Goal: Task Accomplishment & Management: Manage account settings

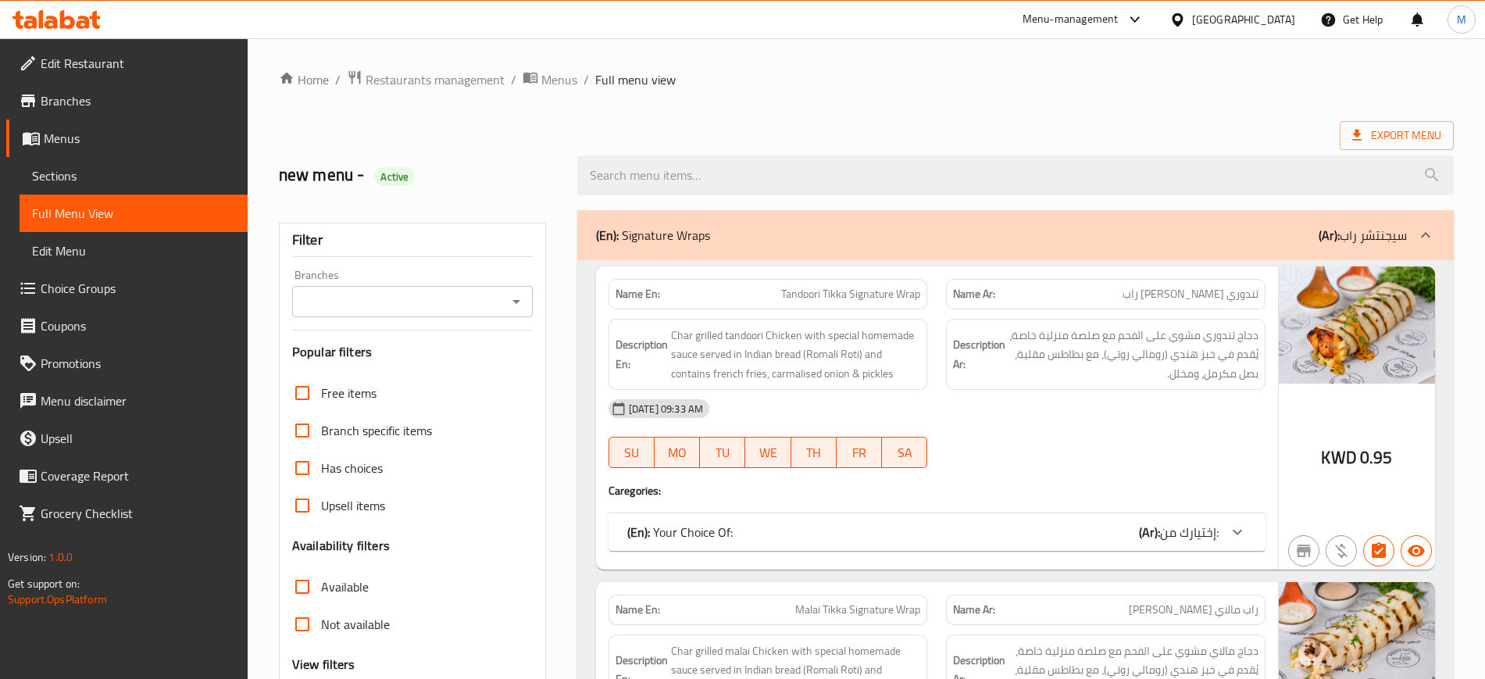
scroll to position [13616, 0]
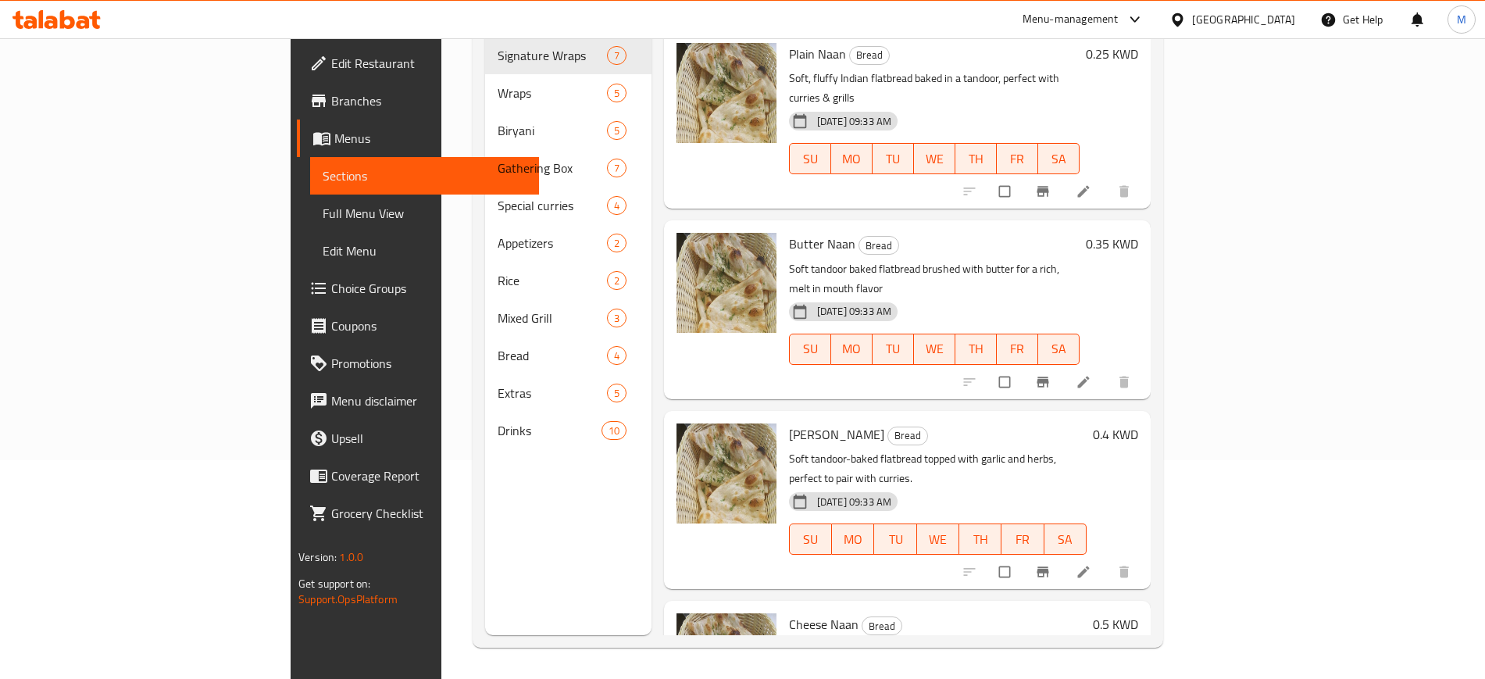
scroll to position [43, 0]
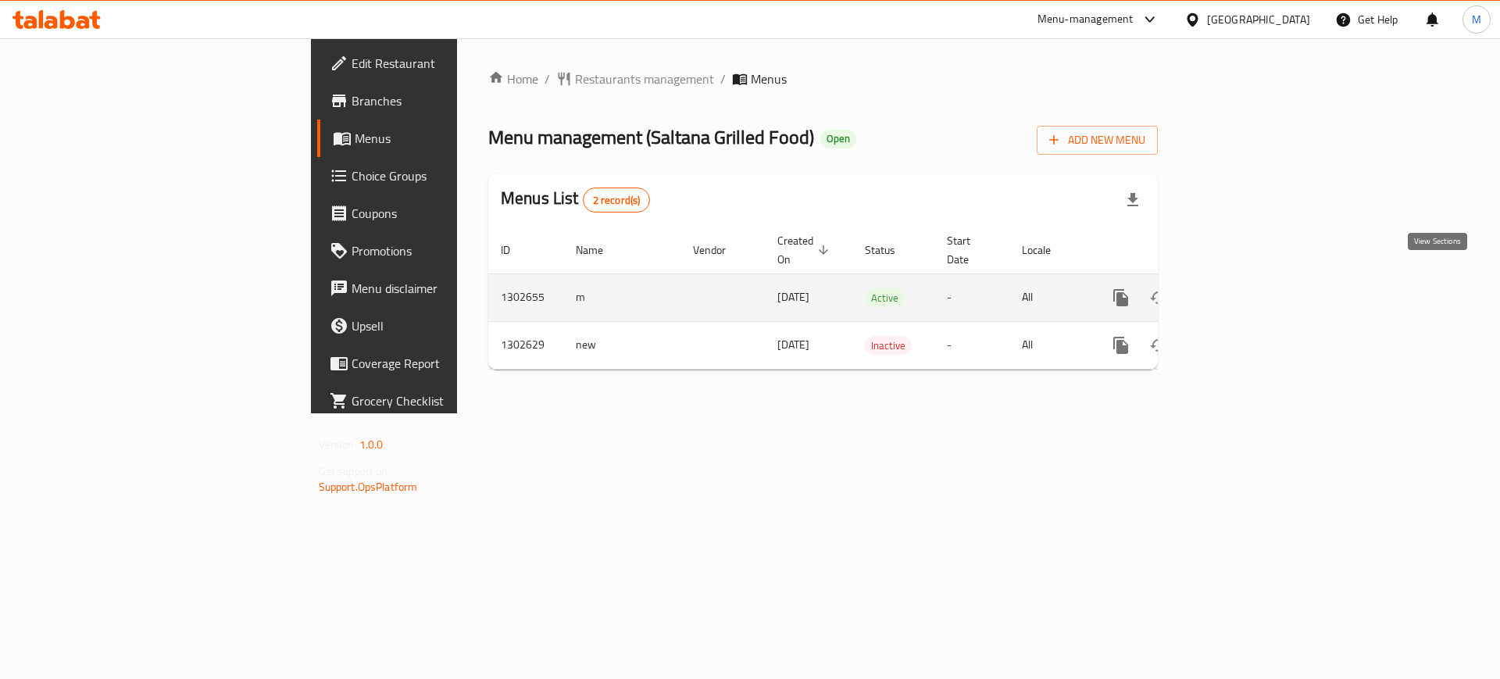
click at [1243, 288] on icon "enhanced table" at bounding box center [1233, 297] width 19 height 19
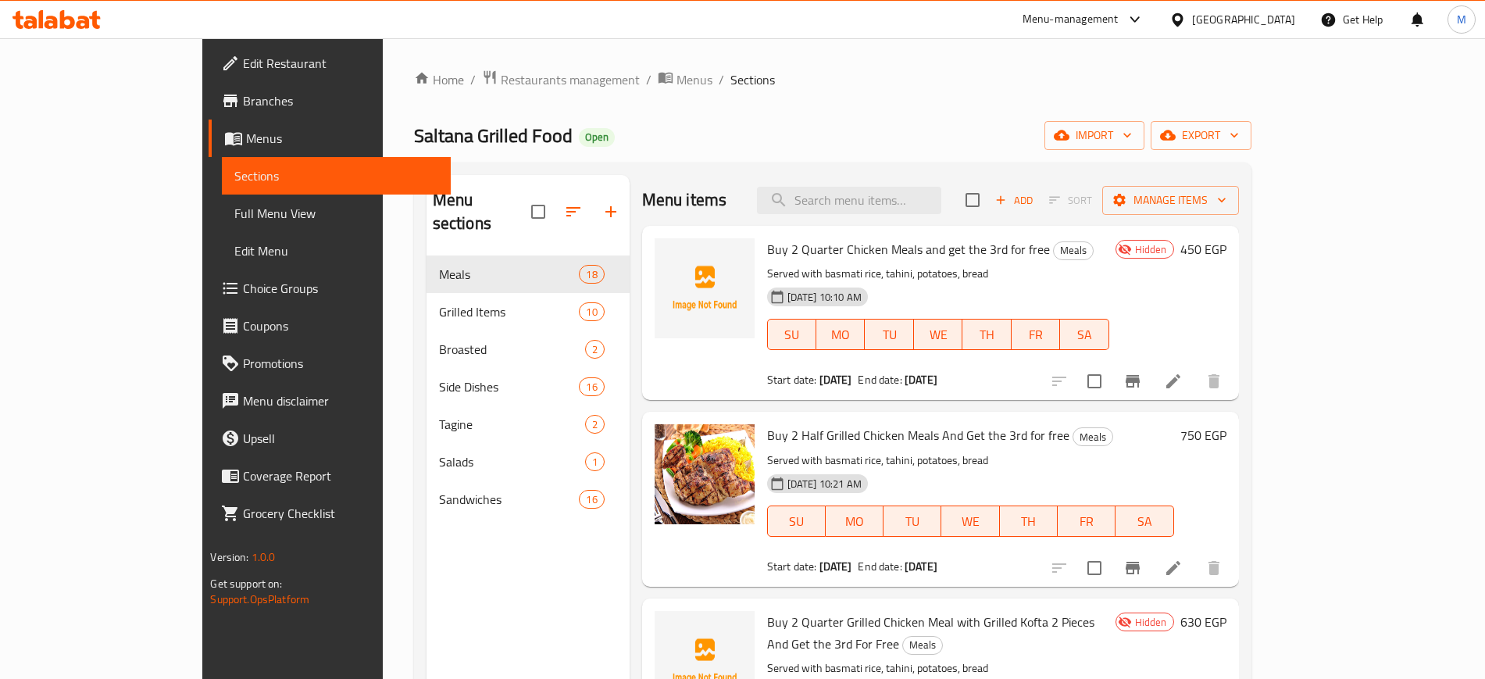
click at [427, 521] on div "Menu sections Meals 18 Grilled Items 10 Broasted 2 Side Dishes 16 Tagine 2 Sala…" at bounding box center [528, 514] width 203 height 679
click at [1145, 146] on button "import" at bounding box center [1095, 135] width 100 height 29
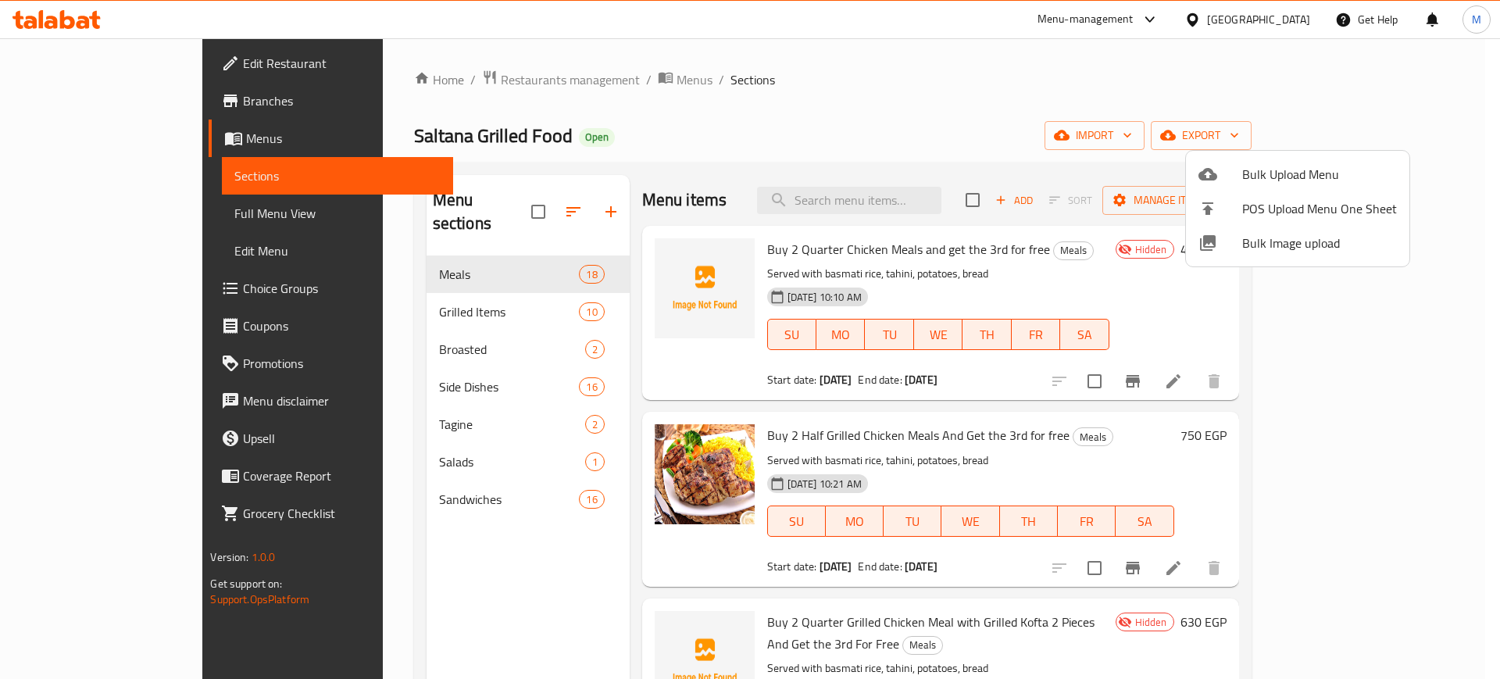
click at [682, 374] on div at bounding box center [750, 339] width 1500 height 679
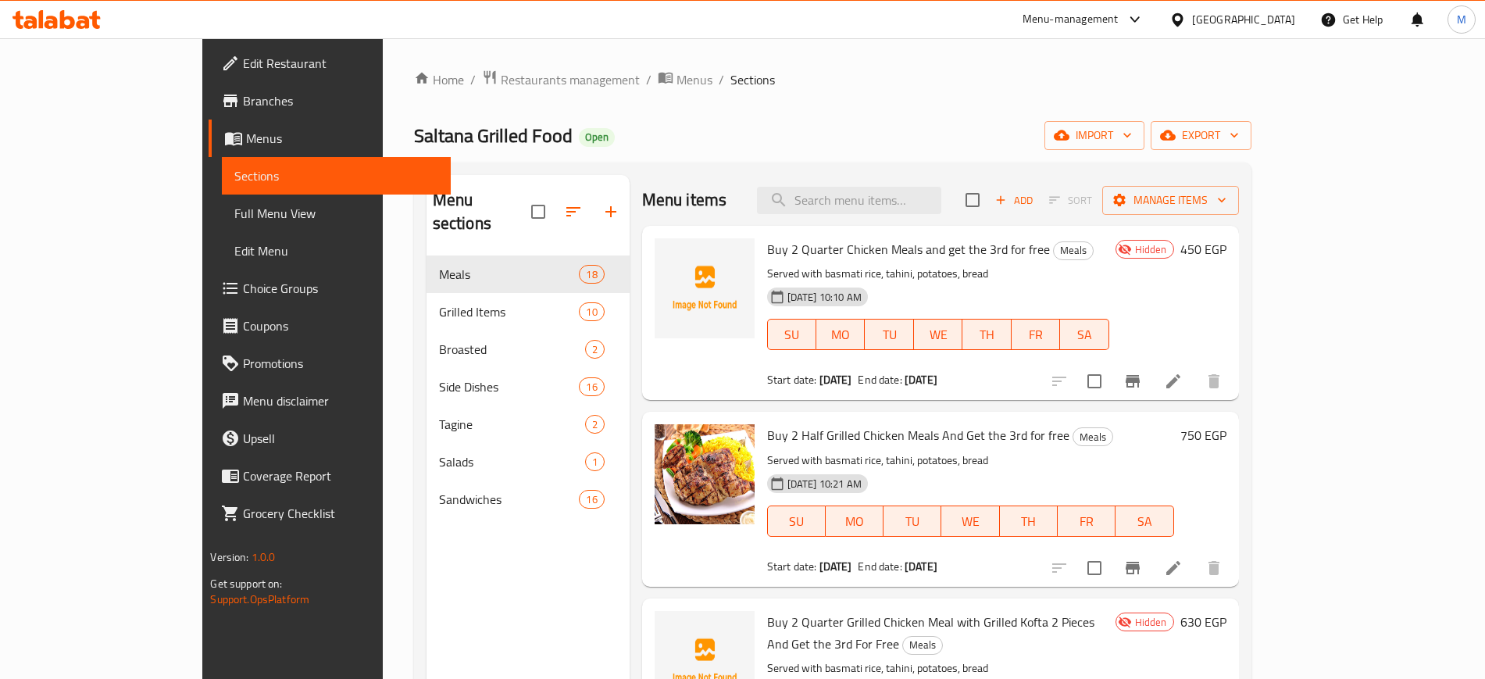
click at [1252, 119] on div "Home / Restaurants management / Menus / Sections Saltana Grilled Food Open impo…" at bounding box center [833, 468] width 838 height 797
click at [1132, 134] on span "import" at bounding box center [1094, 136] width 75 height 20
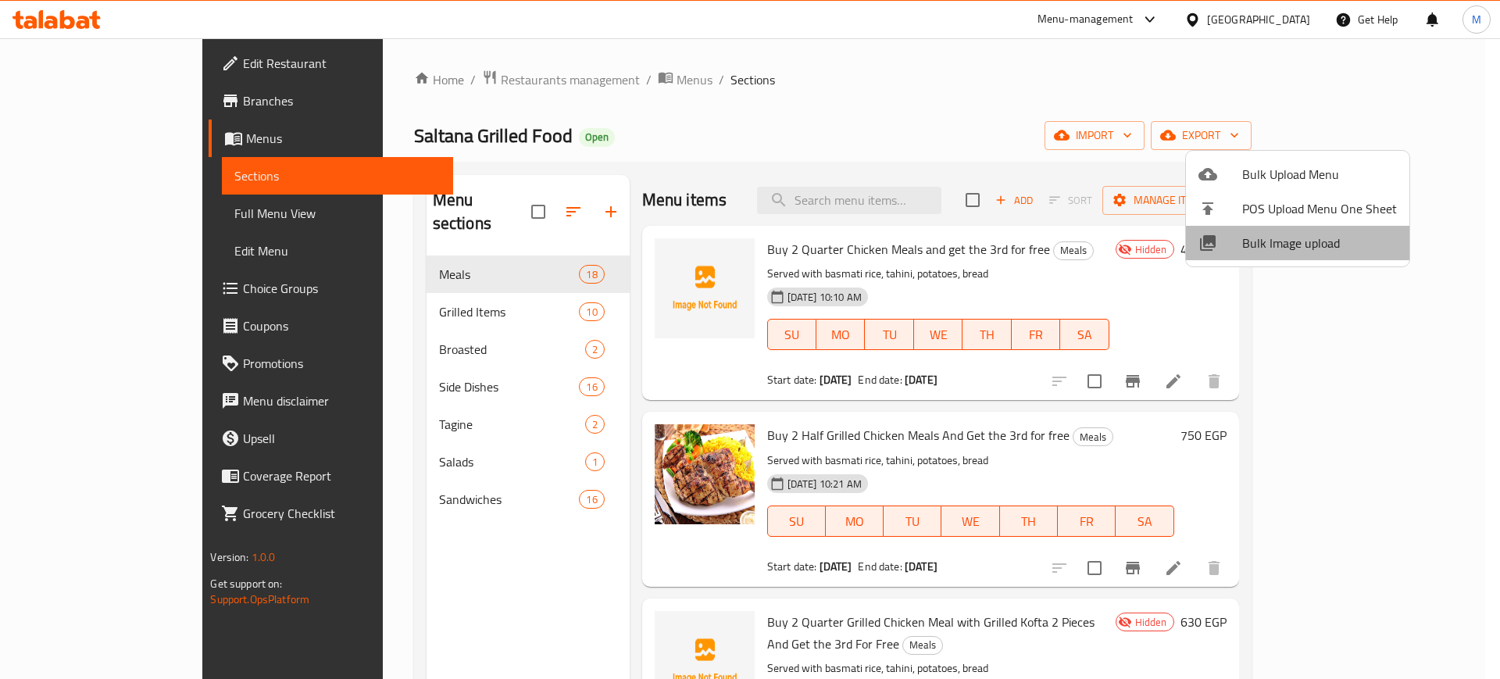
click at [1298, 237] on span "Bulk Image upload" at bounding box center [1319, 243] width 155 height 19
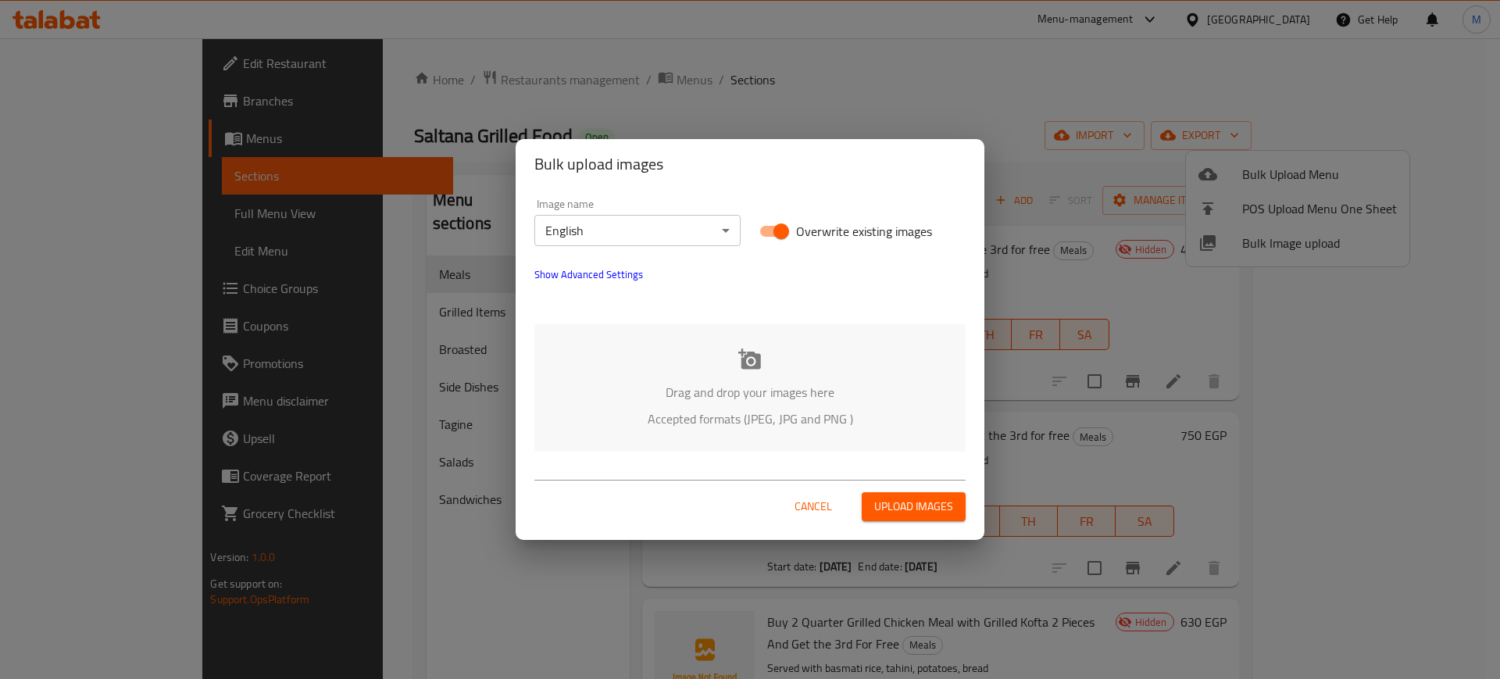
click at [663, 398] on p "Drag and drop your images here" at bounding box center [750, 392] width 384 height 19
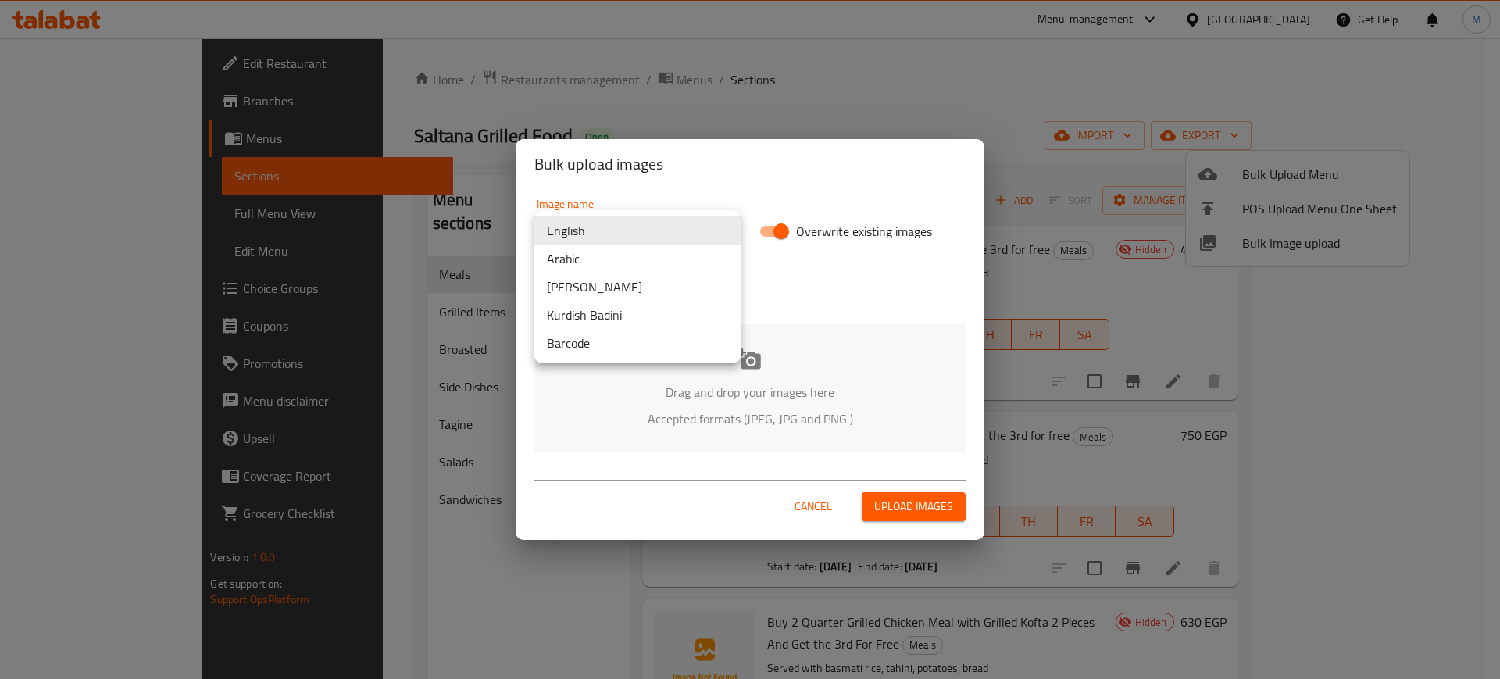
click at [663, 238] on body "​ Menu-management Egypt Get Help M Edit Restaurant Branches Menus Sections Full…" at bounding box center [750, 358] width 1500 height 641
click at [594, 263] on li "Arabic" at bounding box center [637, 259] width 206 height 28
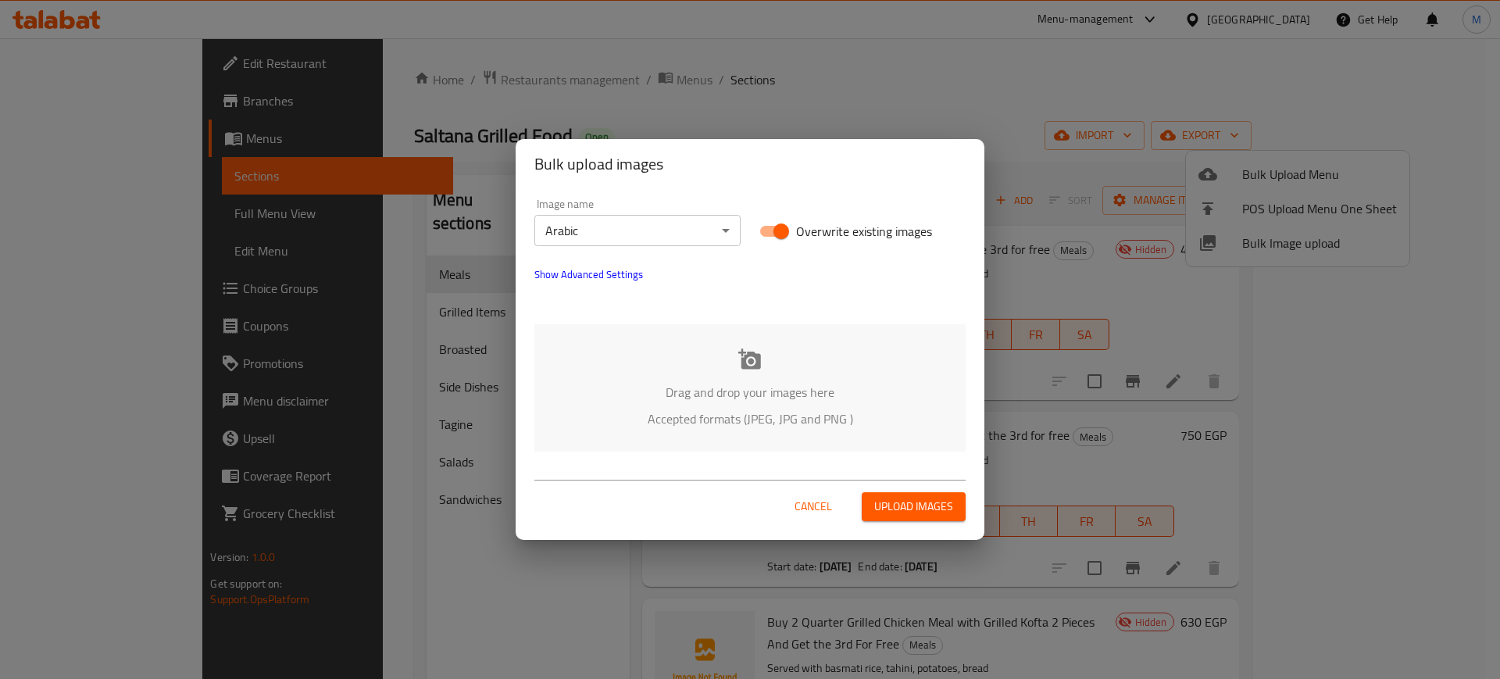
click at [669, 383] on p "Drag and drop your images here" at bounding box center [750, 392] width 384 height 19
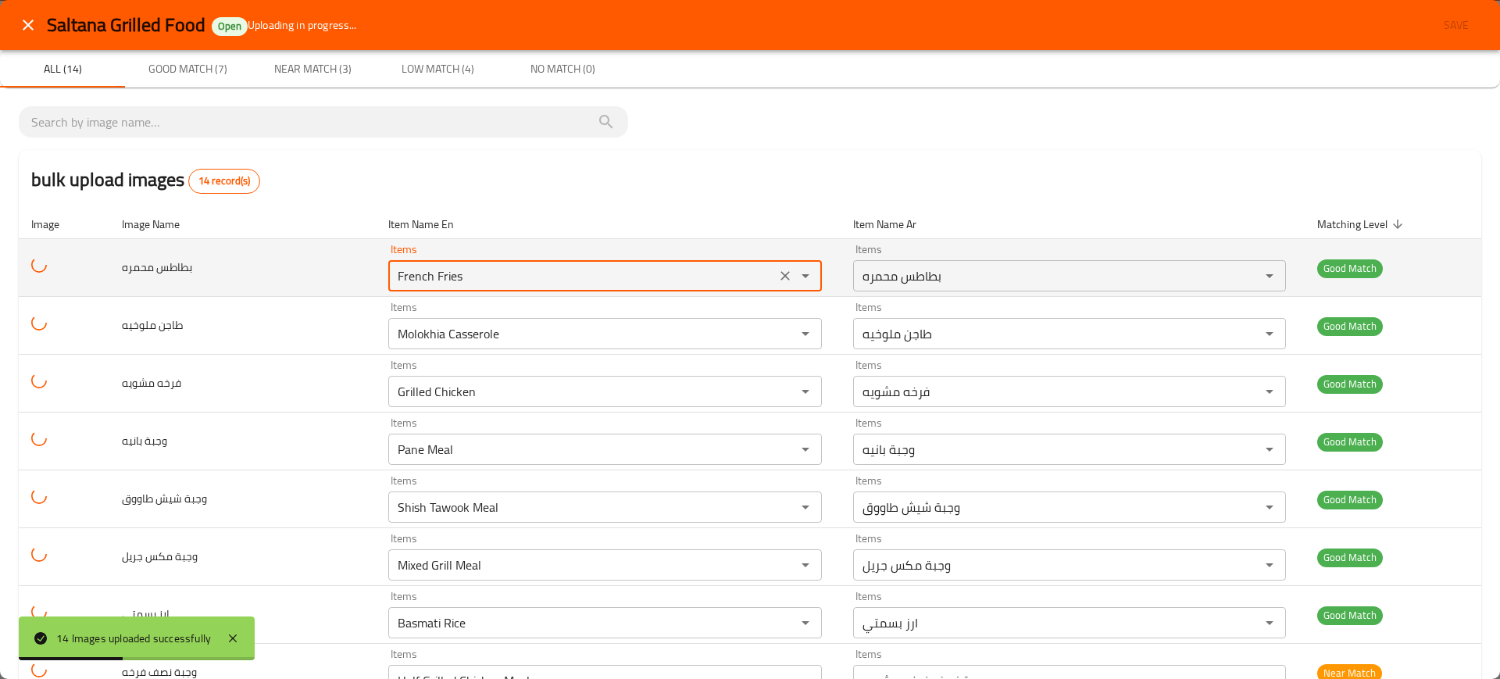
click at [424, 272] on محمره "French Fries" at bounding box center [582, 276] width 378 height 22
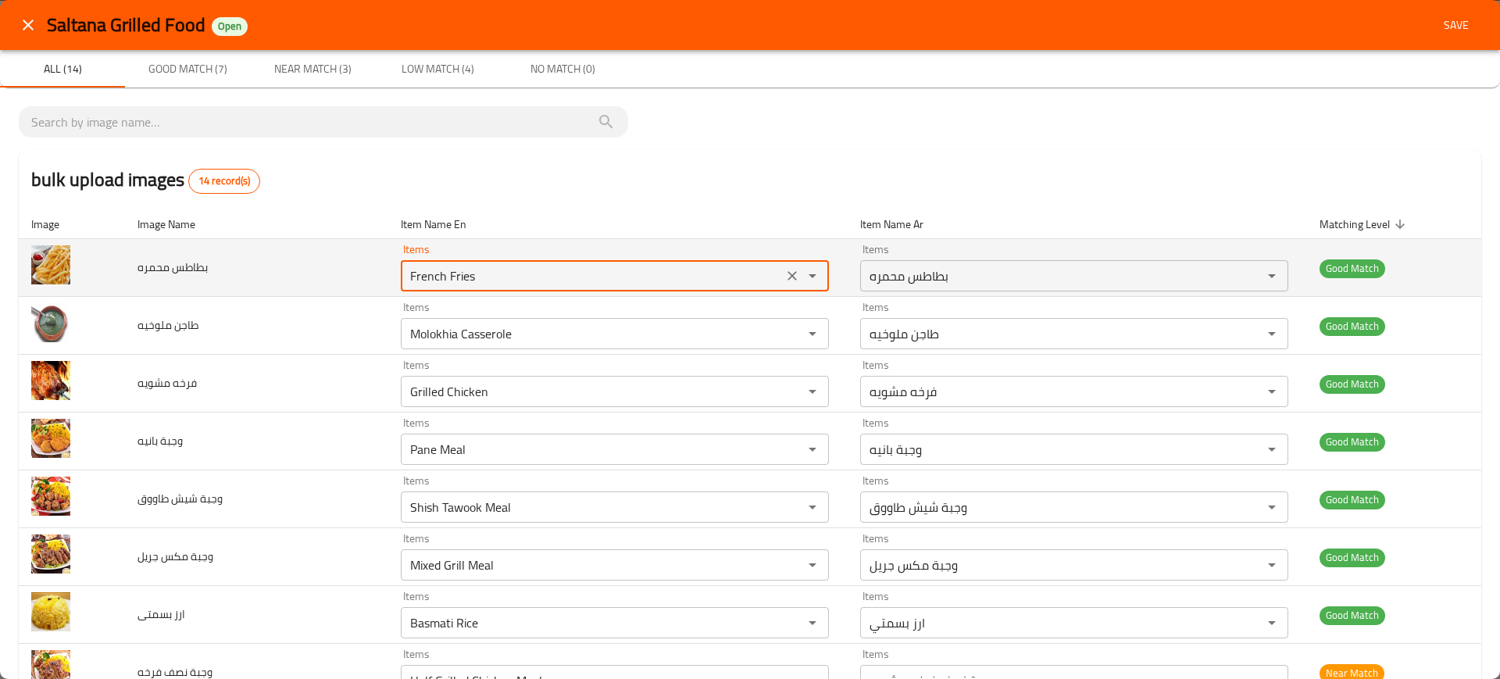
paste محمره "Buy 2 French Fries and Get the 3rd for Free"
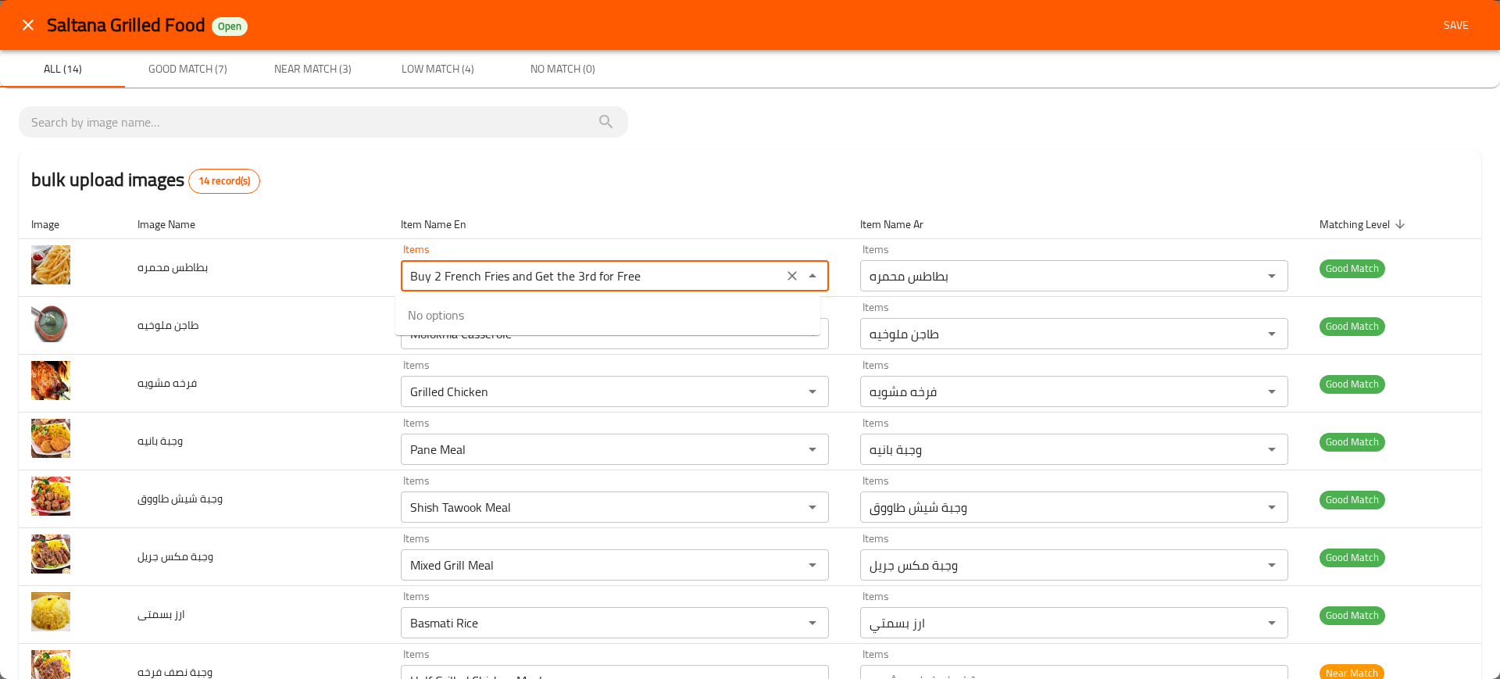
type محمره "Buy 2 French Fries and Get the 3rd for Free"
click at [557, 310] on span "Buy 2 French Fries and Get the 3rd for Free" at bounding box center [523, 315] width 231 height 19
type محمره-ar "اشتري 2 بطاطس محمره و احصل علي الثالث مجانا"
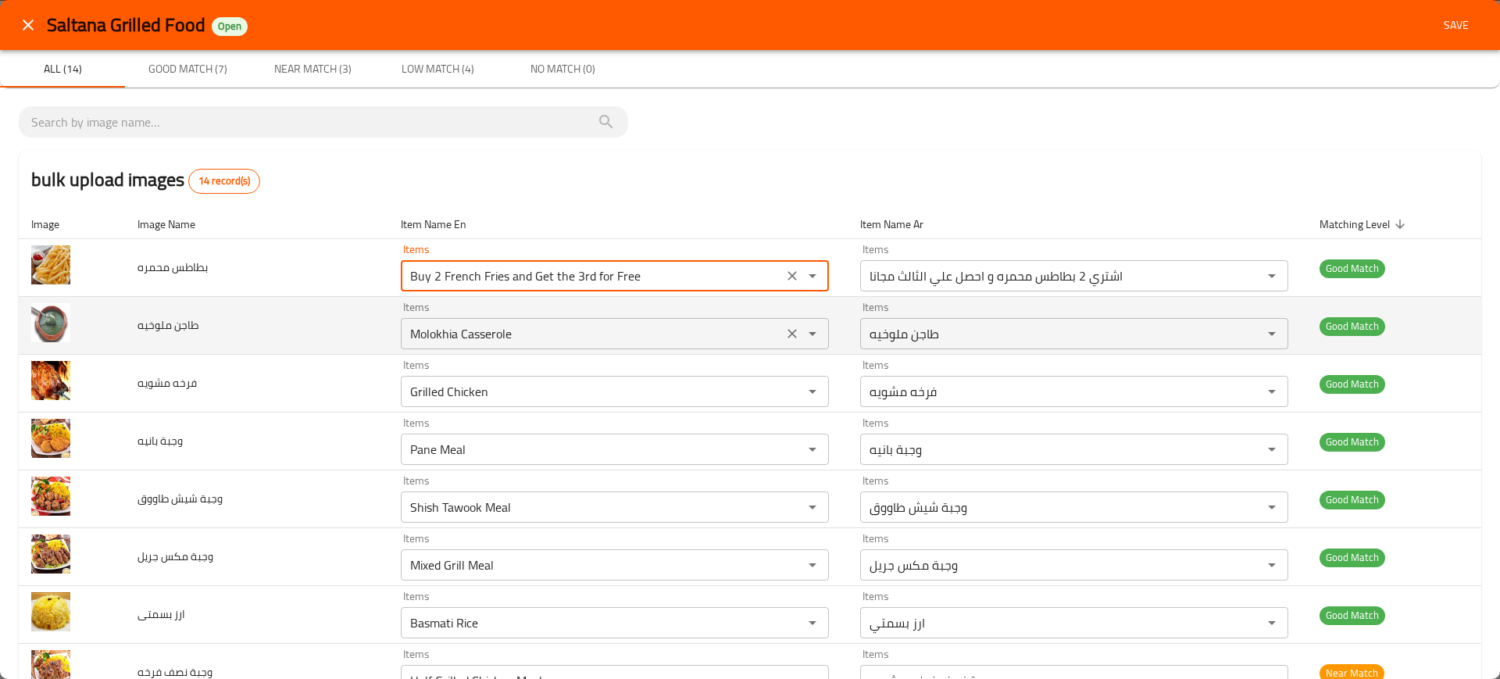
click at [569, 321] on div "Molokhia Casserole Items" at bounding box center [615, 333] width 428 height 31
type محمره "Buy 2 French Fries and Get the 3rd for Free"
click at [569, 321] on div "Molokhia Casserole Items" at bounding box center [615, 333] width 428 height 31
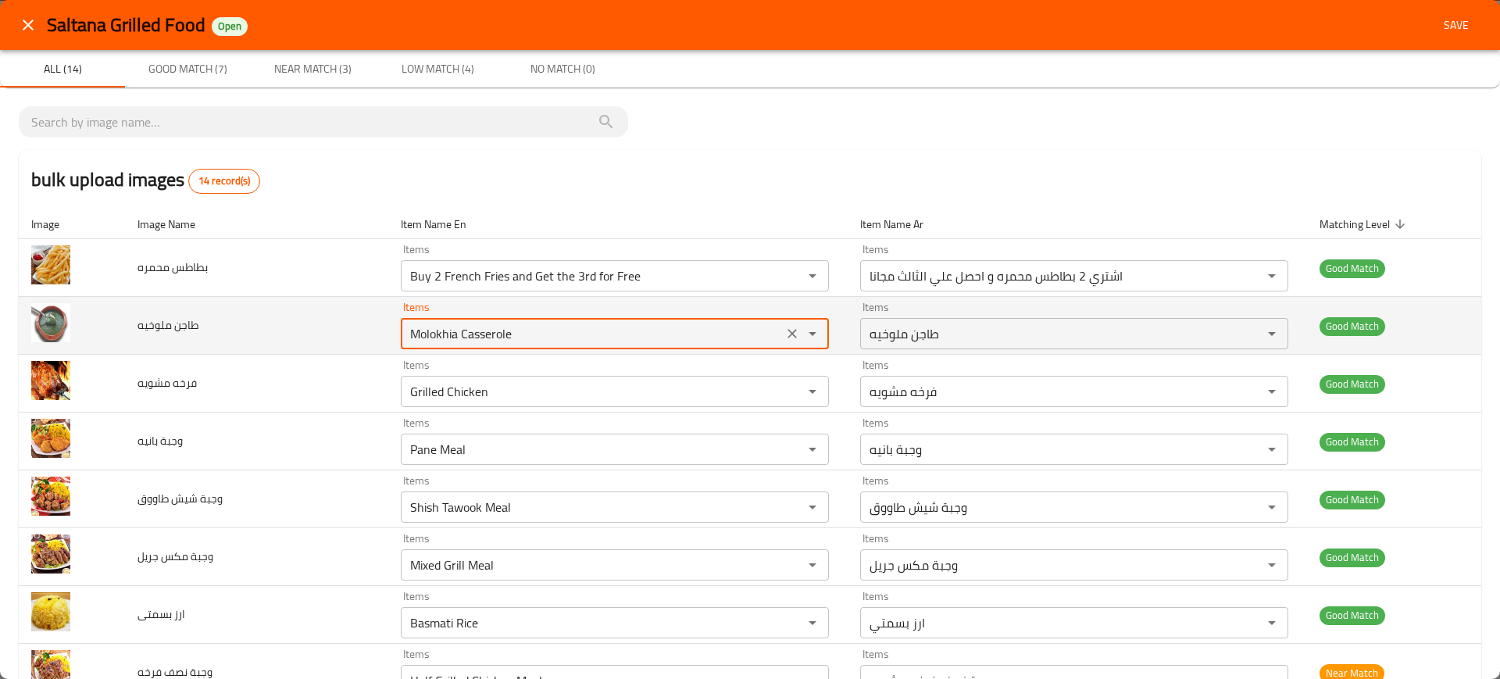
click at [569, 321] on div "Molokhia Casserole Items" at bounding box center [615, 333] width 428 height 31
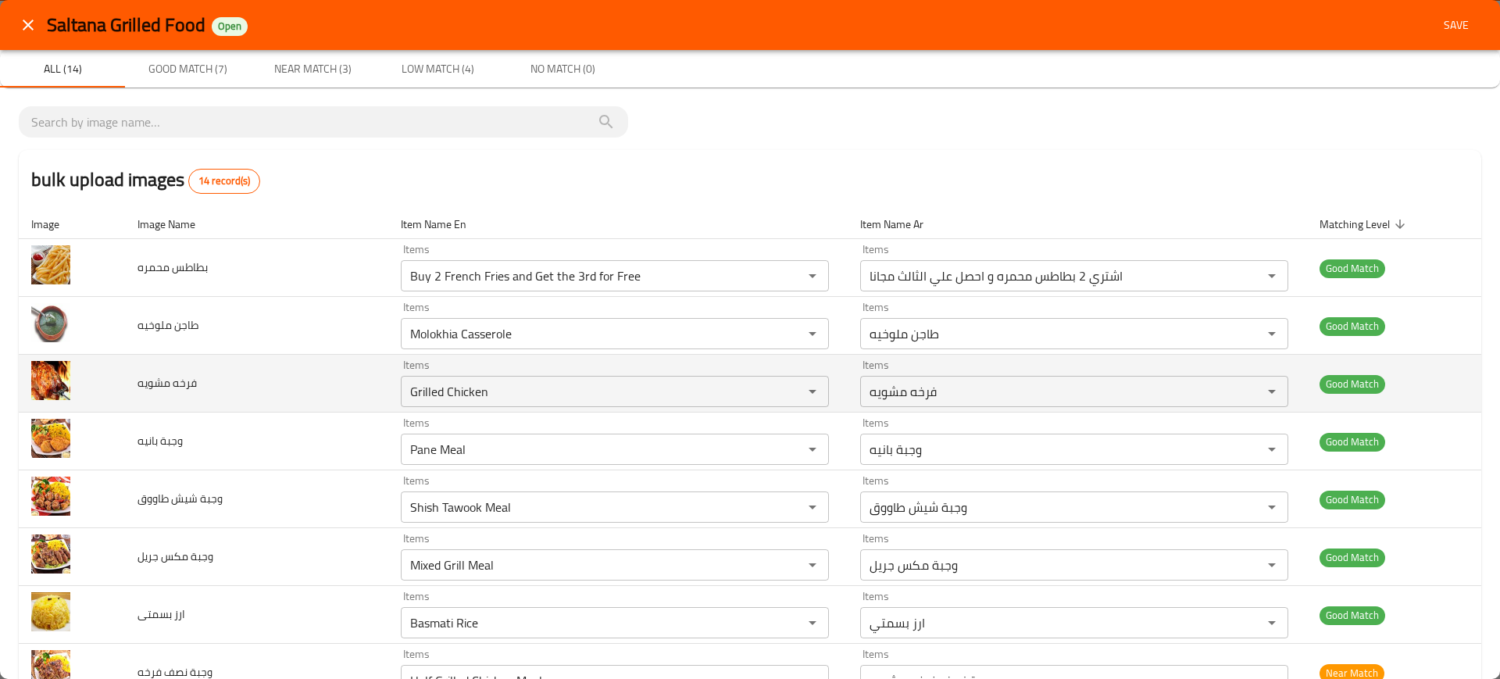
click at [235, 383] on td "فرخه مشويه" at bounding box center [257, 384] width 264 height 58
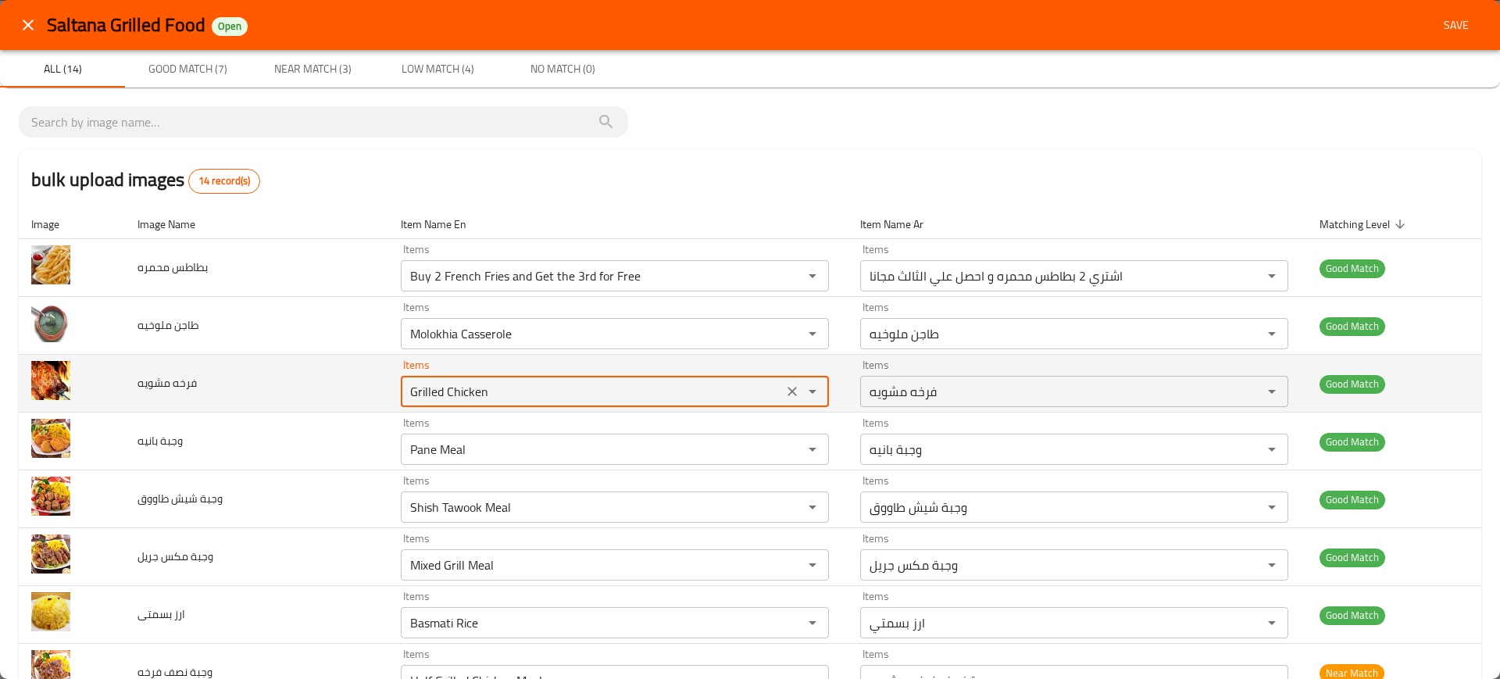
click at [425, 394] on مشويه "Grilled Chicken" at bounding box center [592, 392] width 373 height 22
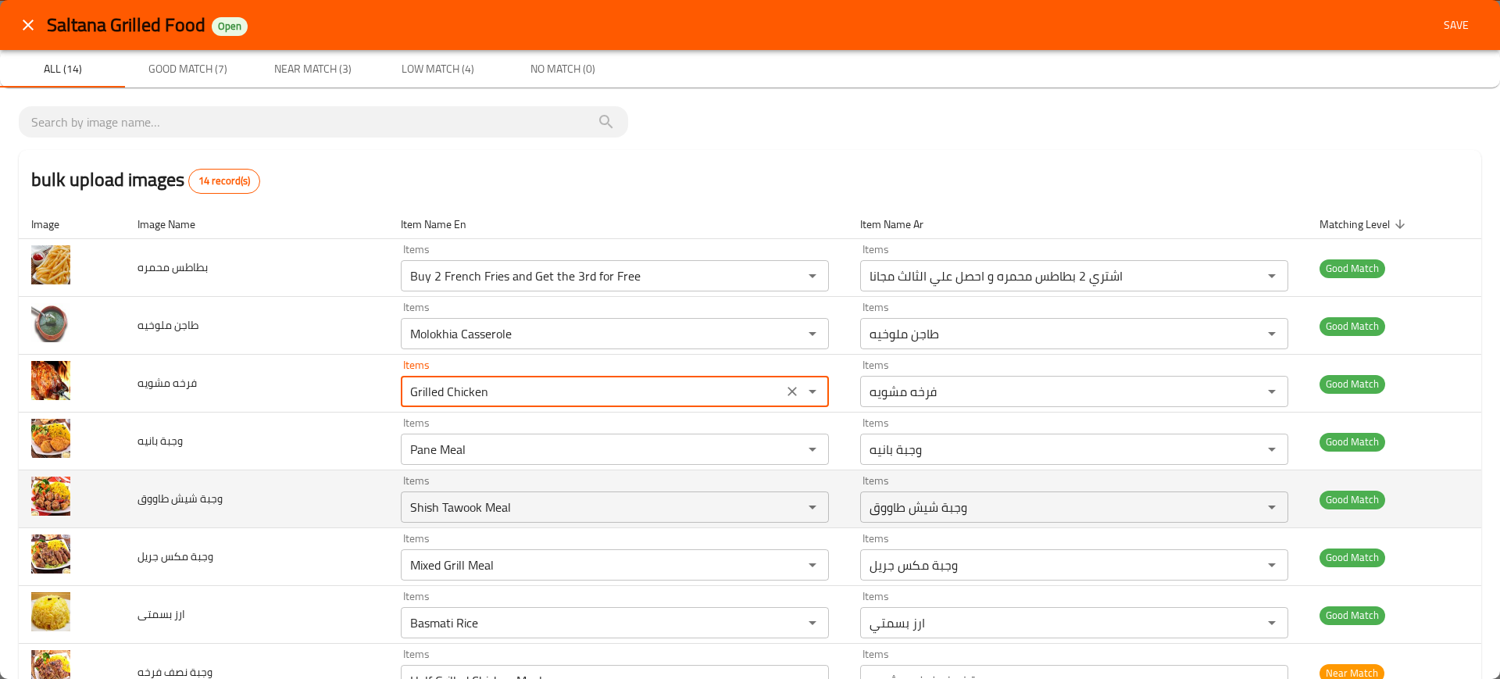
scroll to position [108, 0]
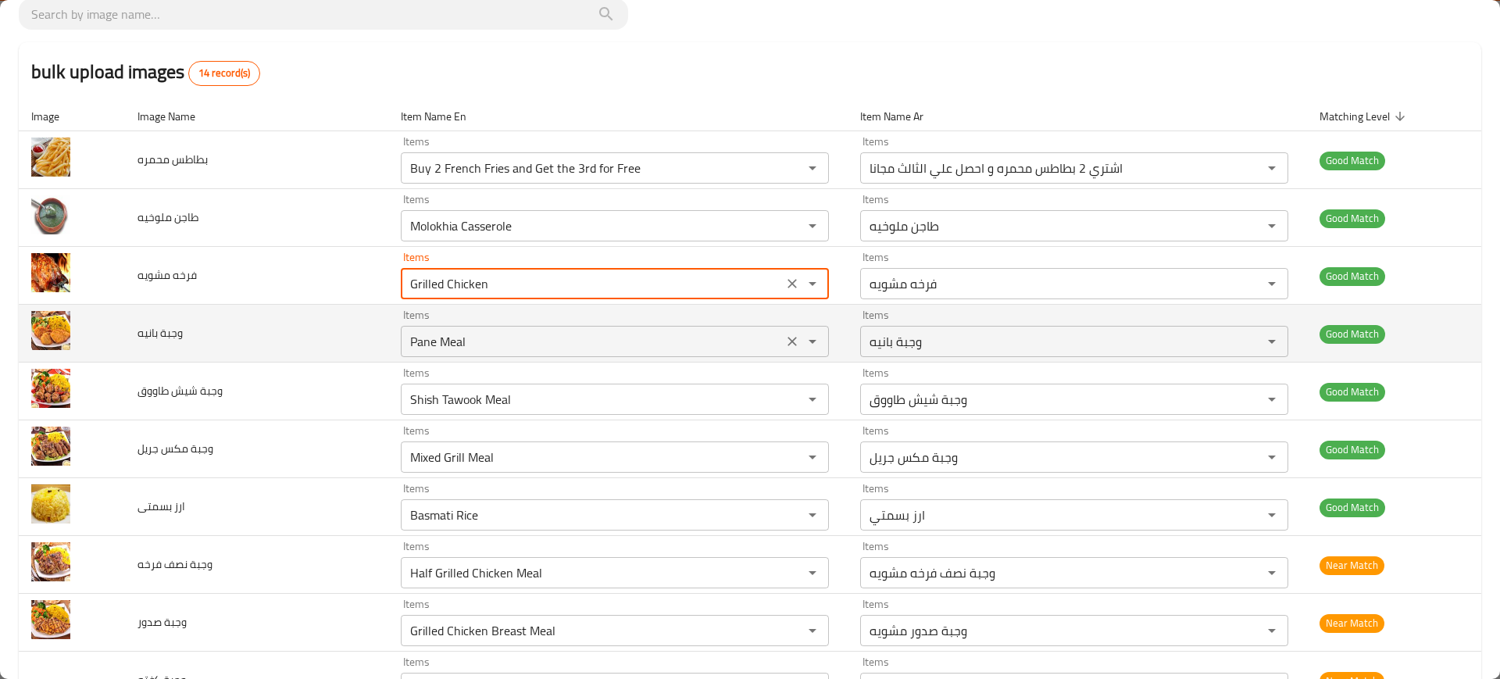
click at [465, 326] on div "Pane Meal Items" at bounding box center [615, 341] width 428 height 31
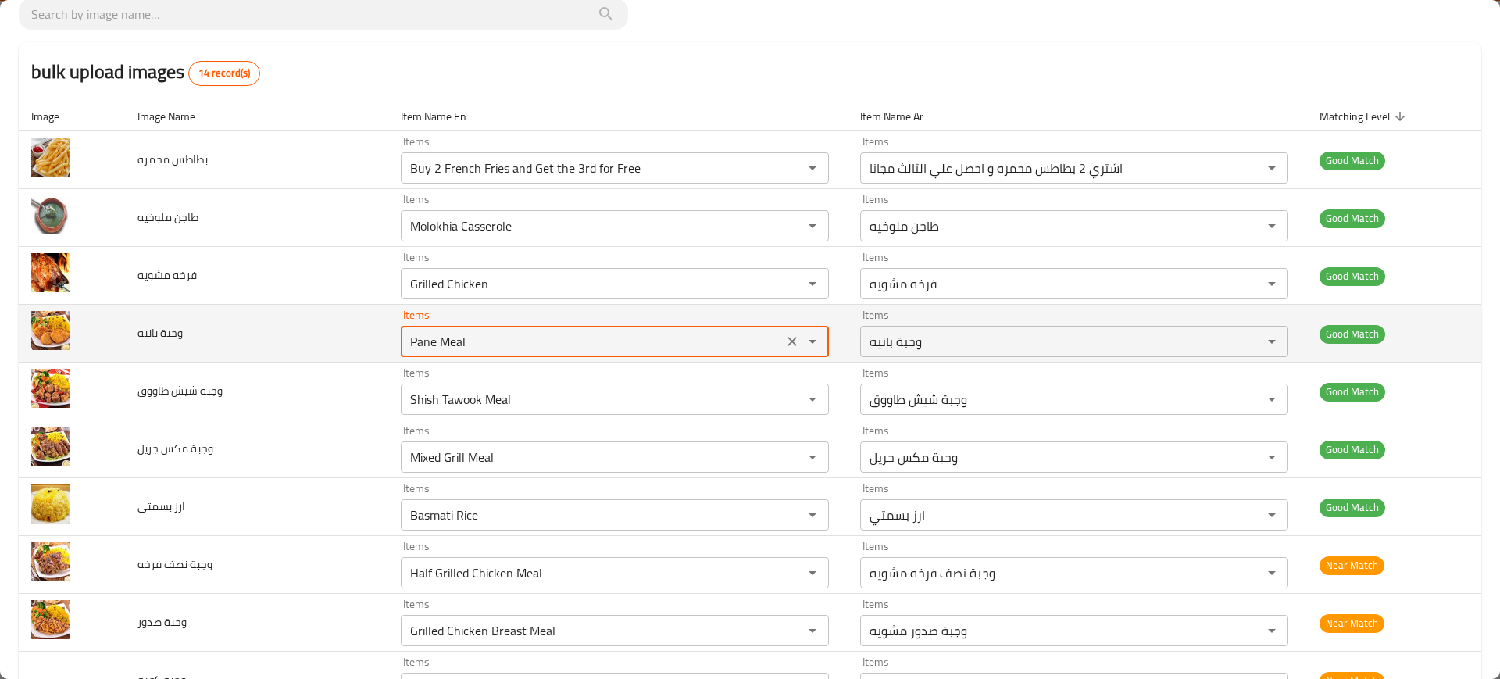
click at [465, 326] on div "Pane Meal Items" at bounding box center [615, 341] width 428 height 31
paste بانيه "Buy 2 Pane Meals and Get the 3rd for Free"
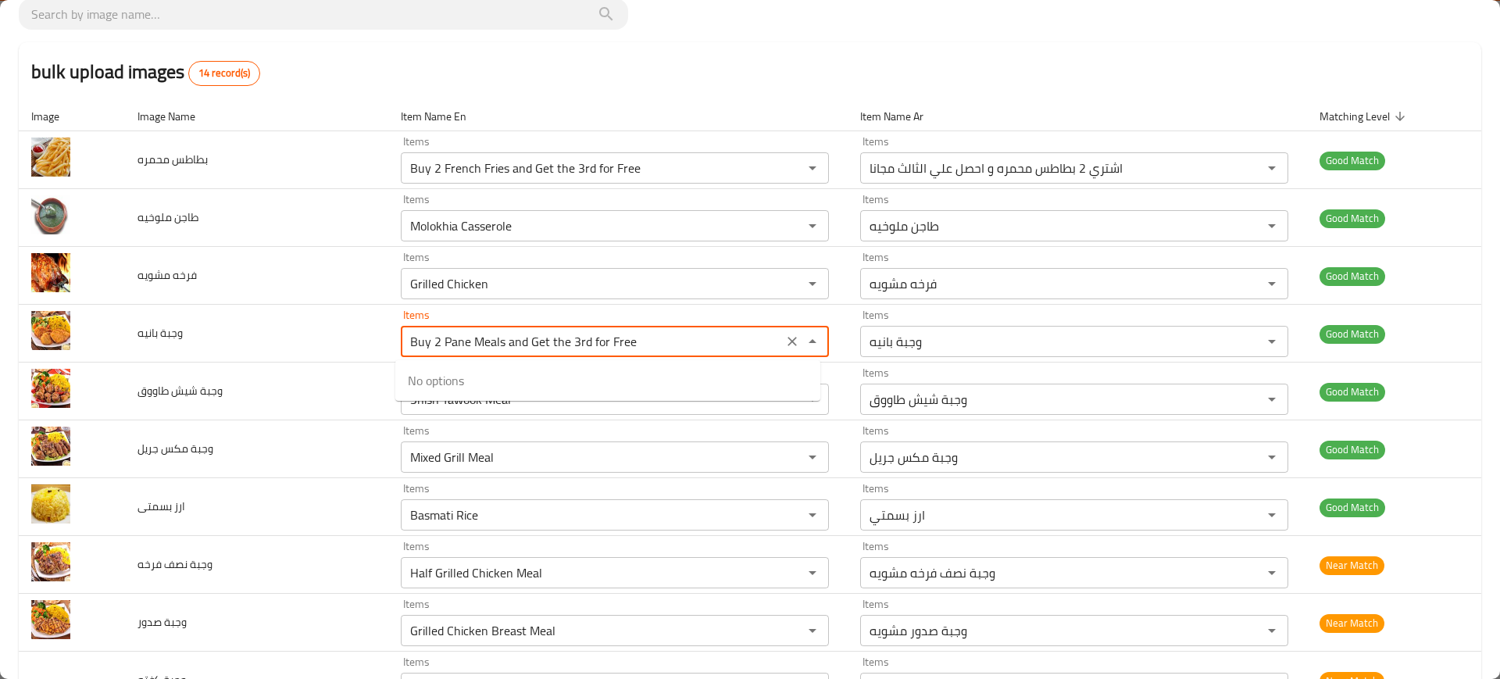
type بانيه "Buy 2 Pane Meals and Get the 3rd for Free"
click at [532, 379] on span "Buy 2 Pane Meals and Get the 3rd for Free" at bounding box center [521, 380] width 227 height 19
type بانيه-ar "اشتري 2 وجبة بانيه و احصل علي الثالثة مجانا"
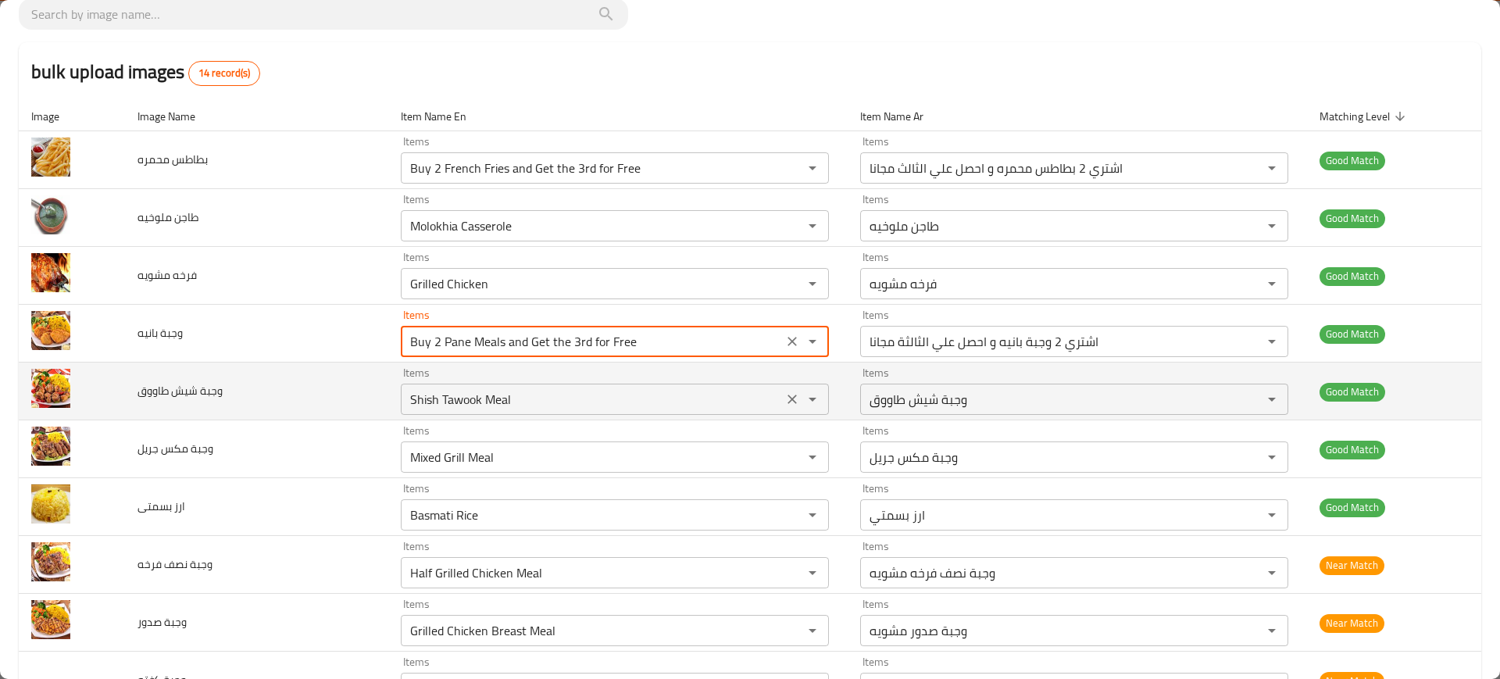
type بانيه "Buy 2 Pane Meals and Get the 3rd for Free"
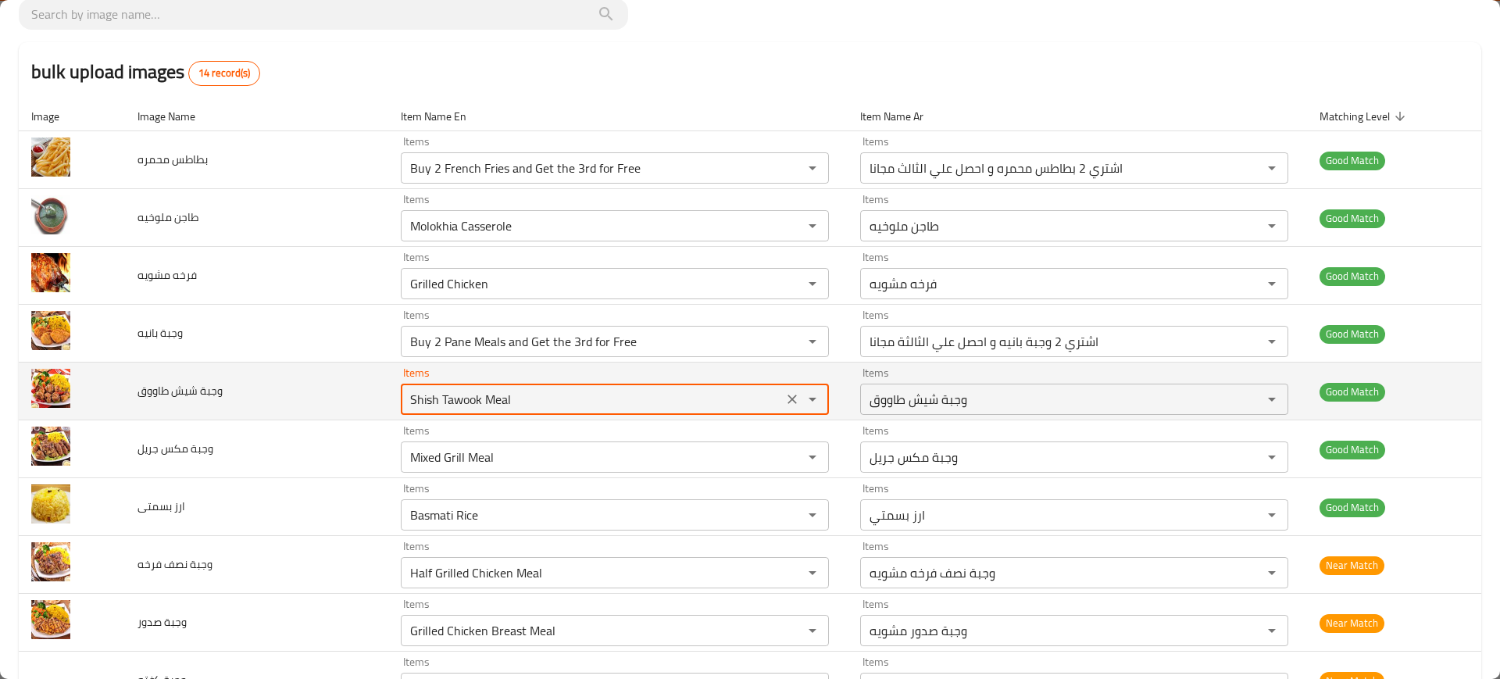
click at [466, 391] on طاووق "Shish Tawook Meal" at bounding box center [592, 399] width 373 height 22
click at [481, 398] on طاووق "Shish Tawook Meal" at bounding box center [592, 399] width 373 height 22
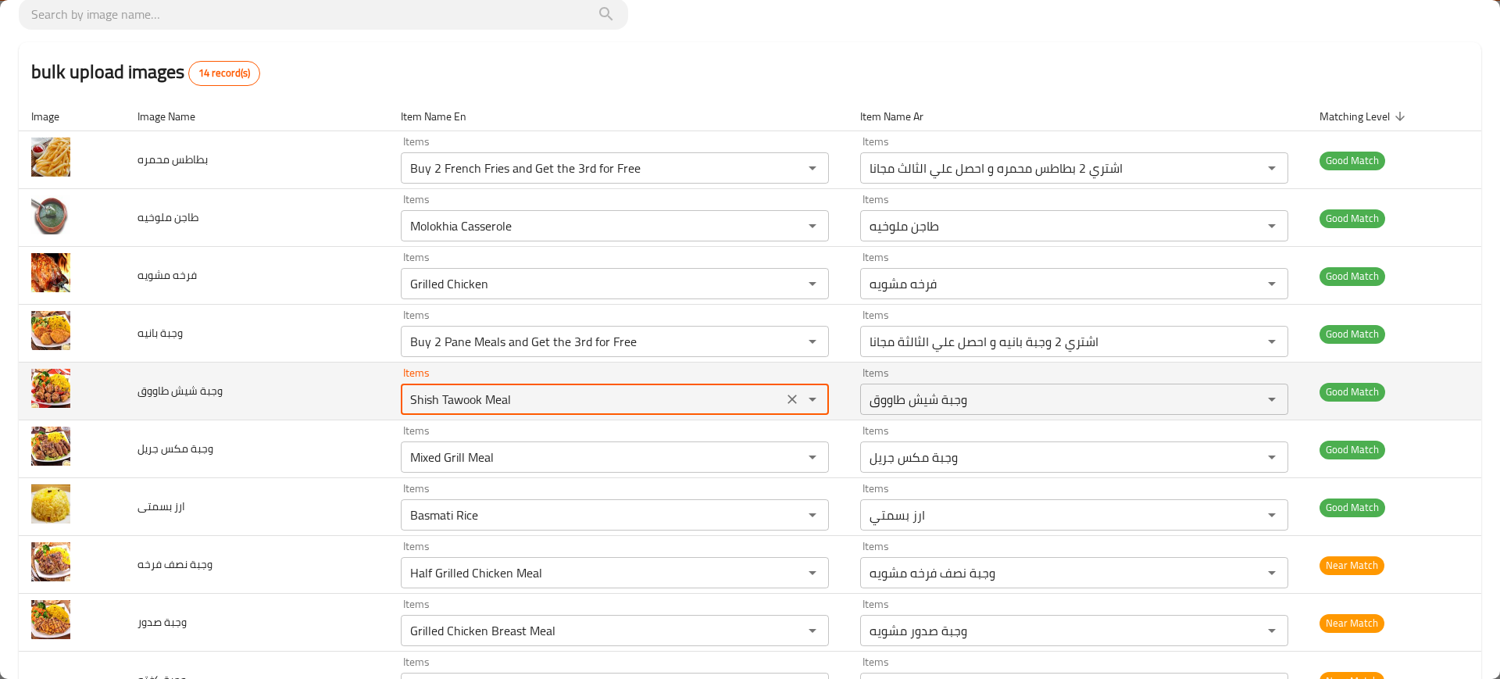
click at [481, 398] on طاووق "Shish Tawook Meal" at bounding box center [592, 399] width 373 height 22
paste طاووق "Buy 2 Shish Tawook Meals and Get the 3rd for Free"
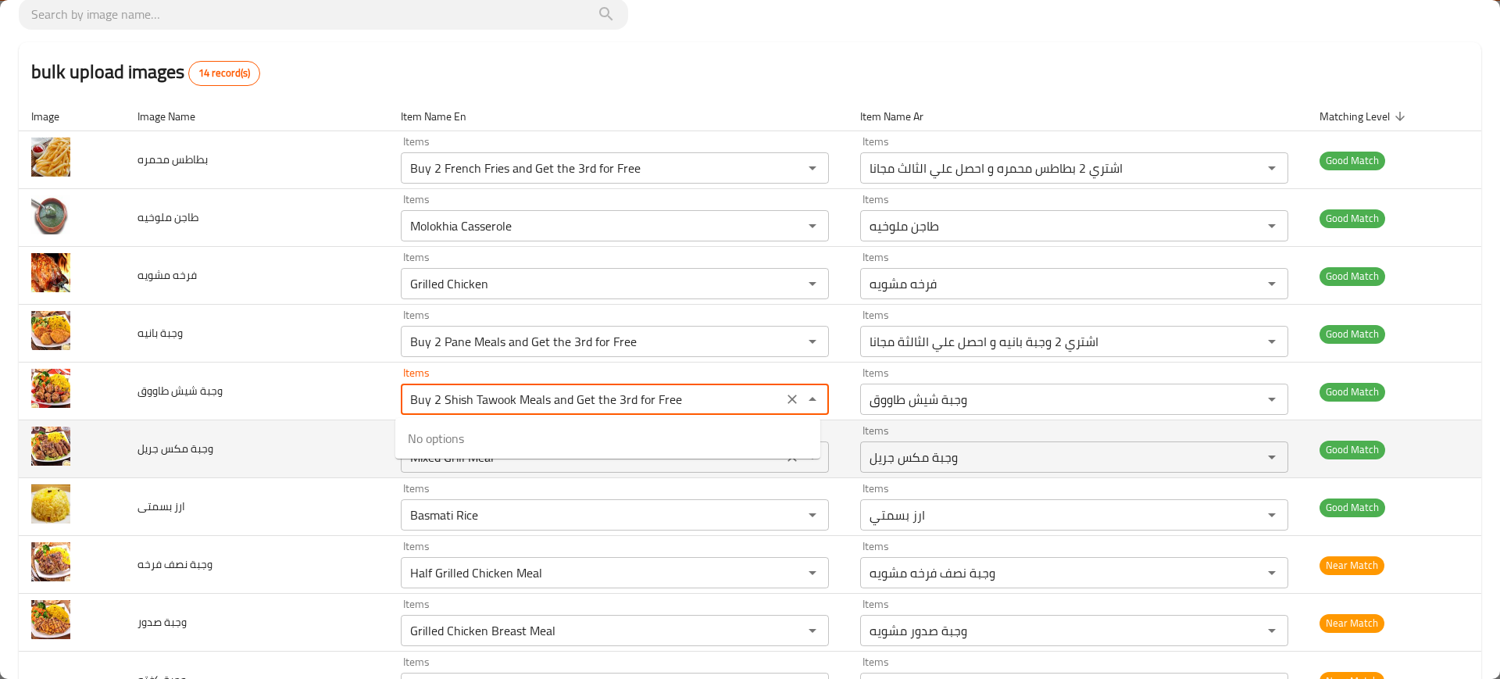
type طاووق "Buy 2 Shish Tawook Meals and Get the 3rd for Free"
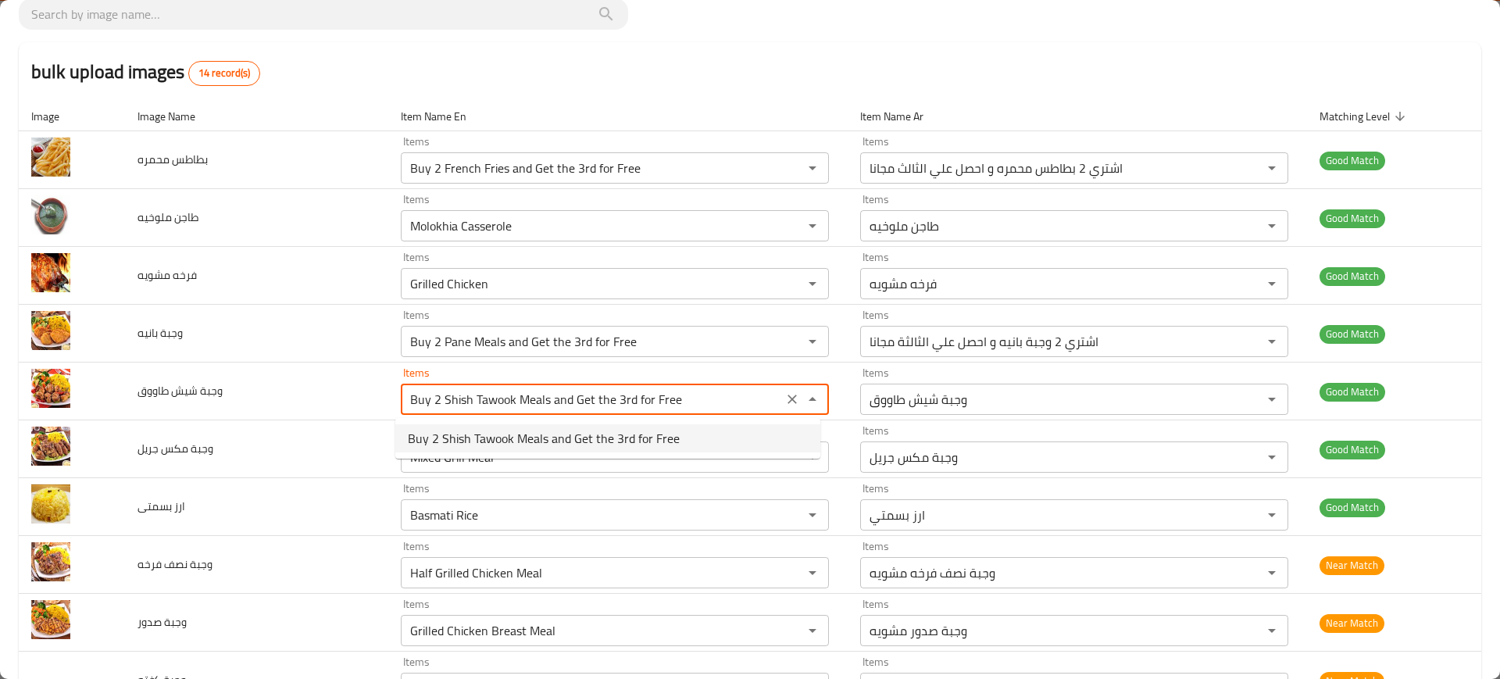
click at [489, 439] on span "Buy 2 Shish Tawook Meals and Get the 3rd for Free" at bounding box center [544, 438] width 272 height 19
type طاووق-ar "اشتري 2 وجبة شيش طاووق و احصل علي الثالثة مجانا"
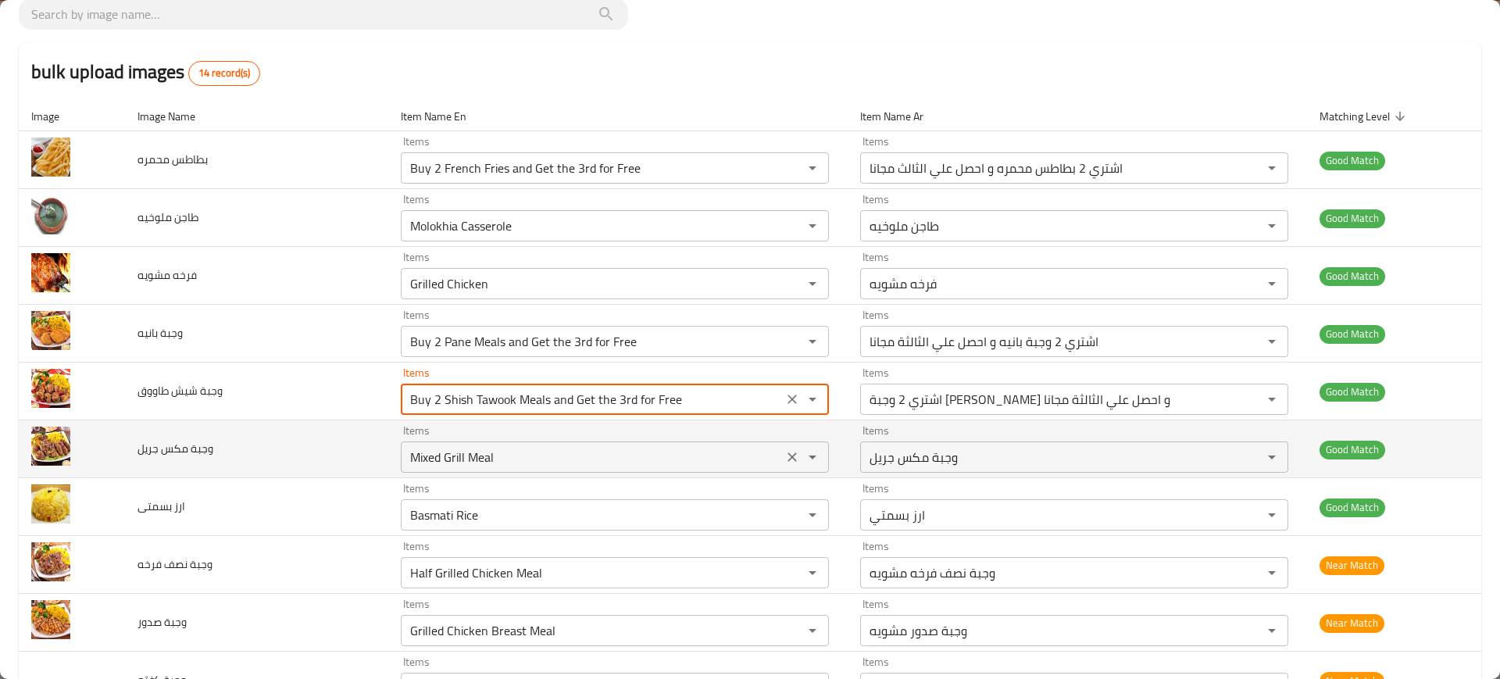
type طاووق "Buy 2 Shish Tawook Meals and Get the 3rd for Free"
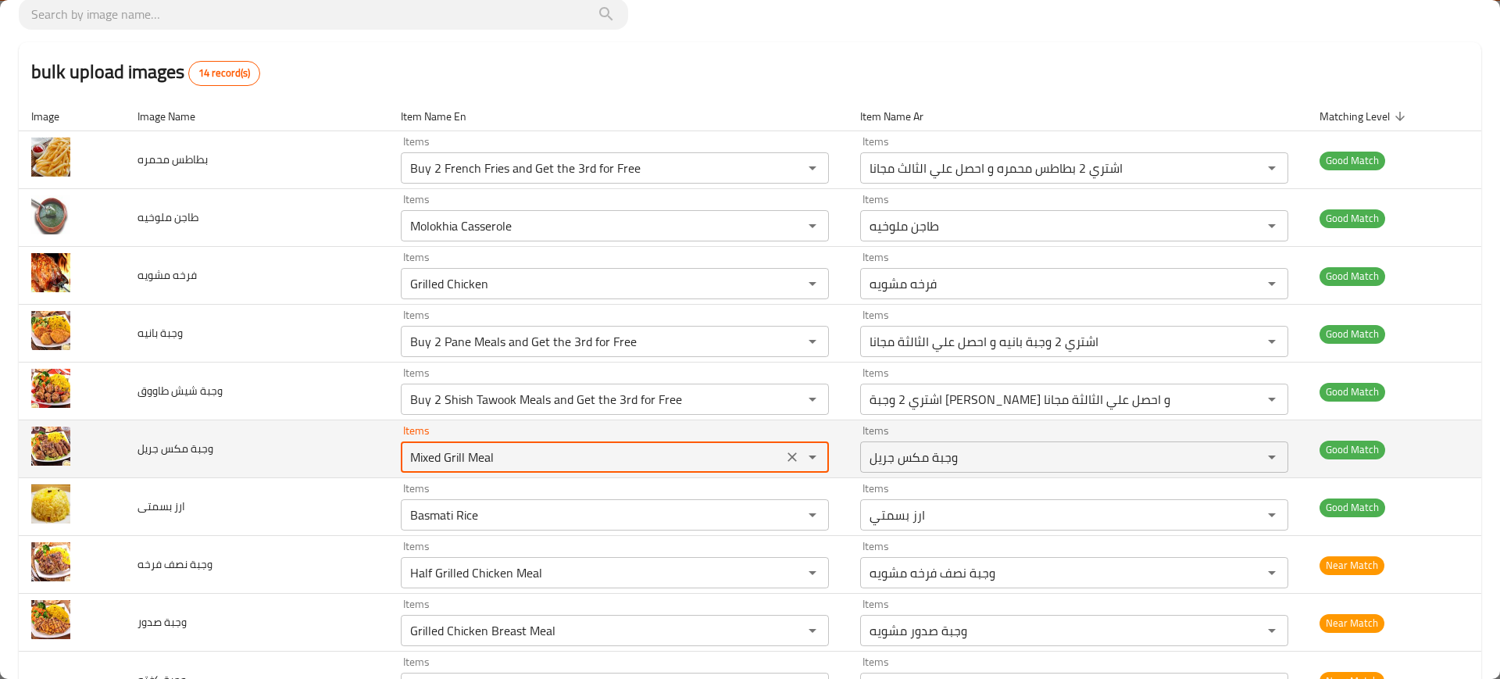
click at [520, 458] on جريل "Mixed Grill Meal" at bounding box center [592, 457] width 373 height 22
paste جريل "Buy 2 Mix Grilled Meals and Get the 3rd for Free"
type جريل "Buy 2 Mix Grilled Meals and Get the 3rd for Free"
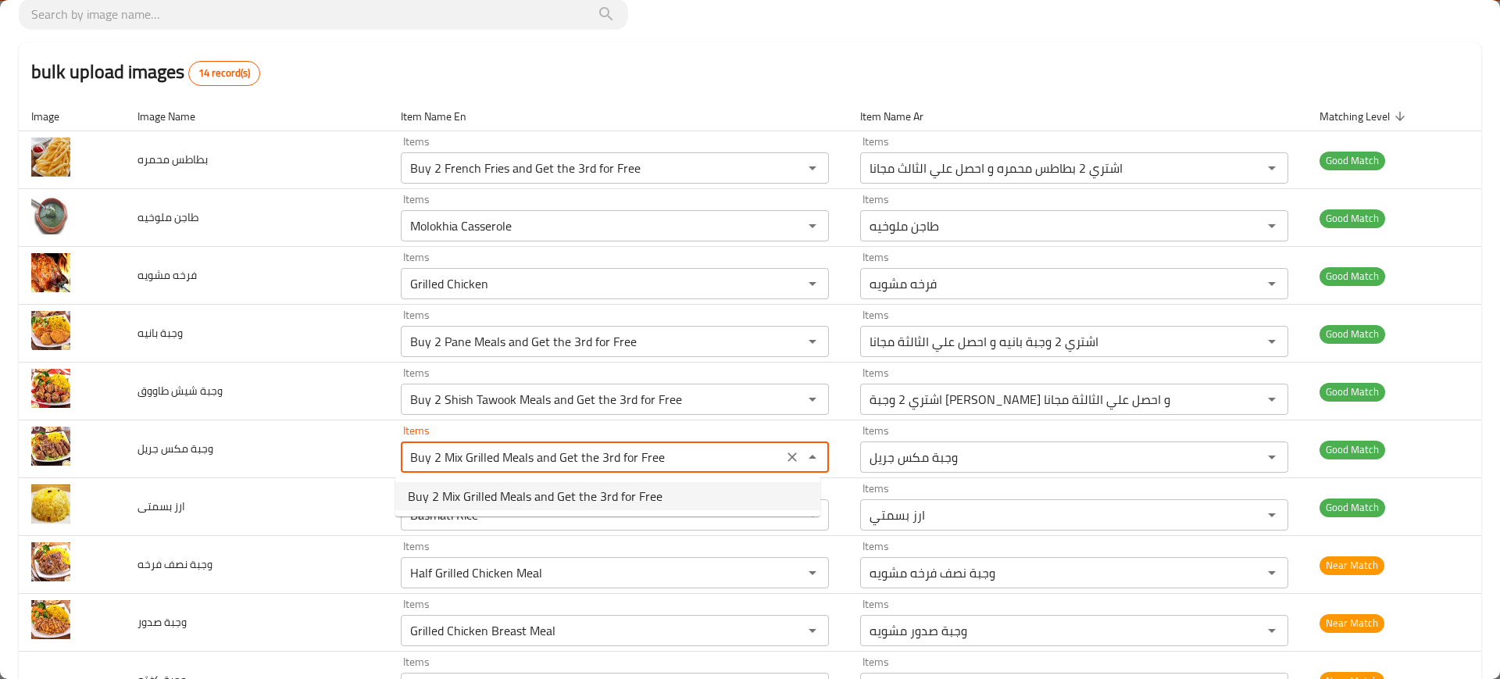
click at [459, 491] on span "Buy 2 Mix Grilled Meals and Get the 3rd for Free" at bounding box center [535, 496] width 255 height 19
type جريل-ar "اشتري 2 وجبة مكس جريل و احصل علي الثالثة مجانا"
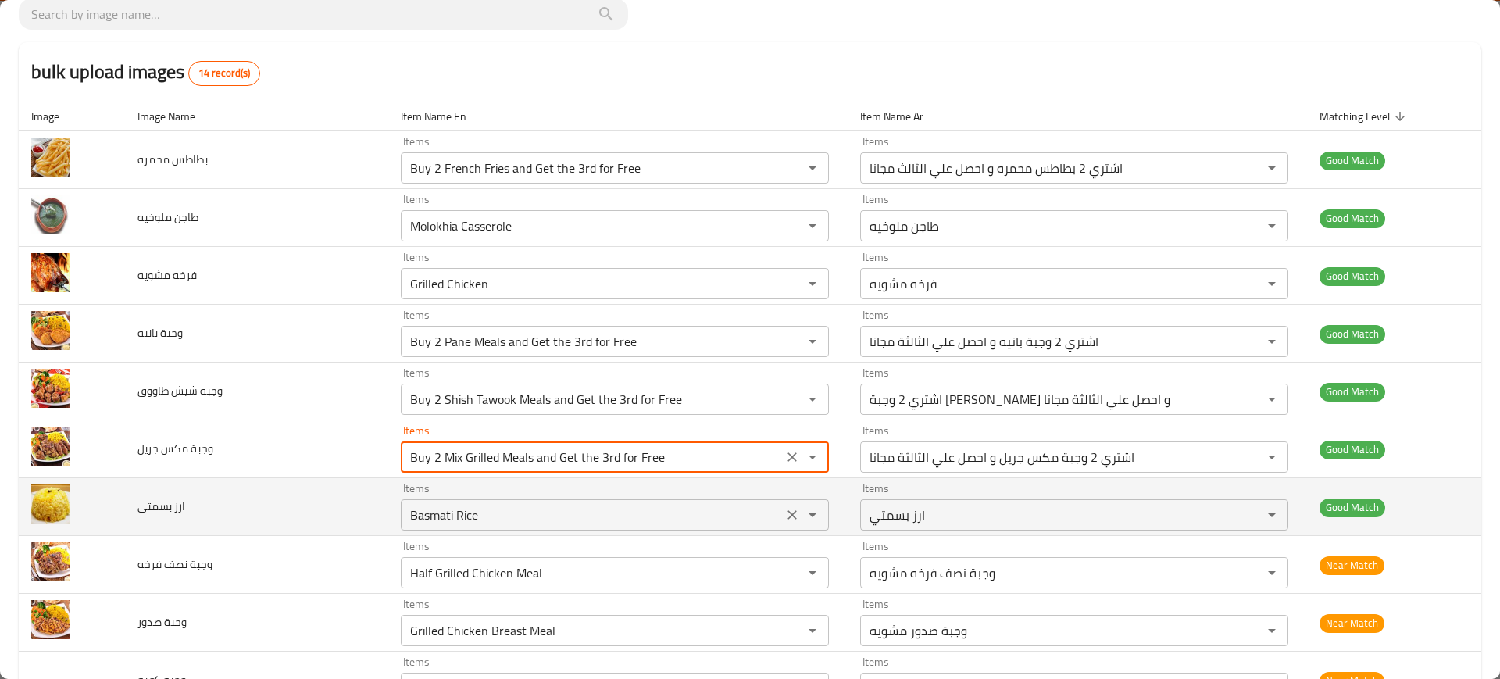
type جريل "Buy 2 Mix Grilled Meals and Get the 3rd for Free"
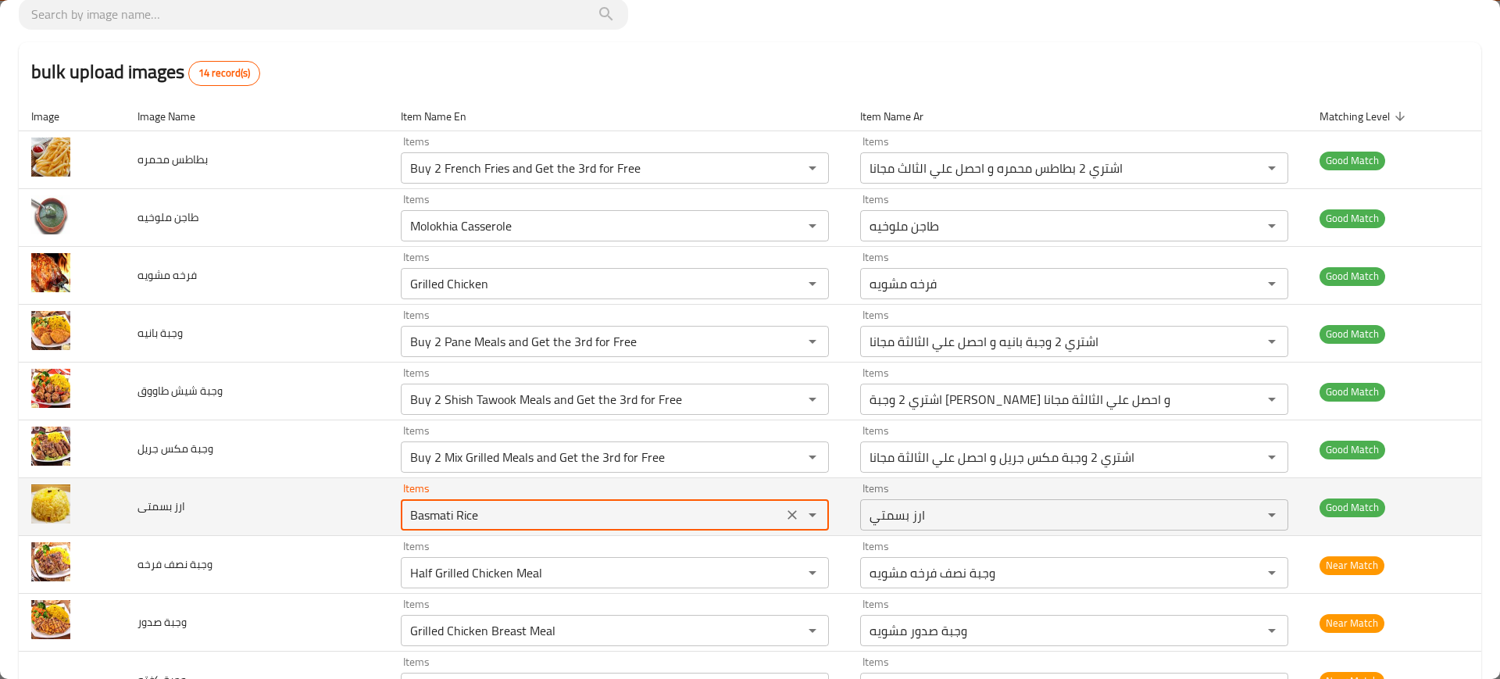
click at [488, 506] on بسمتى "Basmati Rice" at bounding box center [592, 515] width 373 height 22
paste بسمتى "uy 2 Basmati Rice and Get the 3rd for Free"
type بسمتى "Buy 2 Basmati Rice and Get the 3rd for Free"
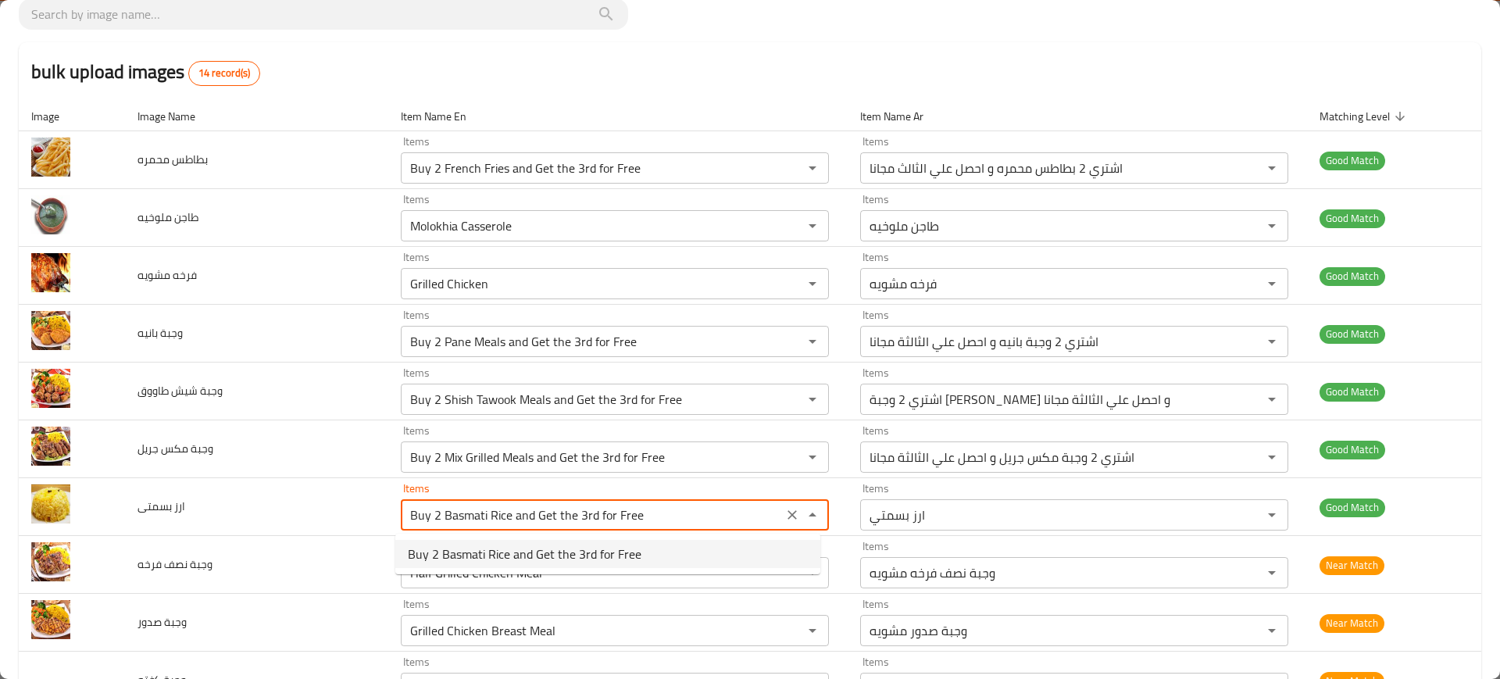
click at [573, 552] on span "Buy 2 Basmati Rice and Get the 3rd for Free" at bounding box center [525, 554] width 234 height 19
type بسمتى-ar "اشتري 2 ارز بسمتي و احصل علي الثالث مجانا"
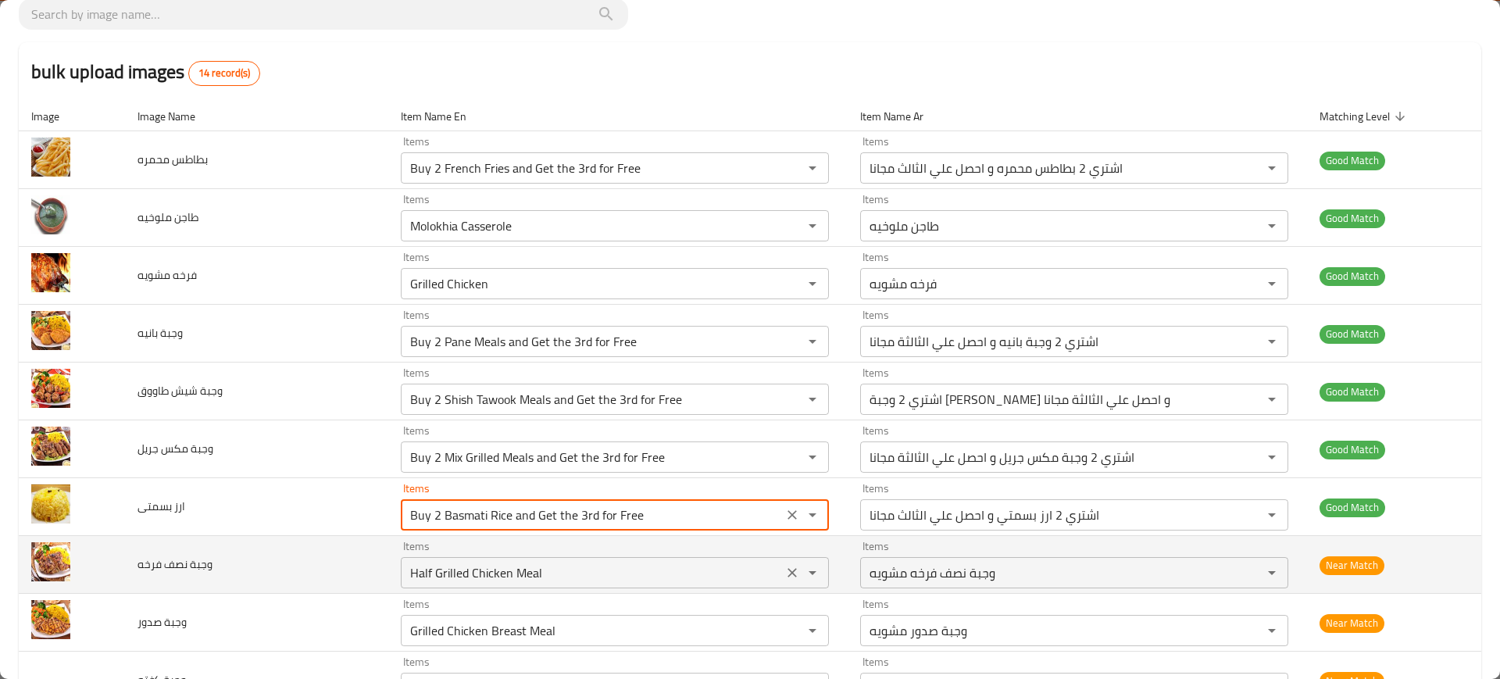
type بسمتى "Buy 2 Basmati Rice and Get the 3rd for Free"
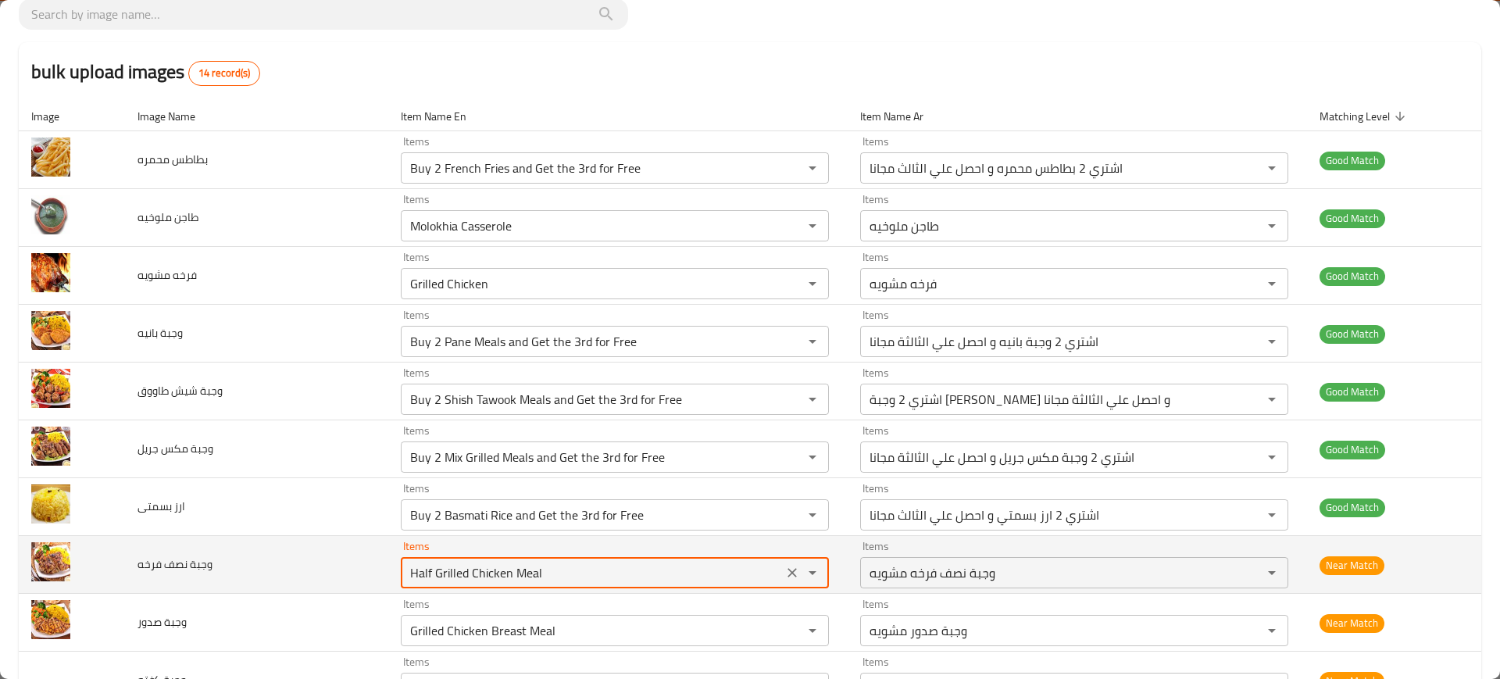
click at [515, 563] on فرخه "Half Grilled Chicken Meal" at bounding box center [592, 573] width 373 height 22
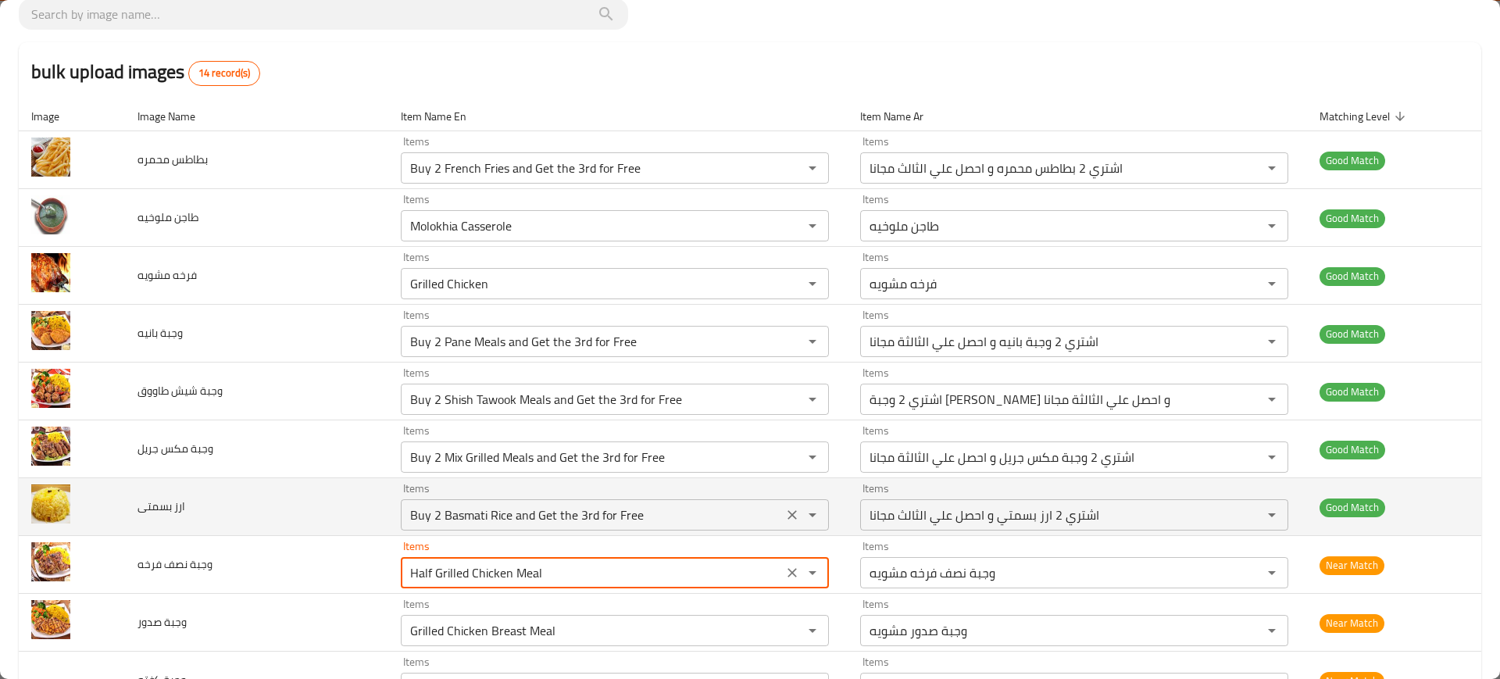
paste فرخه "Buy 2 Half Grilled Chicken Meals And Get the 3rd for free"
type فرخه "Buy 2 Half Grilled Chicken Meals And Get the 3rd for free"
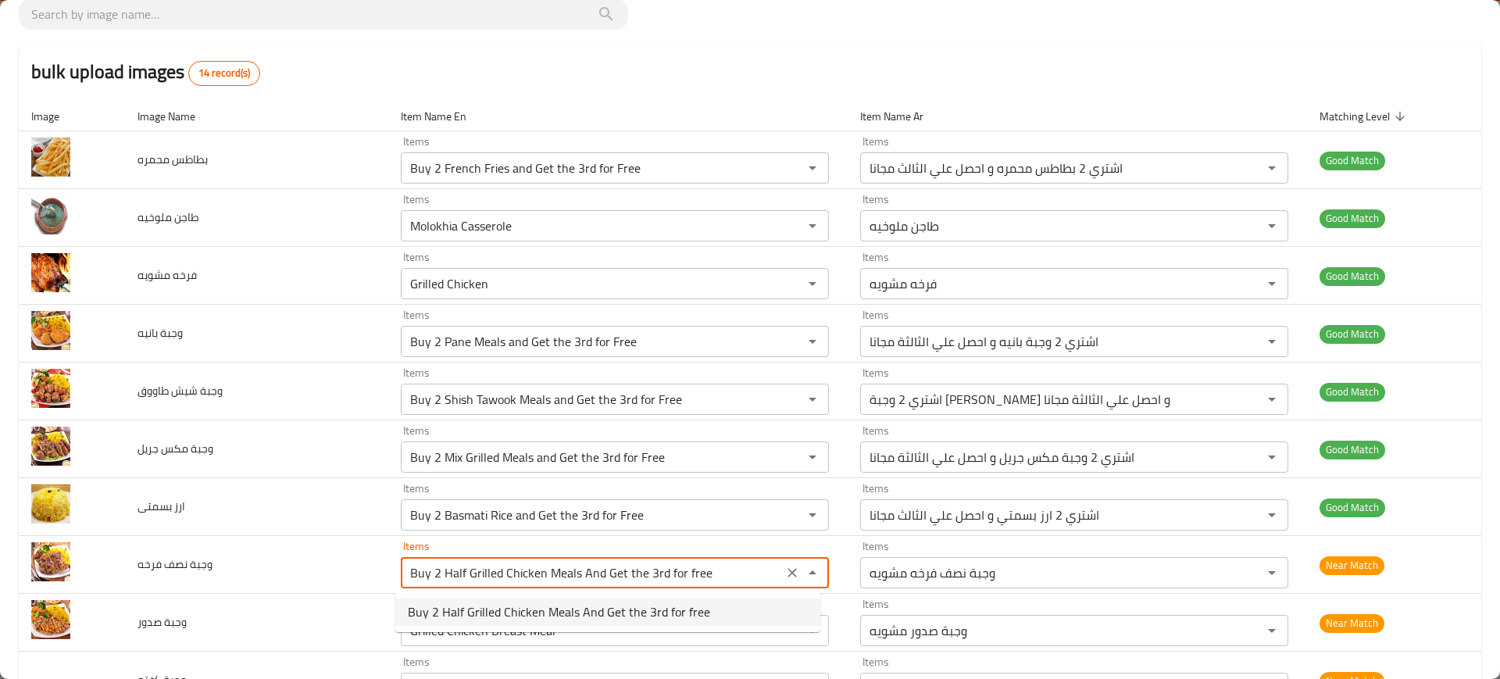
click at [605, 605] on span "Buy 2 Half Grilled Chicken Meals And Get the 3rd for free" at bounding box center [559, 611] width 302 height 19
type فرخه-ar "اطلب وجبتين نصف فرخة مشوية و احصل علي الثالثة مجانا"
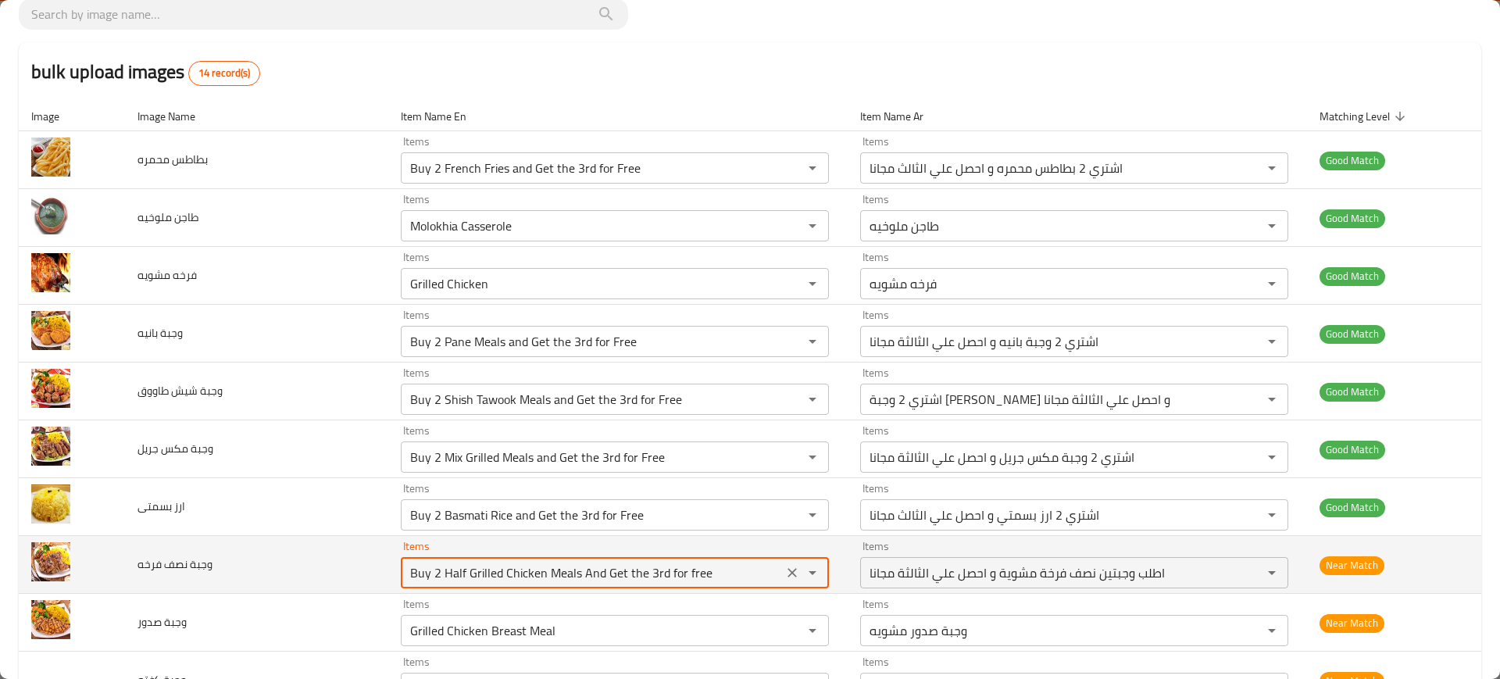
scroll to position [401, 0]
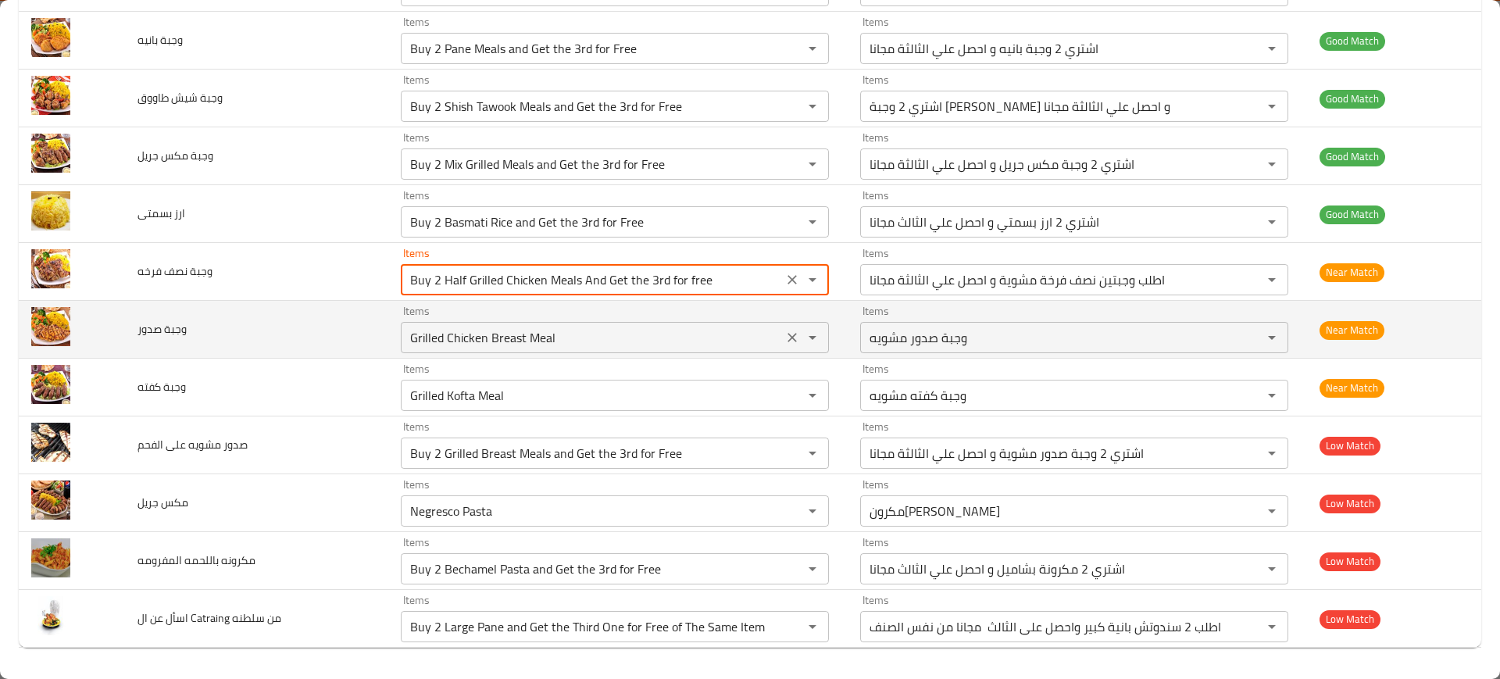
type فرخه "Buy 2 Half Grilled Chicken Meals And Get the 3rd for free"
click at [412, 341] on صدور "Grilled Chicken Breast Meal" at bounding box center [592, 338] width 373 height 22
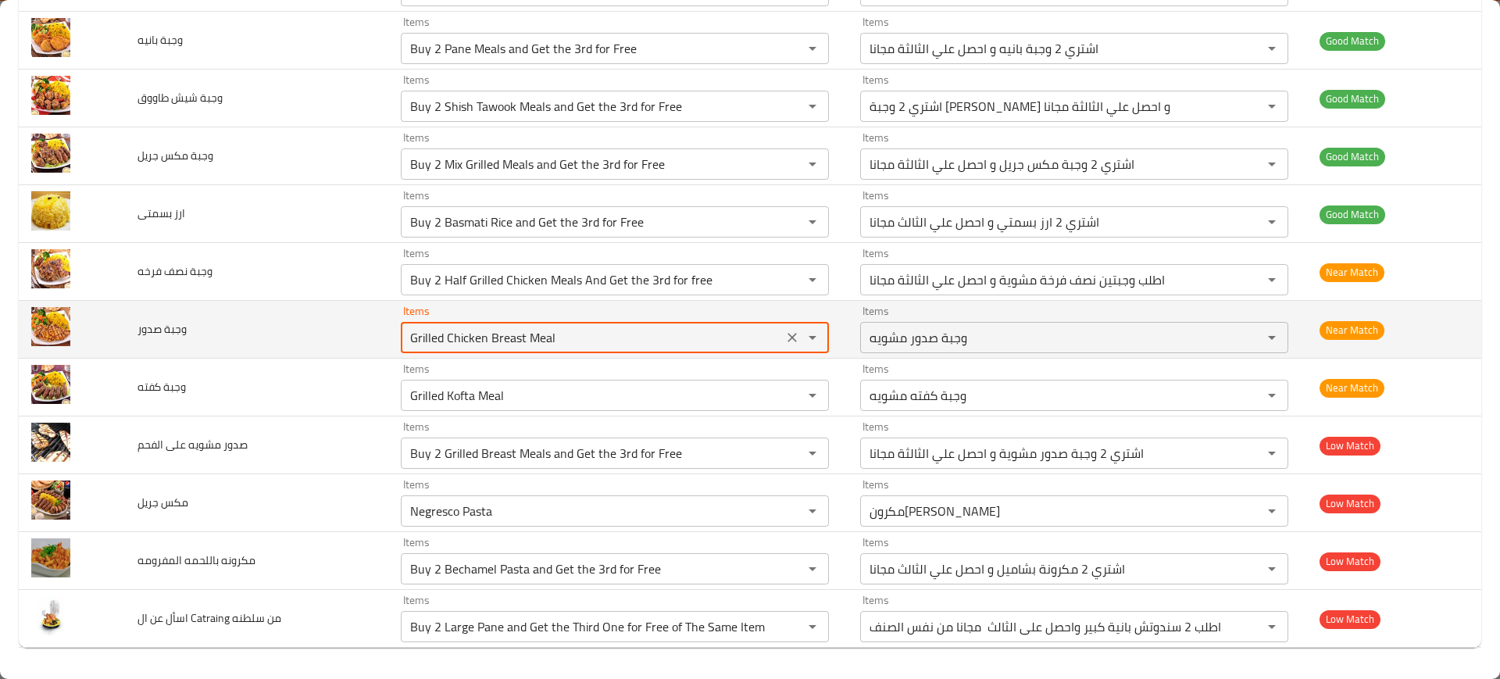
click at [412, 341] on صدور "Grilled Chicken Breast Meal" at bounding box center [592, 338] width 373 height 22
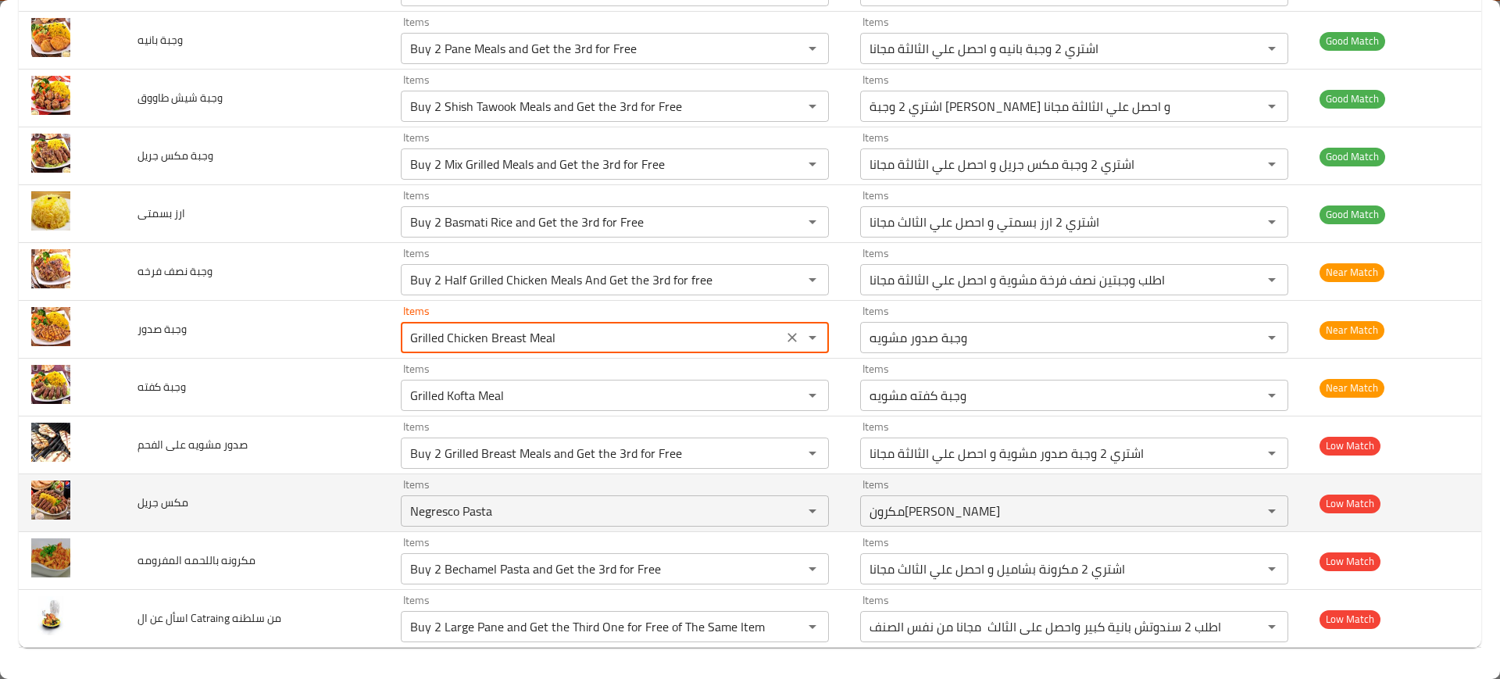
paste صدور "Buy 2 Grilled Breast Meals and Get the 3rd for Free"
type صدور "Buy 2 Grilled Breast Meals and Get the 3rd for Free"
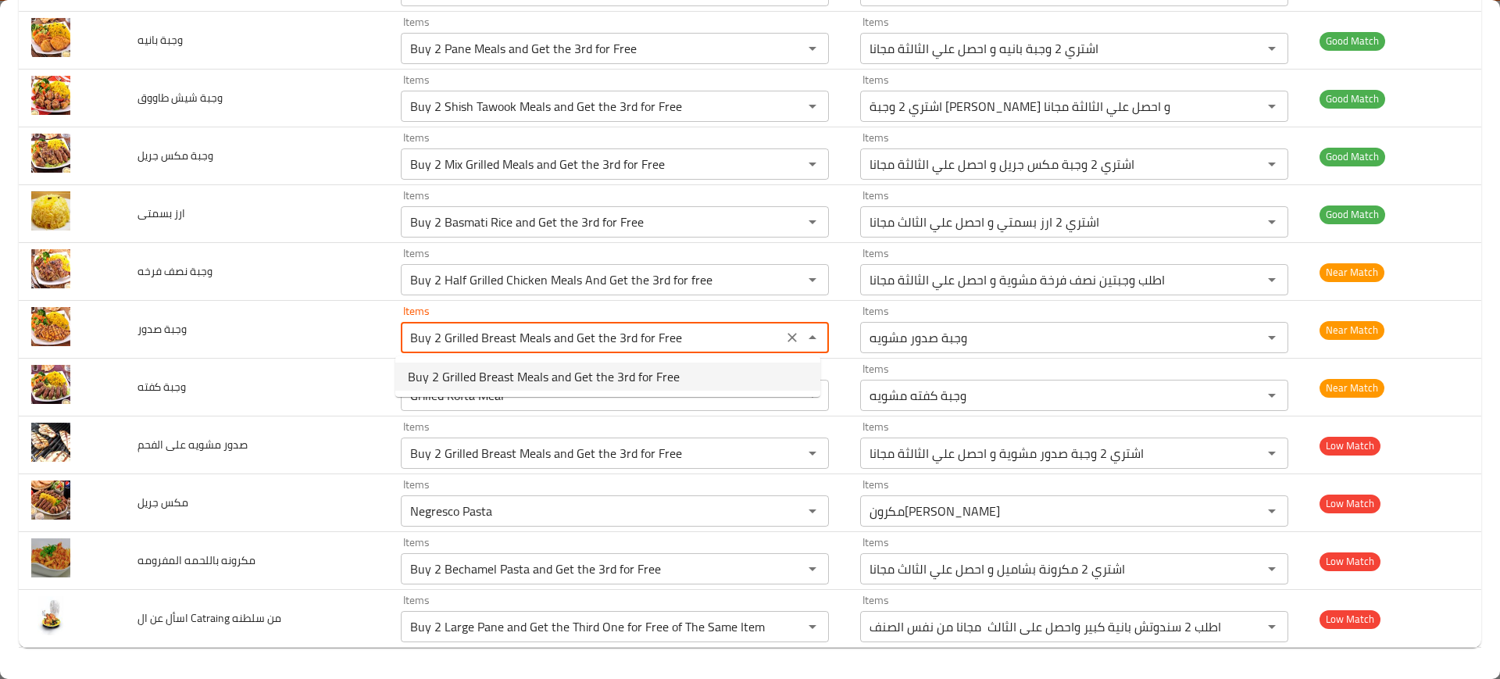
click at [460, 376] on span "Buy 2 Grilled Breast Meals and Get the 3rd for Free" at bounding box center [544, 376] width 272 height 19
type صدور-ar "اشتري 2 وجبة صدور مشوية و احصل علي الثالثة مجانا"
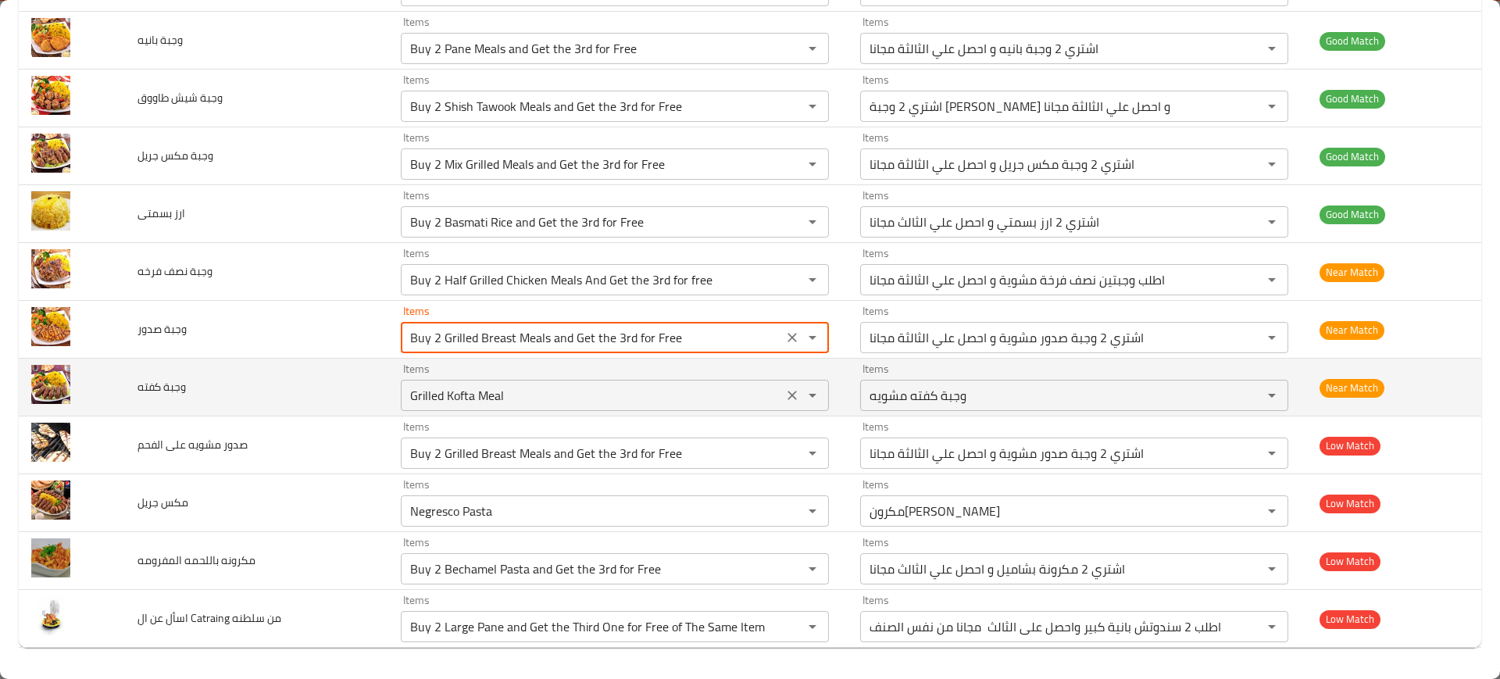
type صدور "Buy 2 Grilled Breast Meals and Get the 3rd for Free"
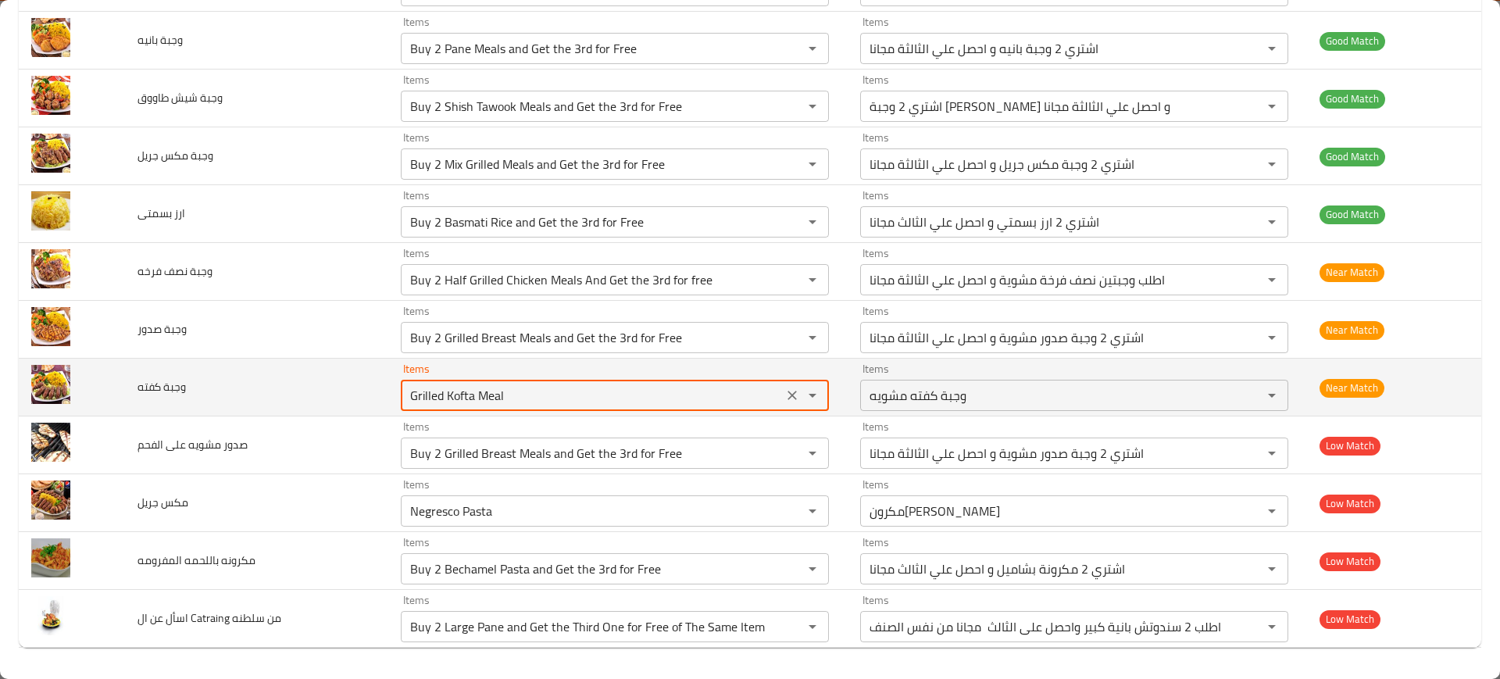
click at [496, 398] on كفته "Grilled Kofta Meal" at bounding box center [592, 395] width 373 height 22
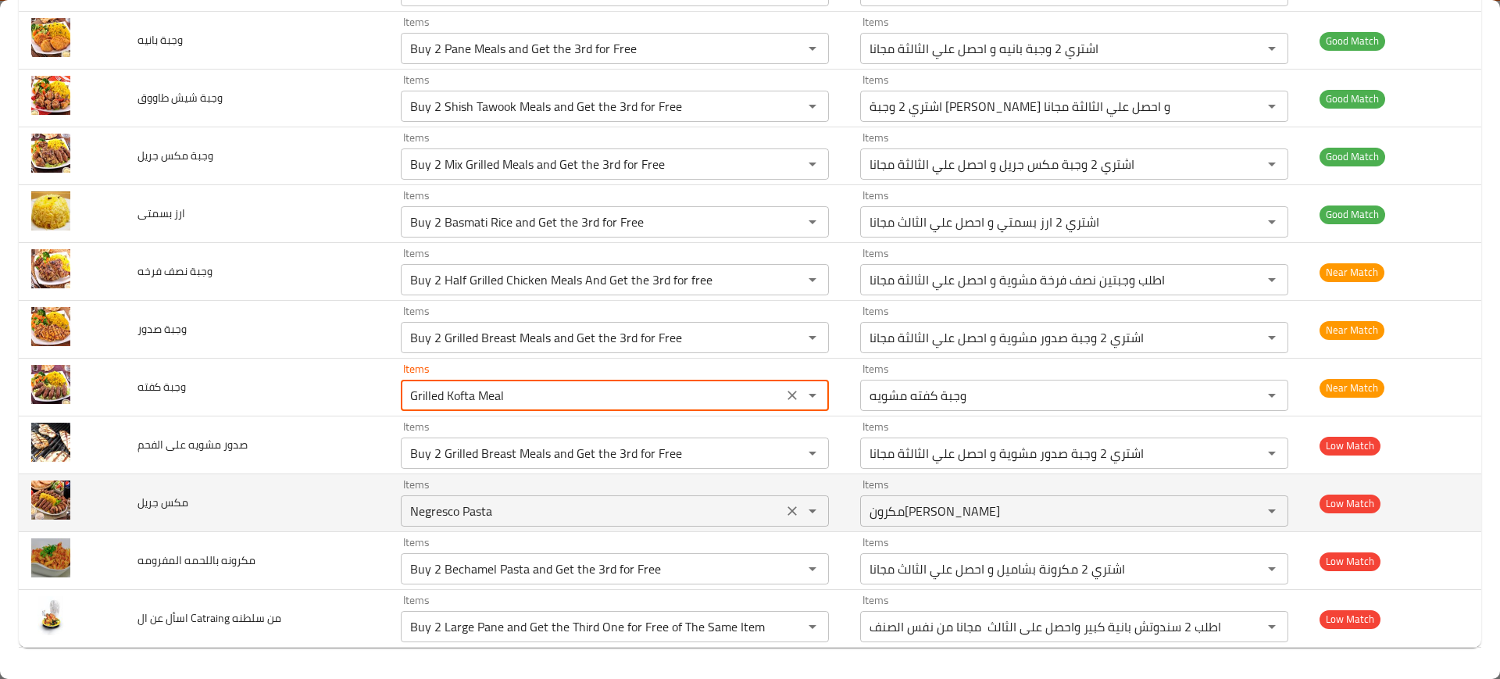
paste كفته "Buy 2 Grilled Kofta Meals and Get the 3rd for Free"
type كفته "Buy 2 Grilled Kofta Meals and Get the 3rd for Free"
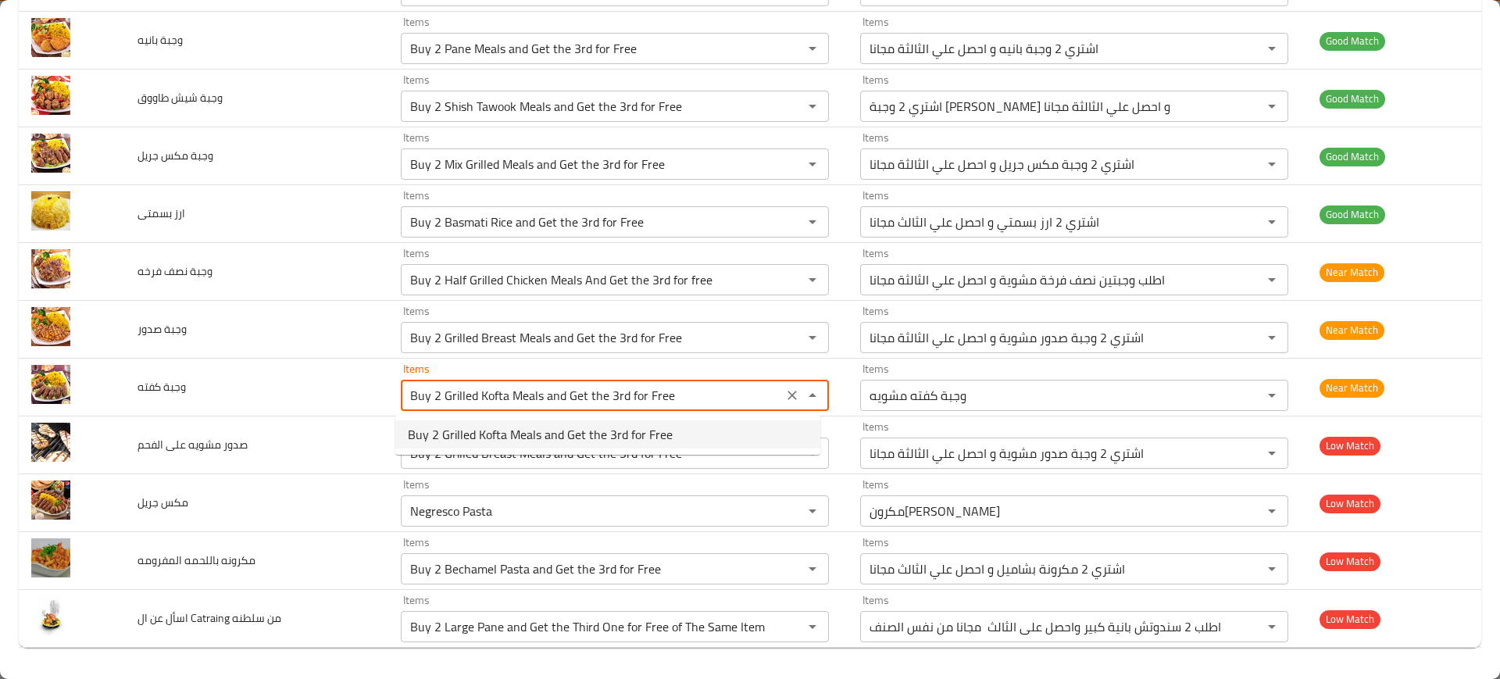
click at [431, 428] on span "Buy 2 Grilled Kofta Meals and Get the 3rd for Free" at bounding box center [540, 434] width 265 height 19
type كفته-ar "اشتري 2 وجبة كفتة مشوية و احصل علي الثالثة مجانا"
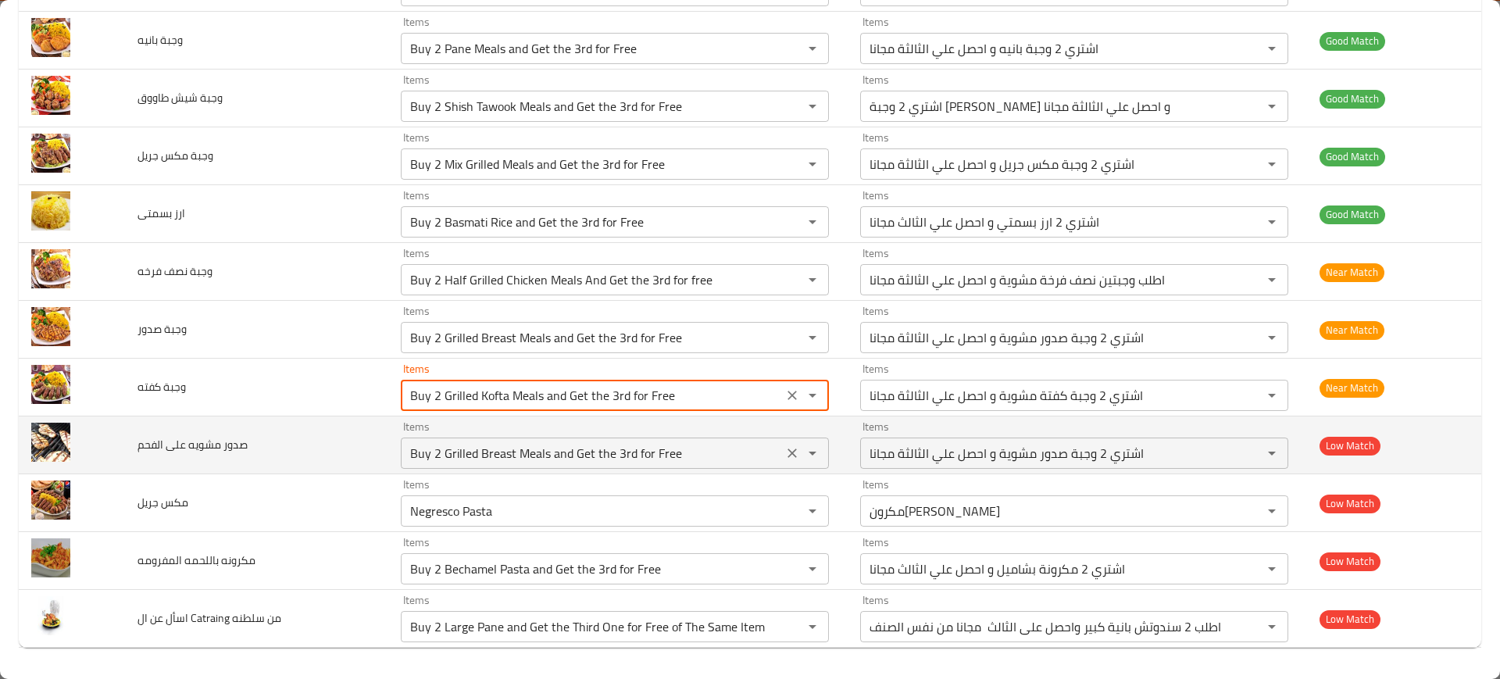
type كفته "Buy 2 Grilled Kofta Meals and Get the 3rd for Free"
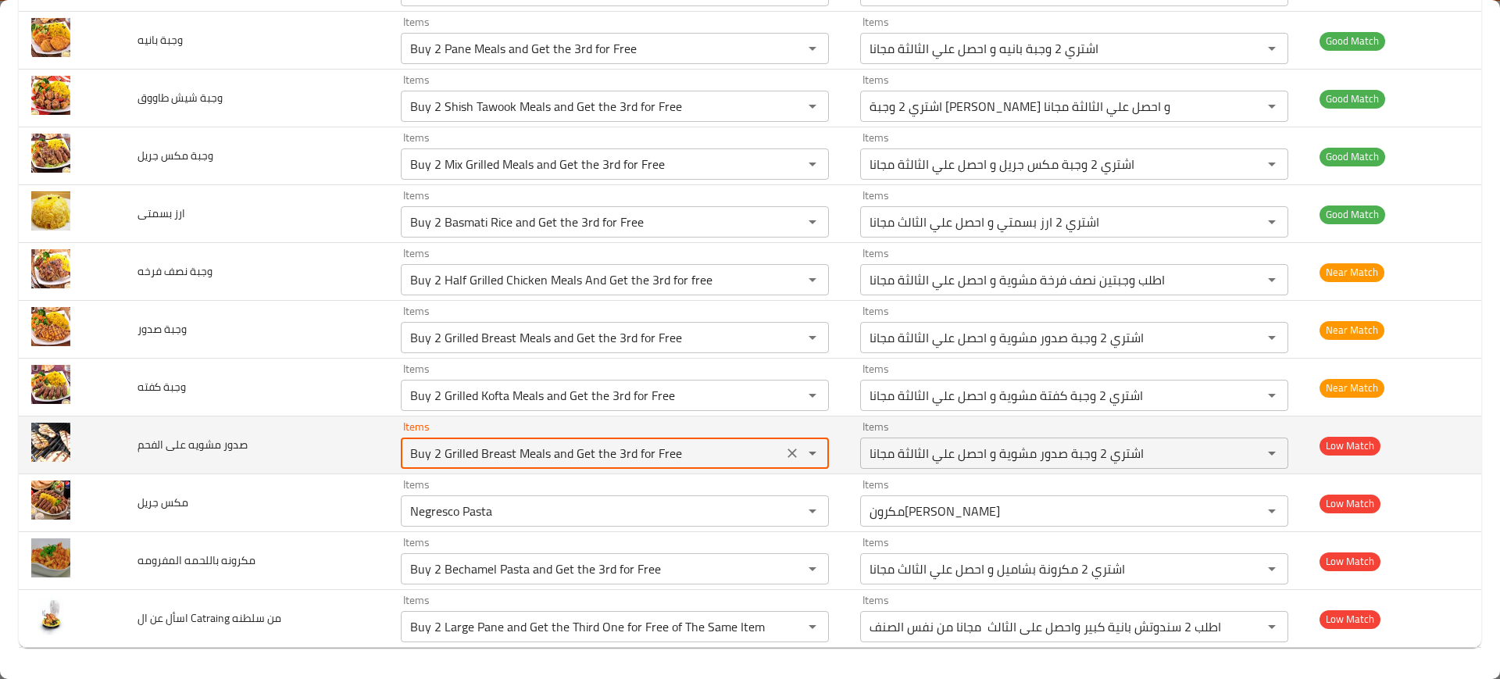
click at [467, 449] on الفحم "Buy 2 Grilled Breast Meals and Get the 3rd for Free" at bounding box center [592, 453] width 373 height 22
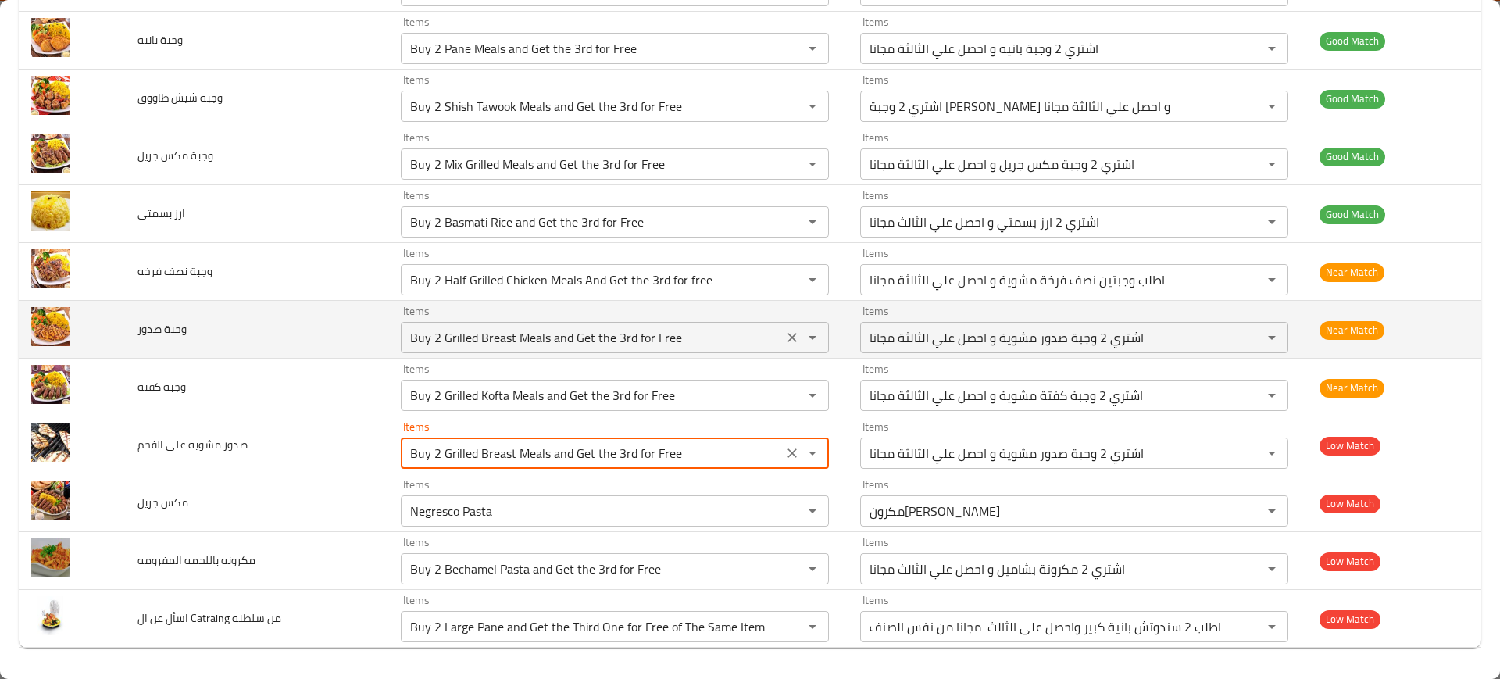
click at [487, 340] on صدور "Buy 2 Grilled Breast Meals and Get the 3rd for Free" at bounding box center [592, 338] width 373 height 22
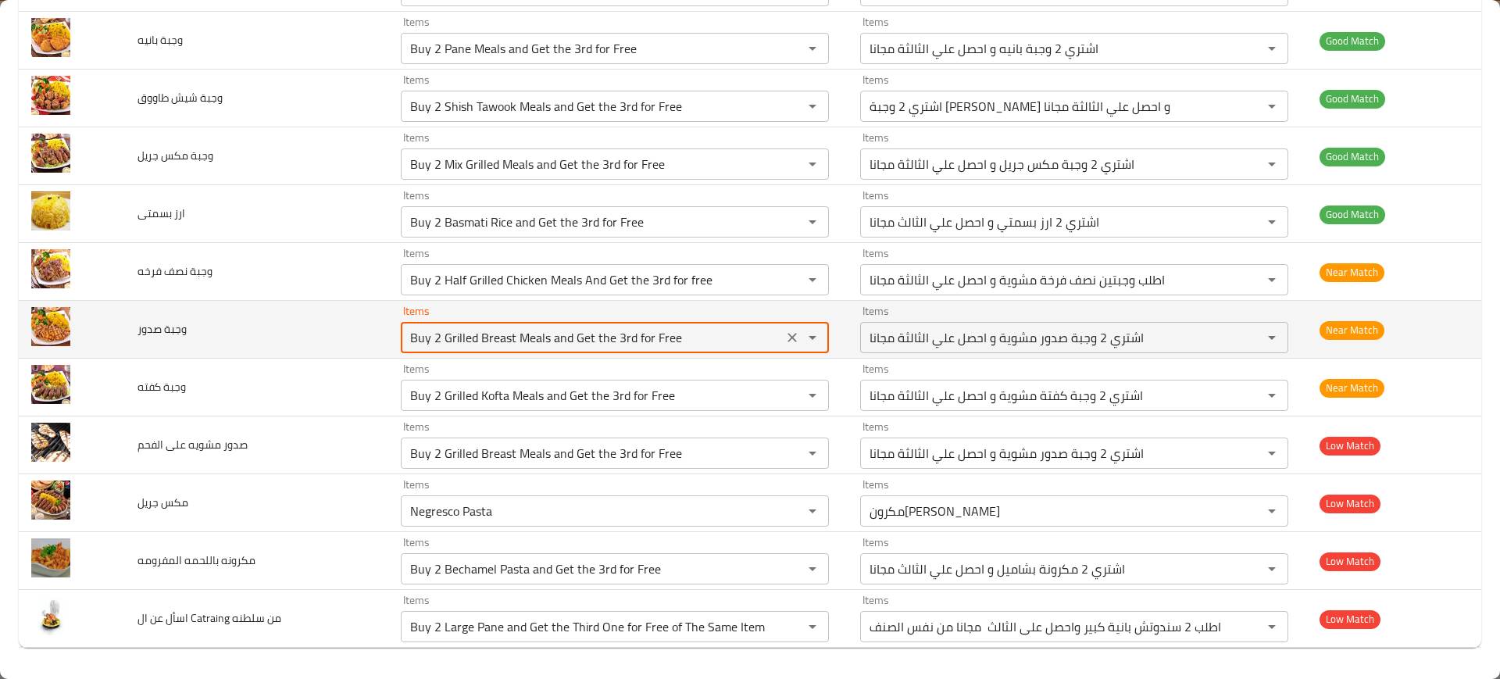
click at [487, 340] on صدور "Buy 2 Grilled Breast Meals and Get the 3rd for Free" at bounding box center [592, 338] width 373 height 22
click at [494, 340] on صدور "Buy 2 Grilled Breast Meals and Get the 3rd for Free" at bounding box center [592, 338] width 373 height 22
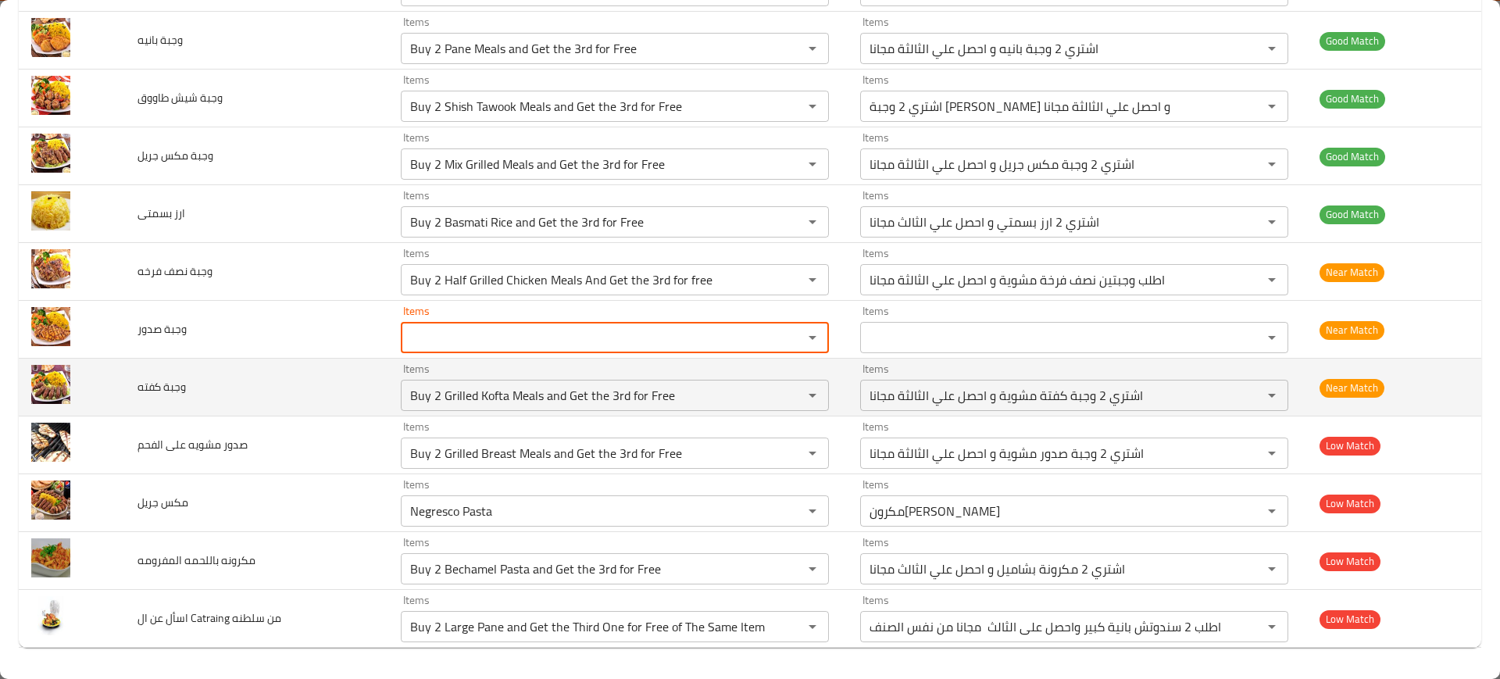
click at [279, 377] on td "وجبة كفته" at bounding box center [257, 388] width 264 height 58
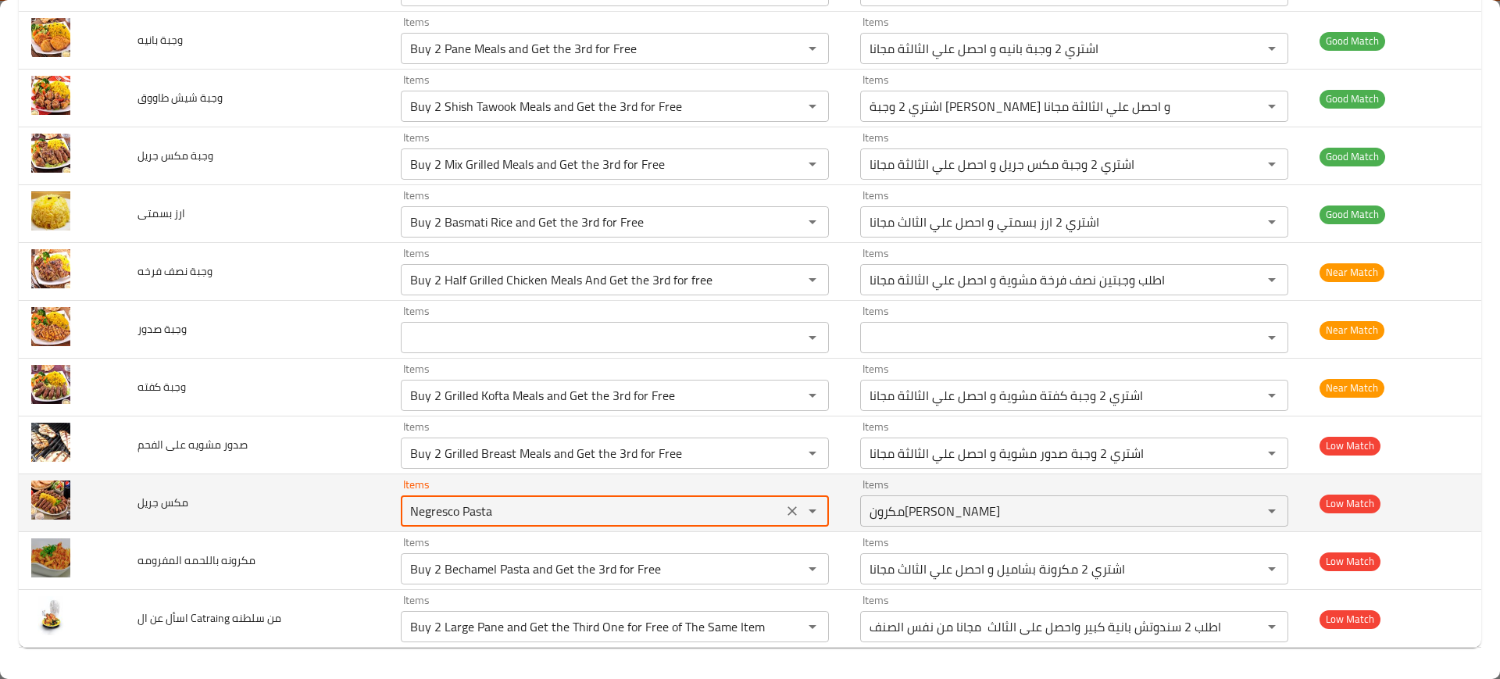
click at [418, 504] on جريل "Negresco Pasta" at bounding box center [592, 511] width 373 height 22
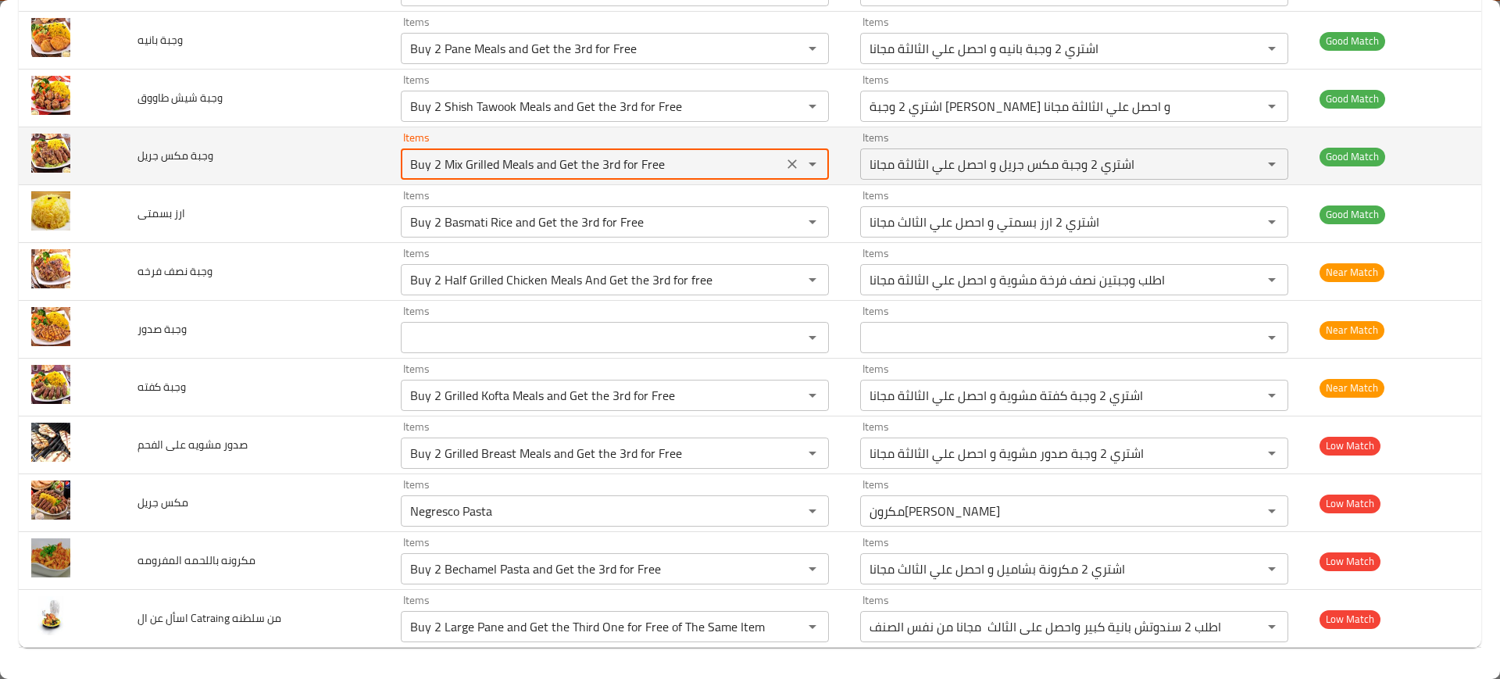
drag, startPoint x: 440, startPoint y: 163, endPoint x: 479, endPoint y: 161, distance: 39.1
click at [479, 161] on جريل "Buy 2 Mix Grilled Meals and Get the 3rd for Free" at bounding box center [592, 164] width 373 height 22
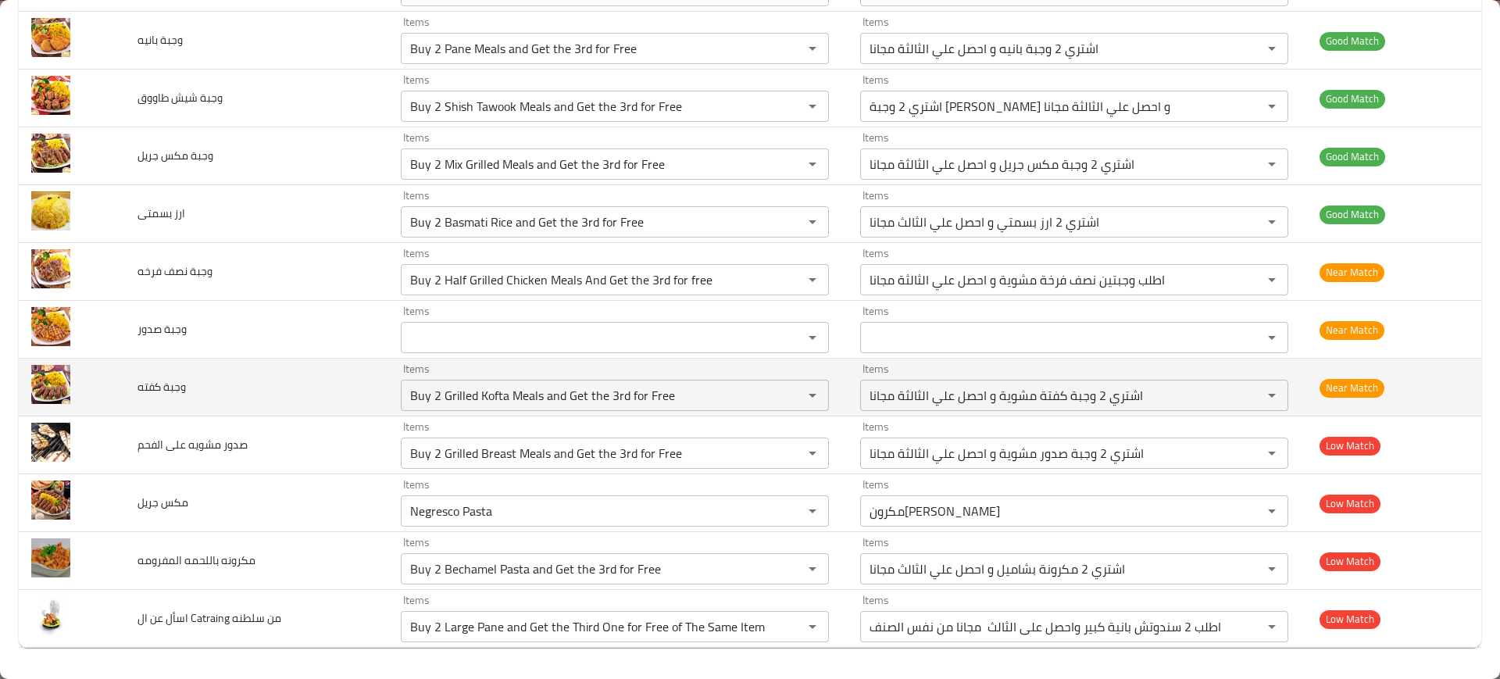
click at [260, 411] on td "وجبة كفته" at bounding box center [257, 388] width 264 height 58
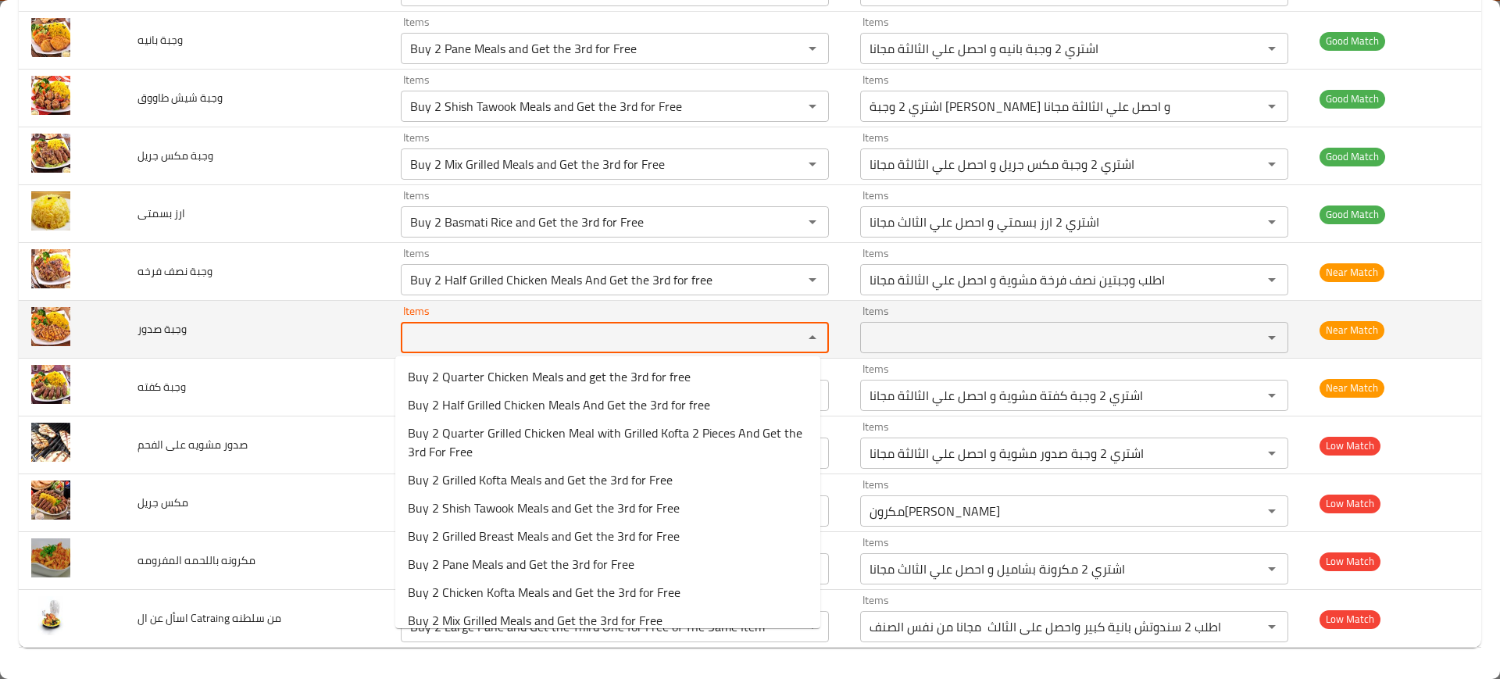
click at [469, 341] on صدور "Items" at bounding box center [592, 338] width 373 height 22
paste صدور "Buy 2 Large Grilled Breasts and Get the Third One for Free of The Same Item"
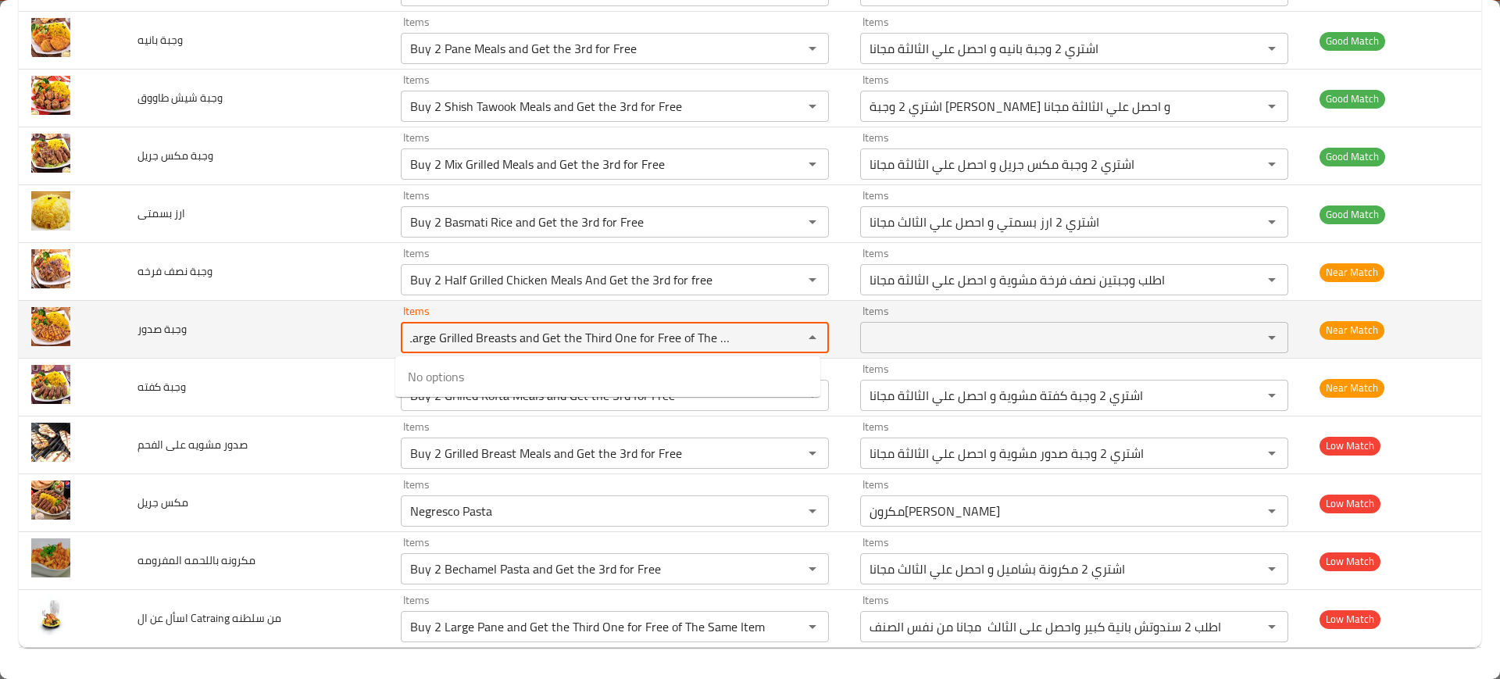
type صدور "Buy 2 Large Grilled Breasts and Get the Third One for Free of The Same Item"
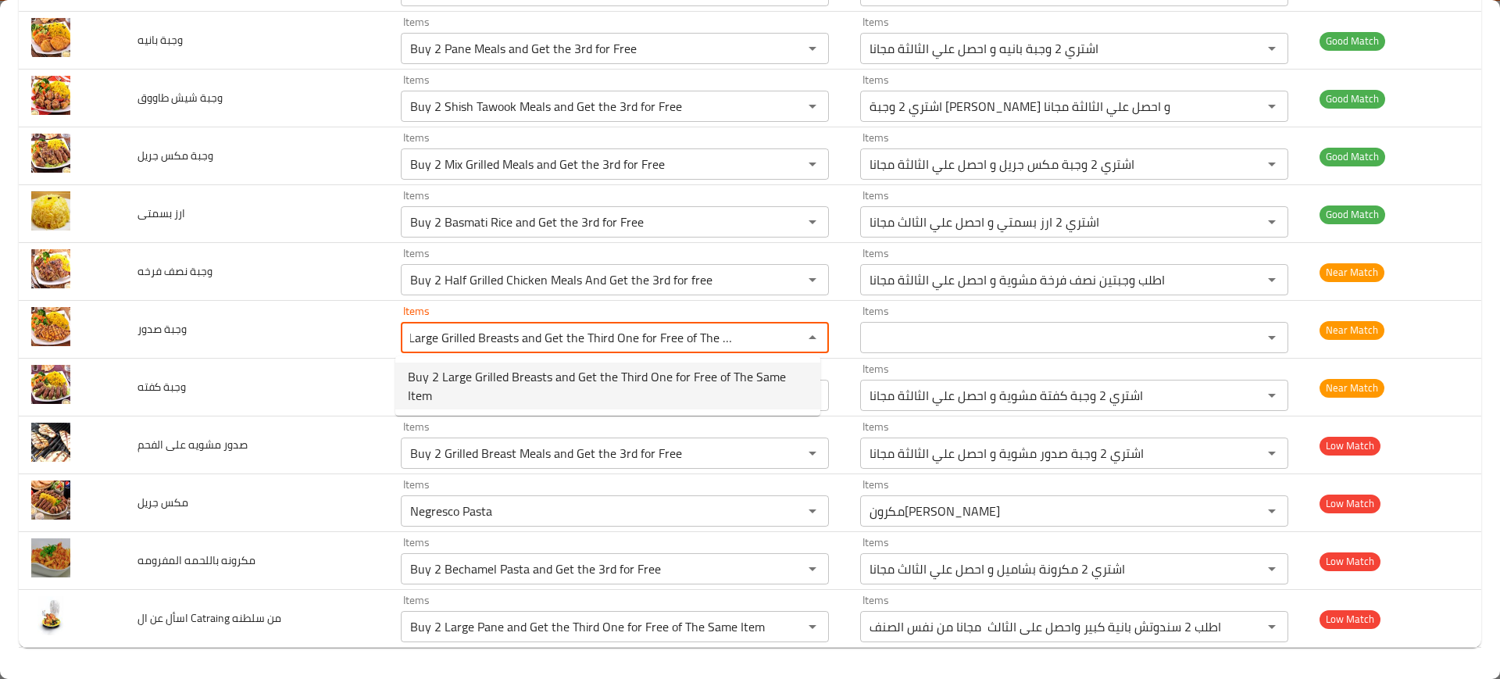
click at [487, 372] on span "Buy 2 Large Grilled Breasts and Get the Third One for Free of The Same Item" at bounding box center [608, 386] width 400 height 38
type صدور-ar "اطلب 2 سندوتش صدور مشوية كبير واحصل على الثالث مجانا من نفس الصنف"
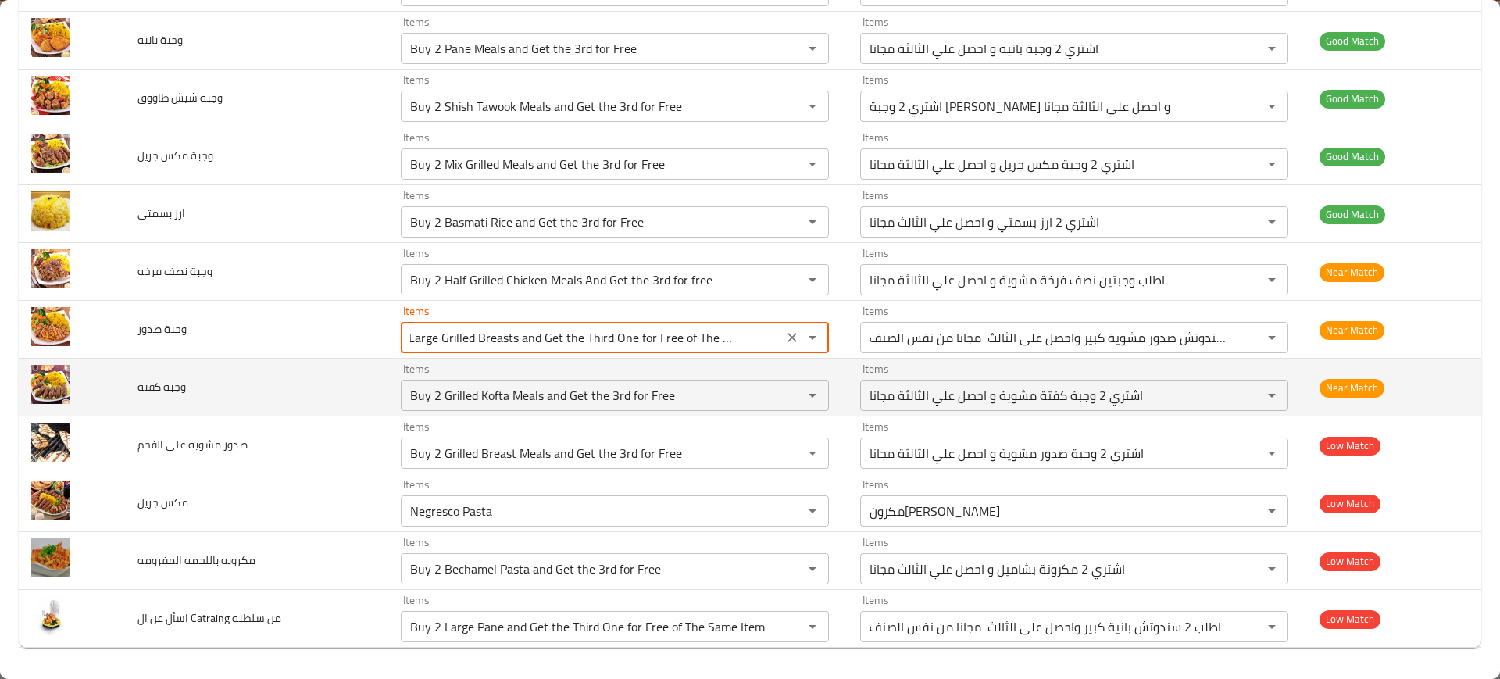
type صدور "Buy 2 Large Grilled Breasts and Get the Third One for Free of The Same Item"
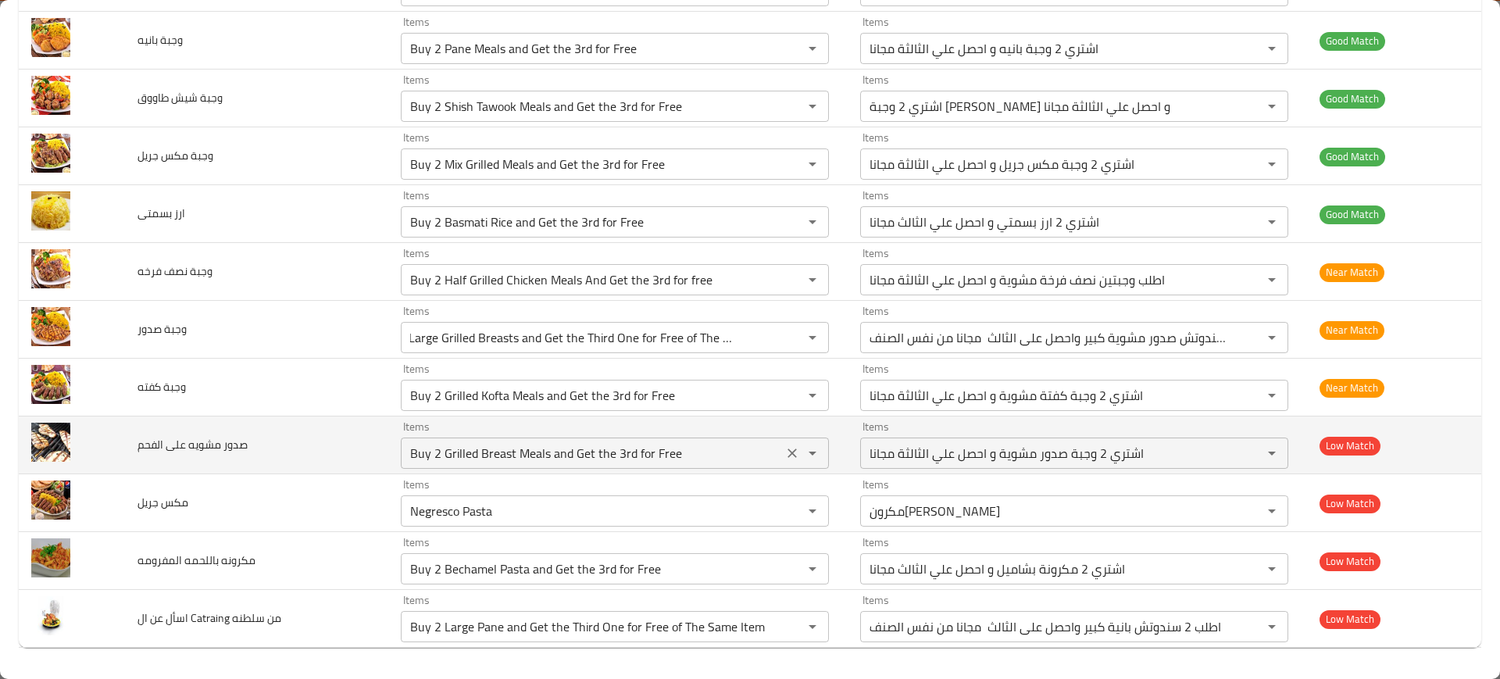
scroll to position [0, 0]
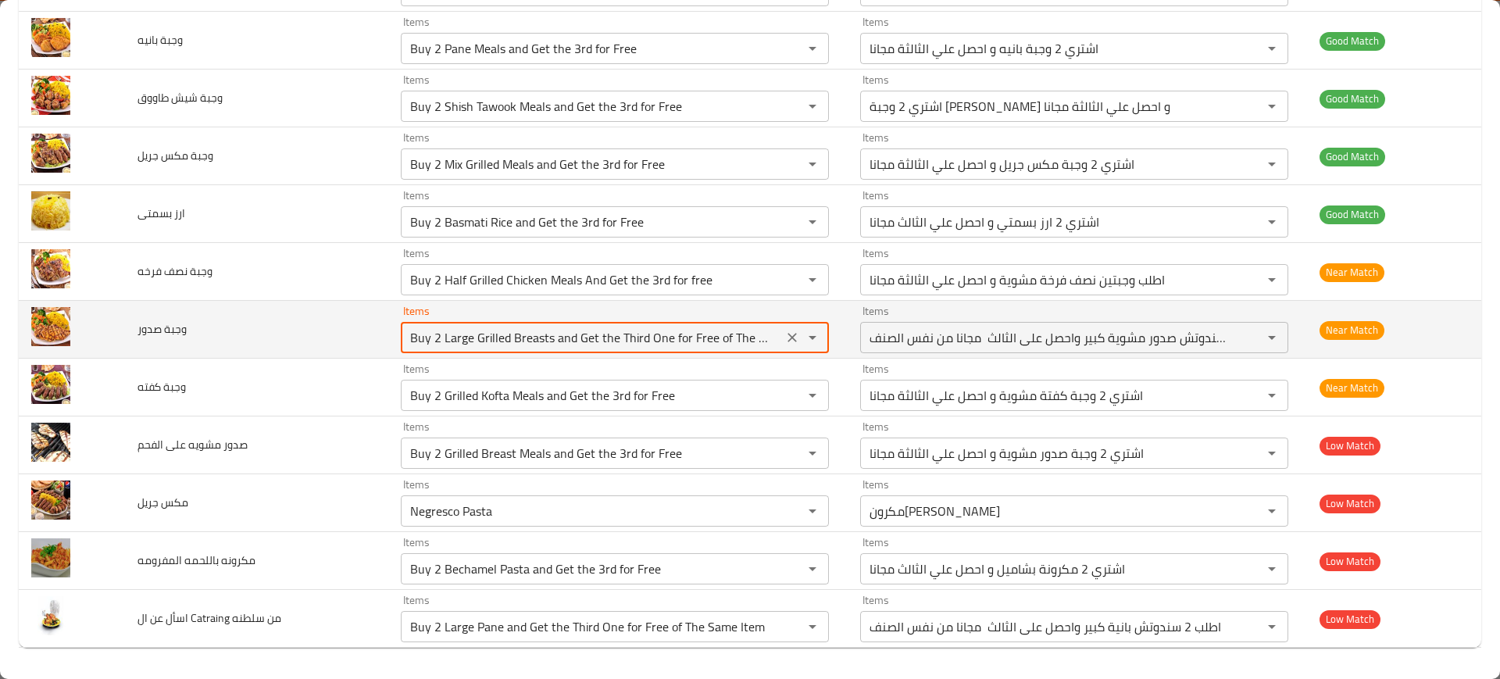
click at [456, 342] on صدور "Buy 2 Large Grilled Breasts and Get the Third One for Free of The Same Item" at bounding box center [592, 338] width 373 height 22
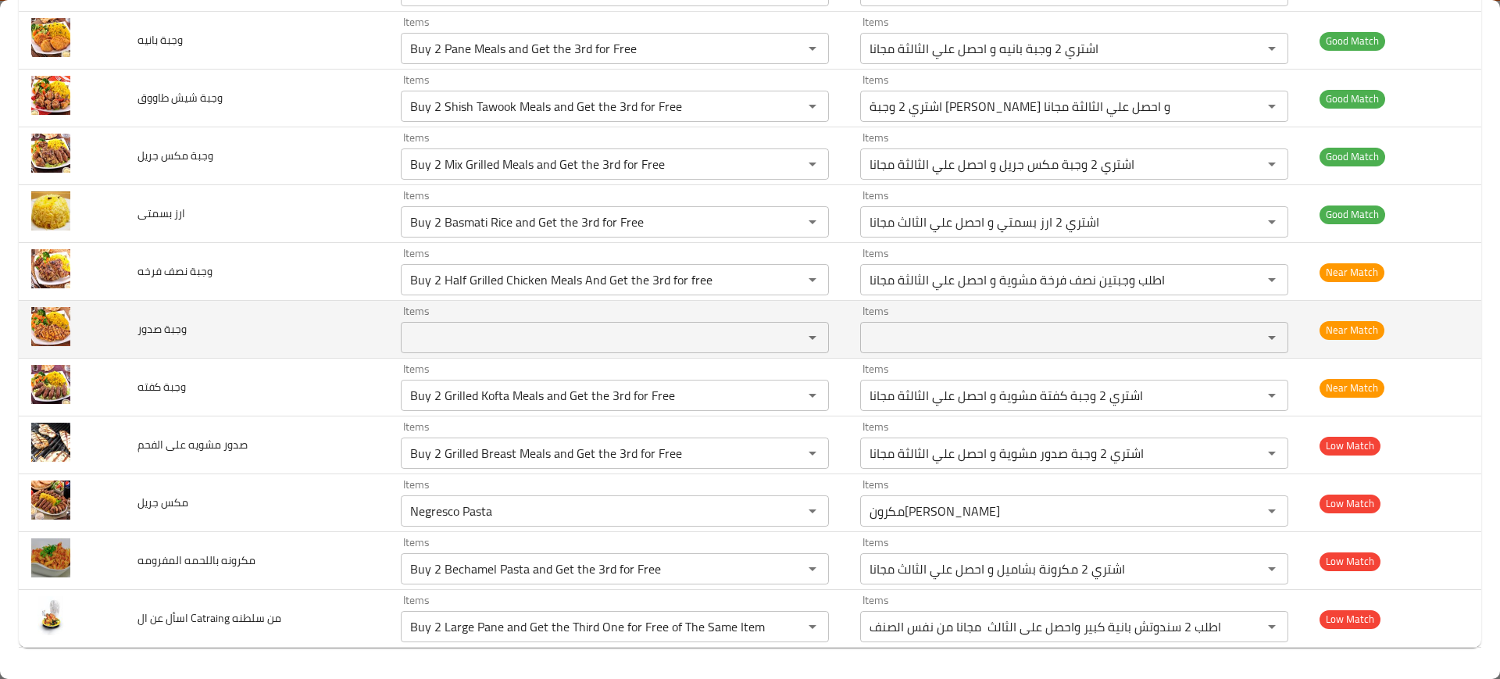
click at [169, 334] on span "وجبة صدور" at bounding box center [162, 329] width 49 height 20
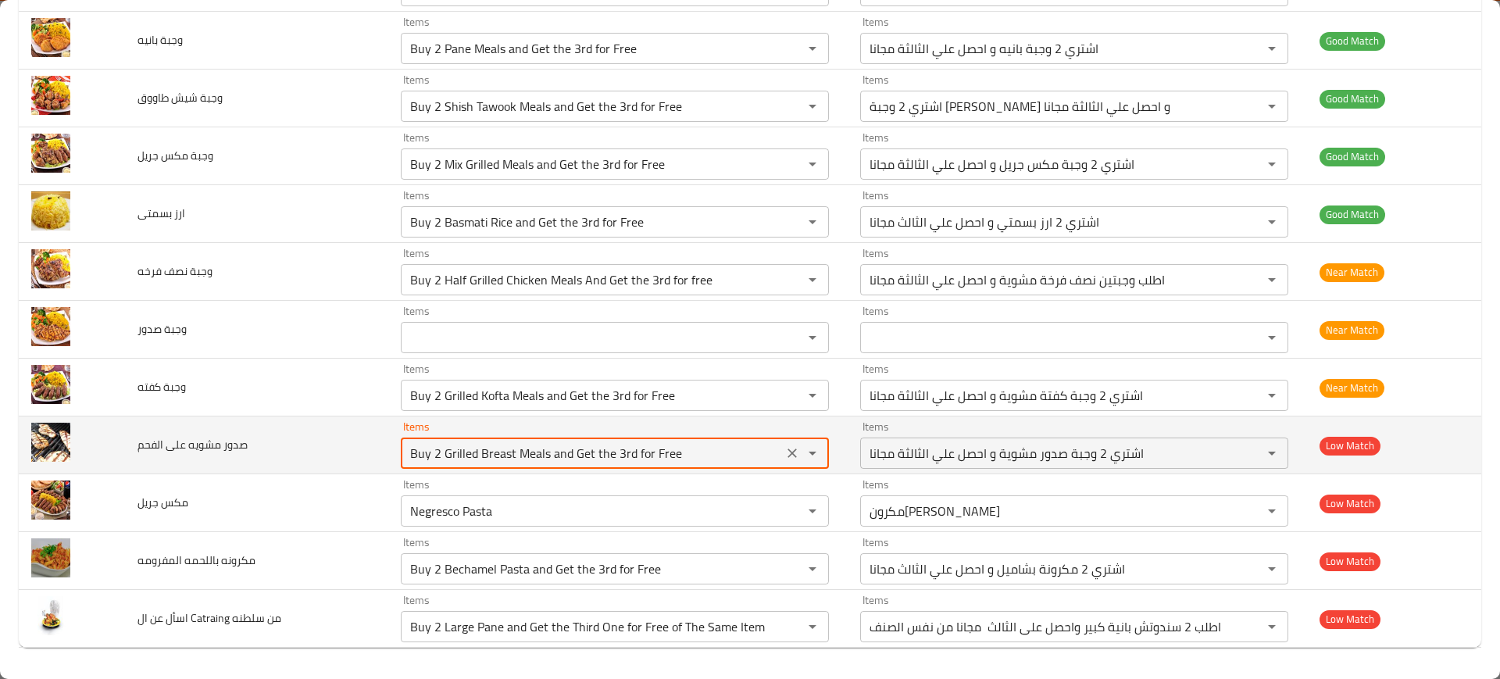
click at [448, 447] on الفحم "Buy 2 Grilled Breast Meals and Get the 3rd for Free" at bounding box center [592, 453] width 373 height 22
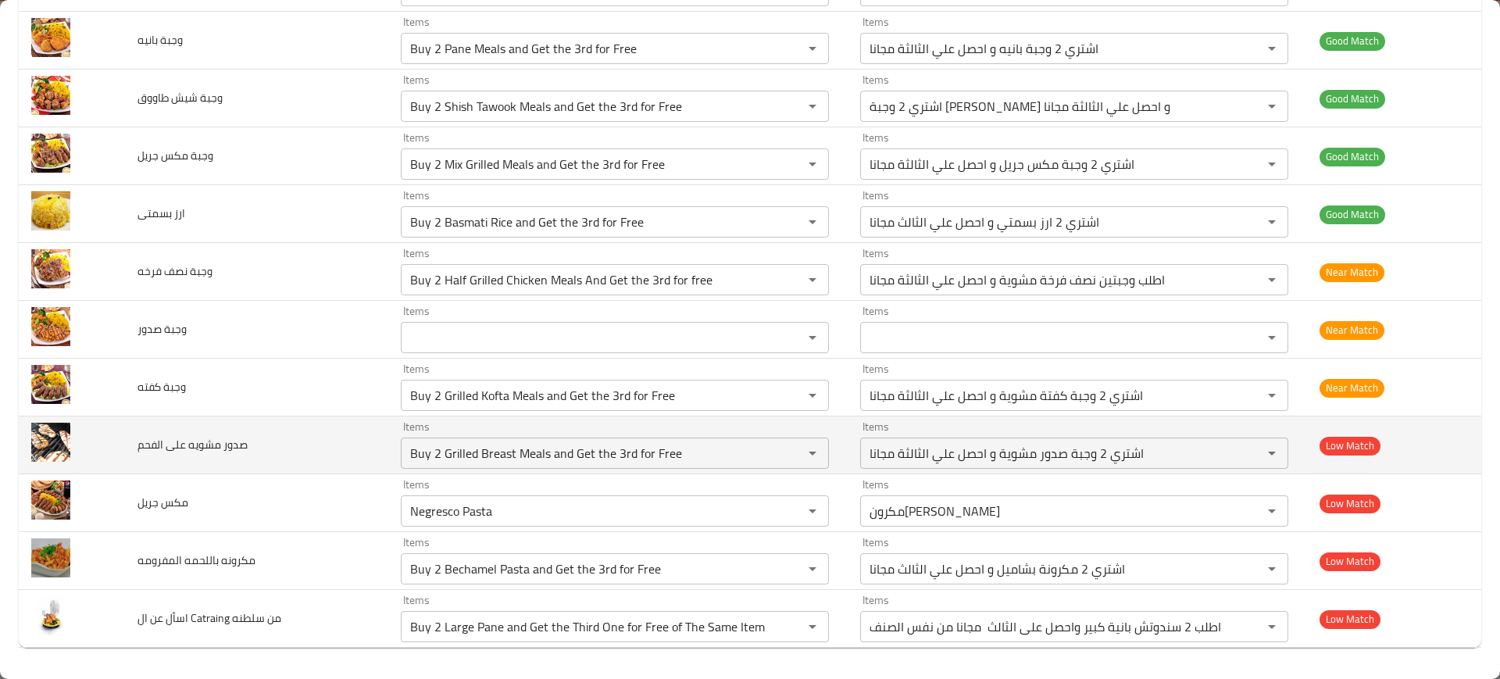
click at [292, 443] on td "صدور مشويه على الفحم" at bounding box center [257, 445] width 264 height 58
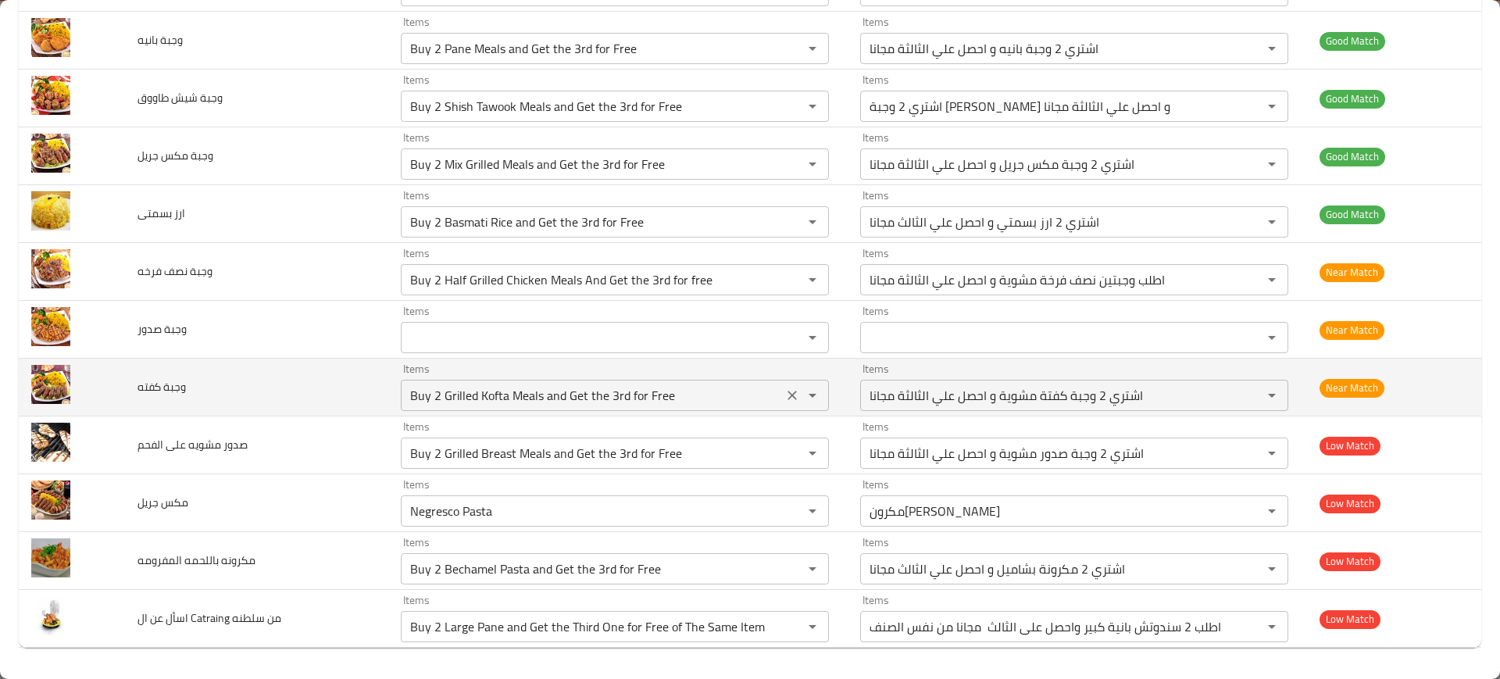
scroll to position [667, 0]
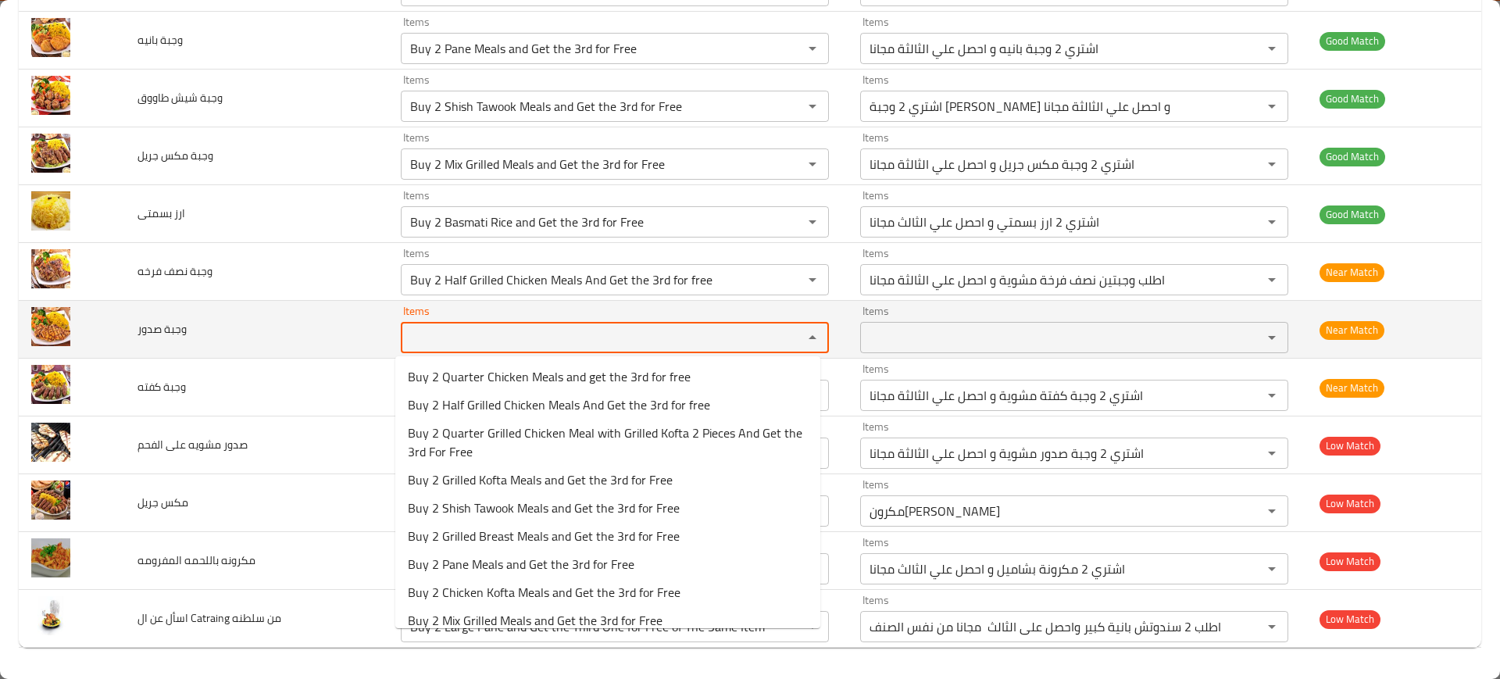
paste صدور "Buy 2 Grilled Breast Meals and Get the 3rd for Free"
type صدور "Buy 2 Grilled Breast Meals and Get the 3rd for Free"
click at [521, 337] on صدور "Buy 2 Grilled Breast Meals and Get the 3rd for Free" at bounding box center [592, 338] width 373 height 22
paste صدور "Buy 2 Grilled Breast Meals and Get the 3rd for Free"
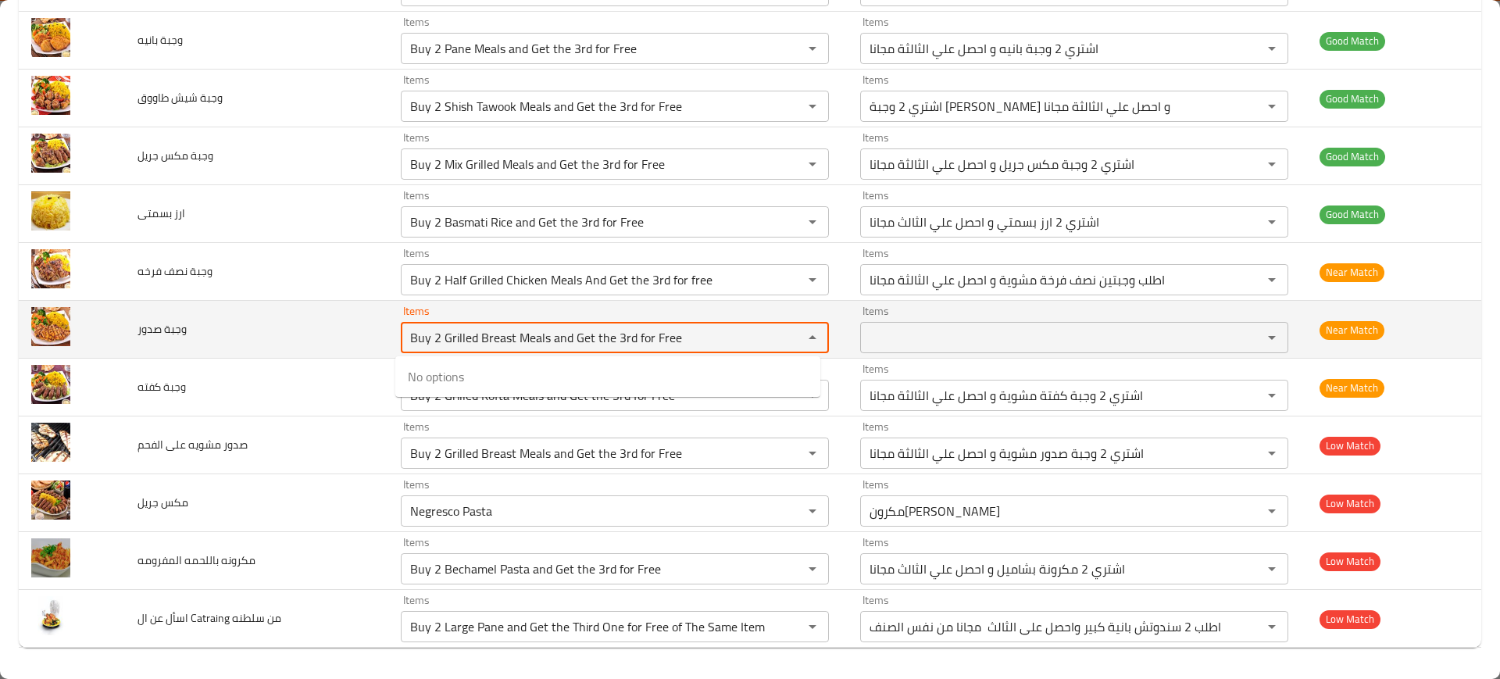
type صدور "Buy 2 Grilled Breast Meals and Get the 3rd for Free"
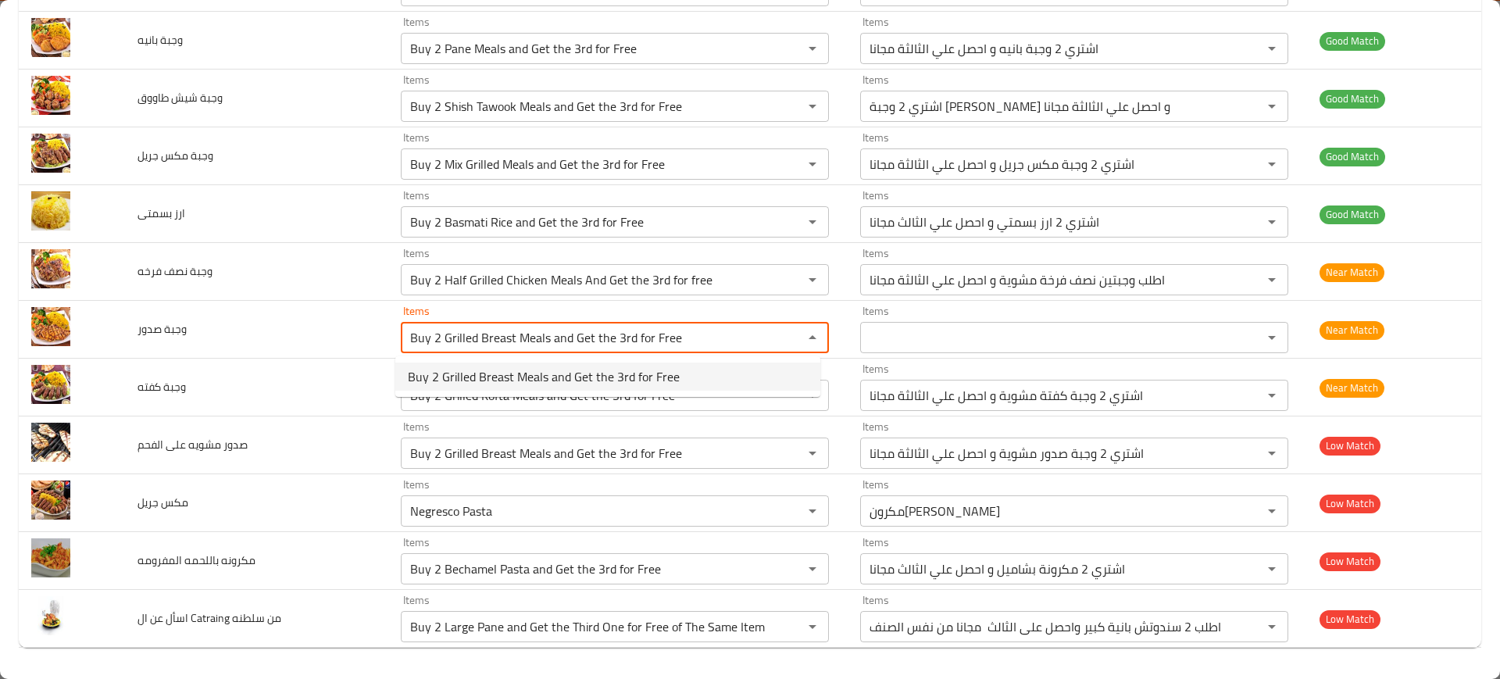
click at [603, 375] on span "Buy 2 Grilled Breast Meals and Get the 3rd for Free" at bounding box center [544, 376] width 272 height 19
type صدور-ar "اشتري 2 وجبة صدور مشوية و احصل علي الثالثة مجانا"
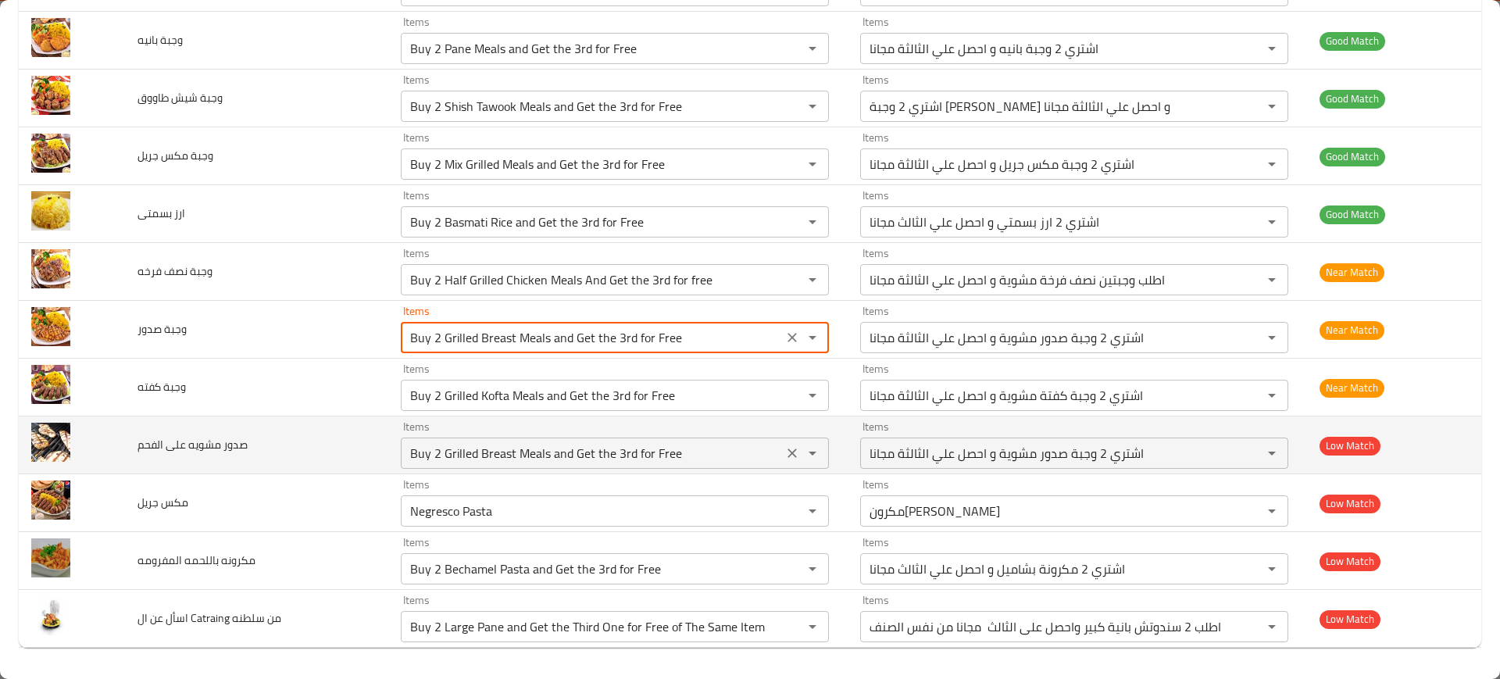
click at [508, 434] on div "Items Buy 2 Grilled Breast Meals and Get the 3rd for Free Items" at bounding box center [615, 445] width 428 height 48
type صدور "Buy 2 Grilled Breast Meals and Get the 3rd for Free"
click at [508, 434] on div "Items Buy 2 Grilled Breast Meals and Get the 3rd for Free Items" at bounding box center [615, 445] width 428 height 48
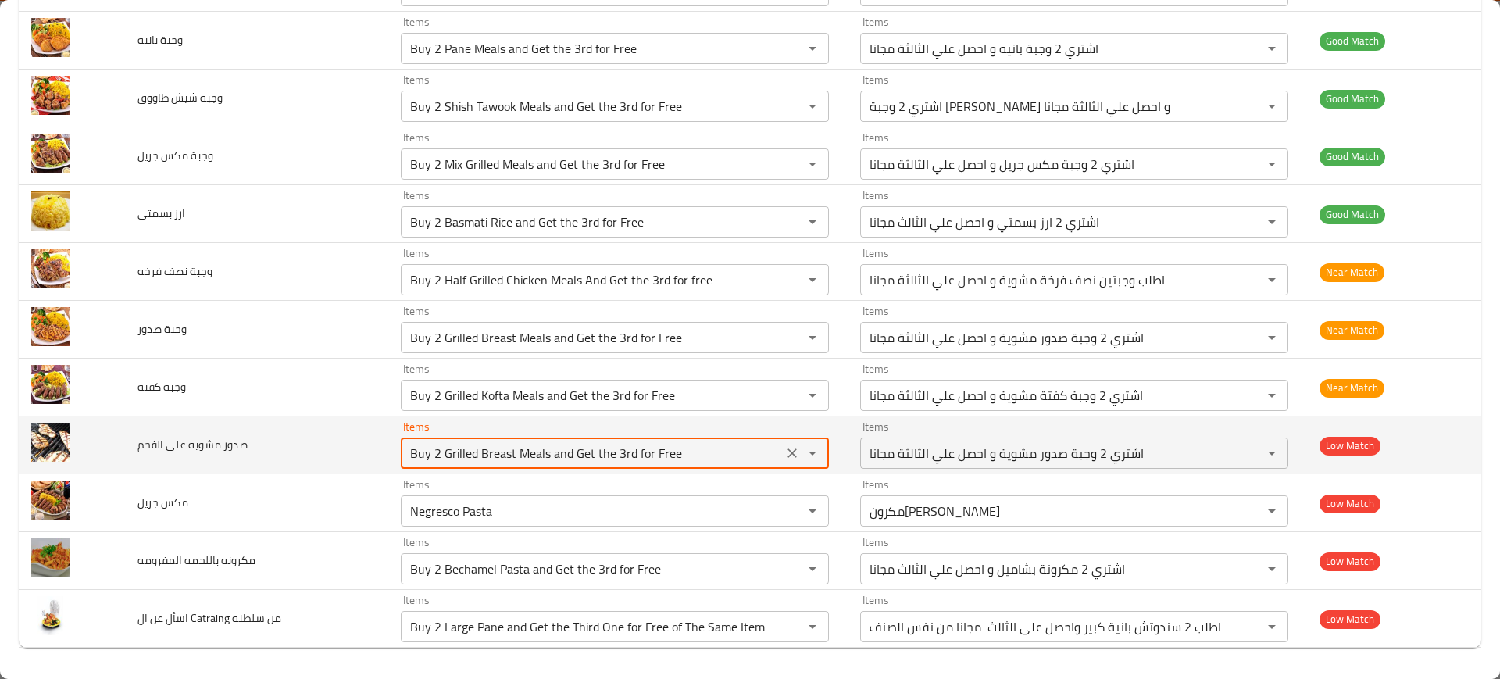
click at [508, 434] on div "Items Buy 2 Grilled Breast Meals and Get the 3rd for Free Items" at bounding box center [615, 445] width 428 height 48
click at [401, 455] on div "Items" at bounding box center [615, 453] width 428 height 31
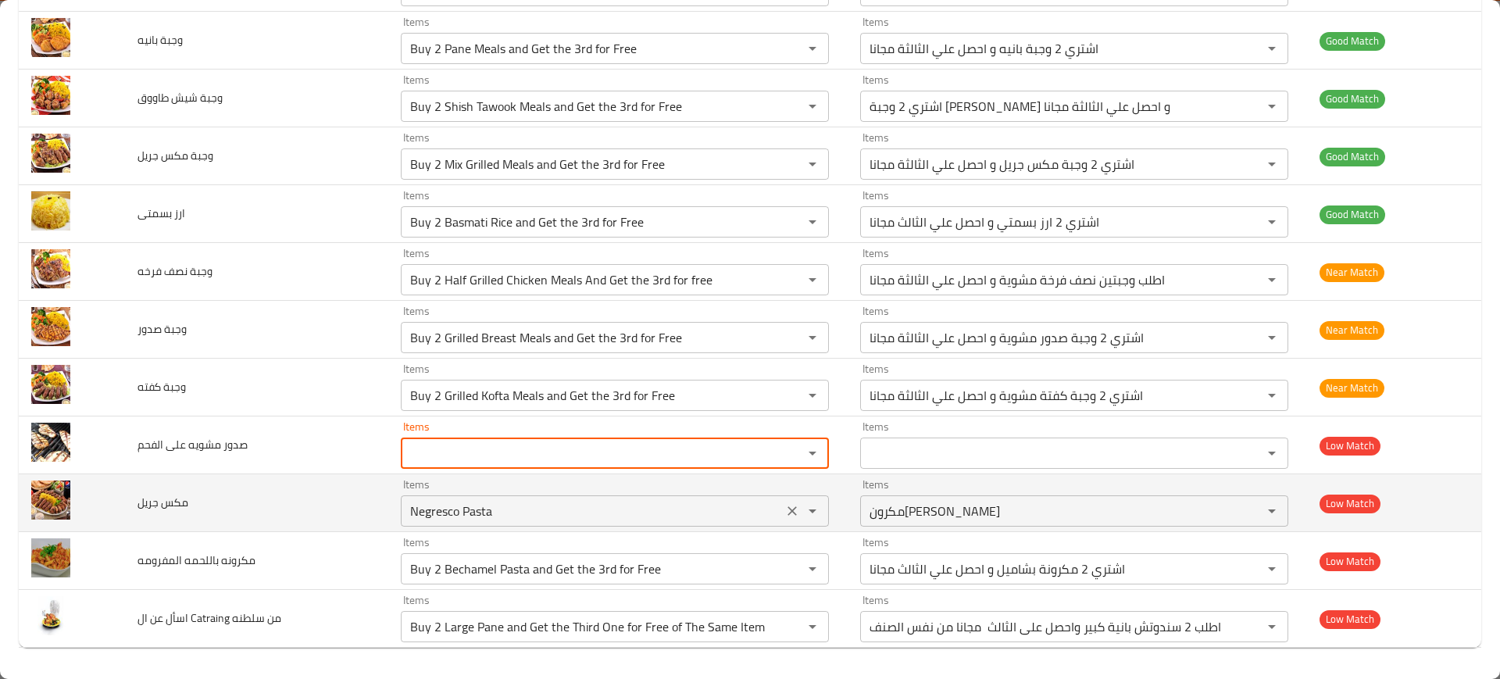
click at [473, 498] on div "Negresco Pasta Items" at bounding box center [615, 510] width 428 height 31
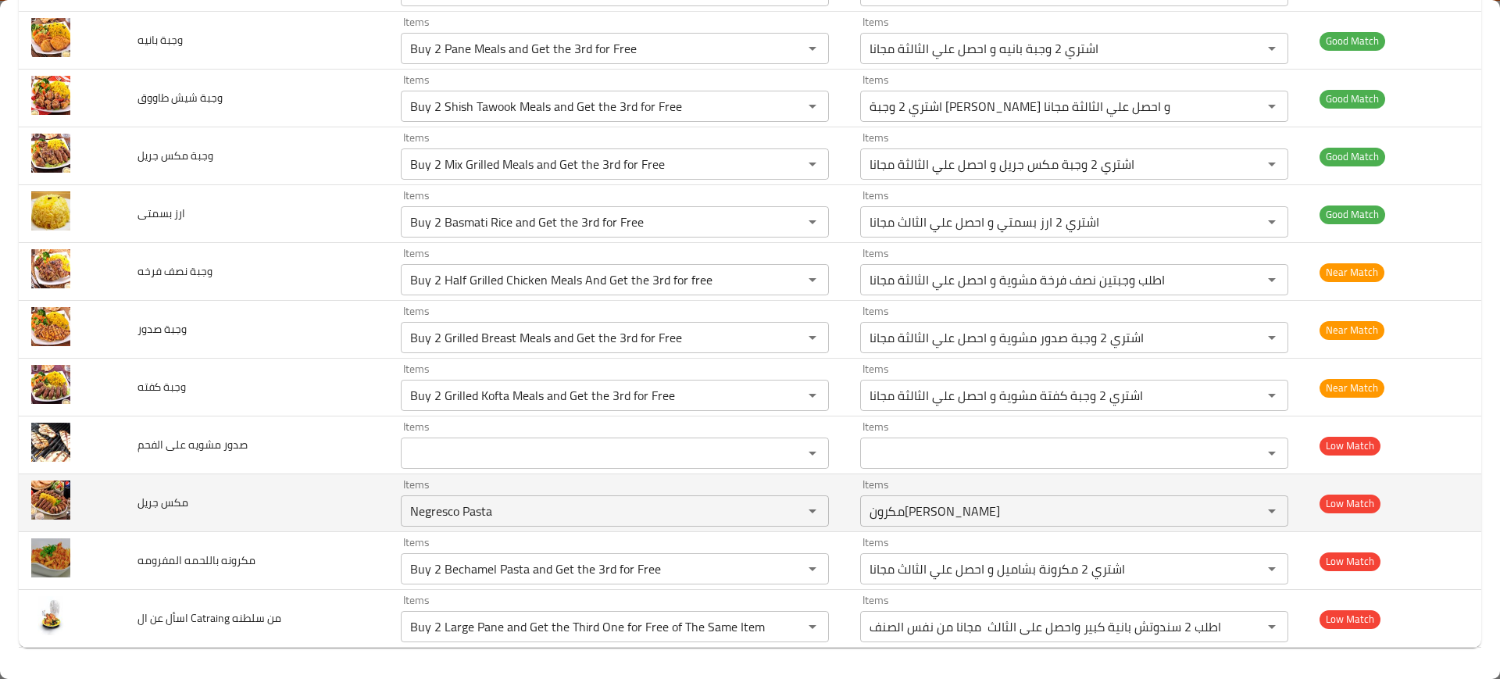
click at [315, 523] on td "مكس جريل" at bounding box center [257, 503] width 264 height 58
click at [488, 508] on جريل "Negresco Pasta" at bounding box center [592, 511] width 373 height 22
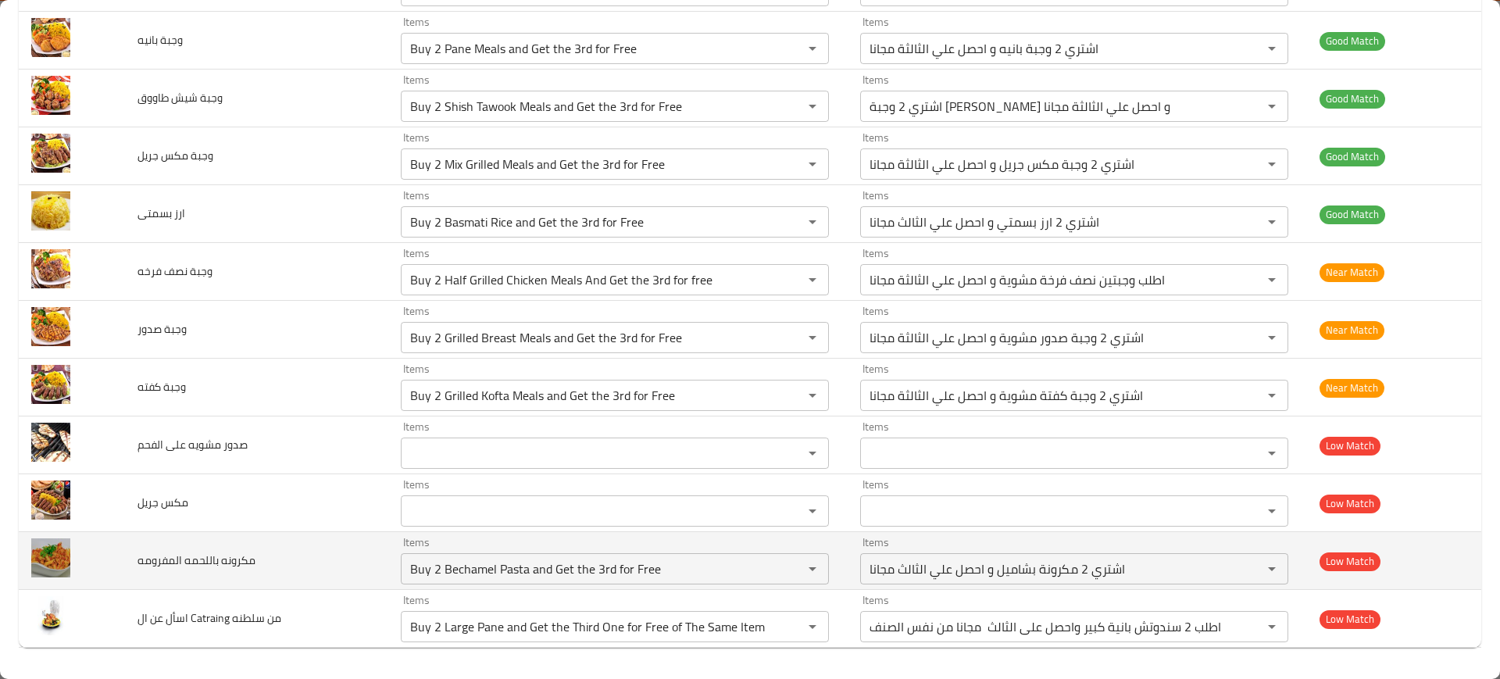
click at [321, 547] on td "مكرونه باللحمه المفرومه" at bounding box center [257, 561] width 264 height 58
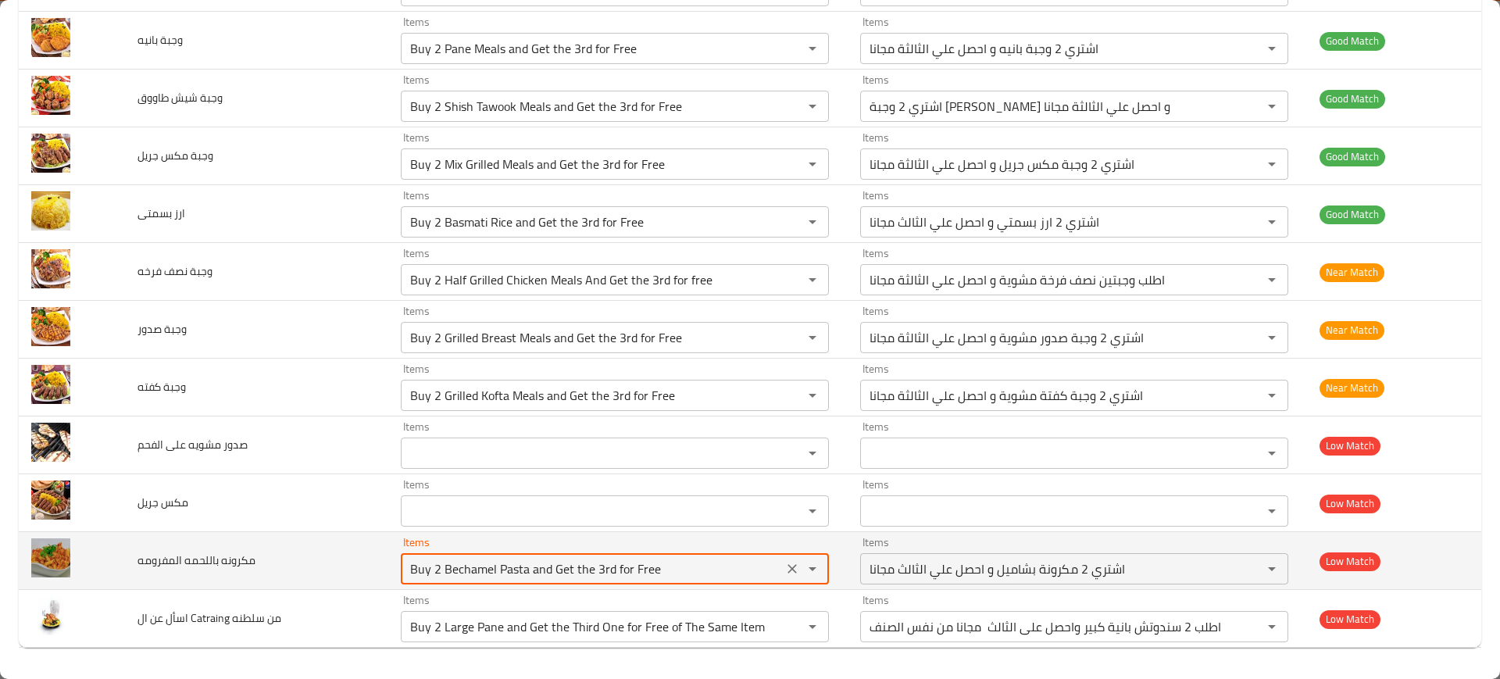
click at [420, 567] on المفرومه "Buy 2 Bechamel Pasta and Get the 3rd for Free" at bounding box center [592, 569] width 373 height 22
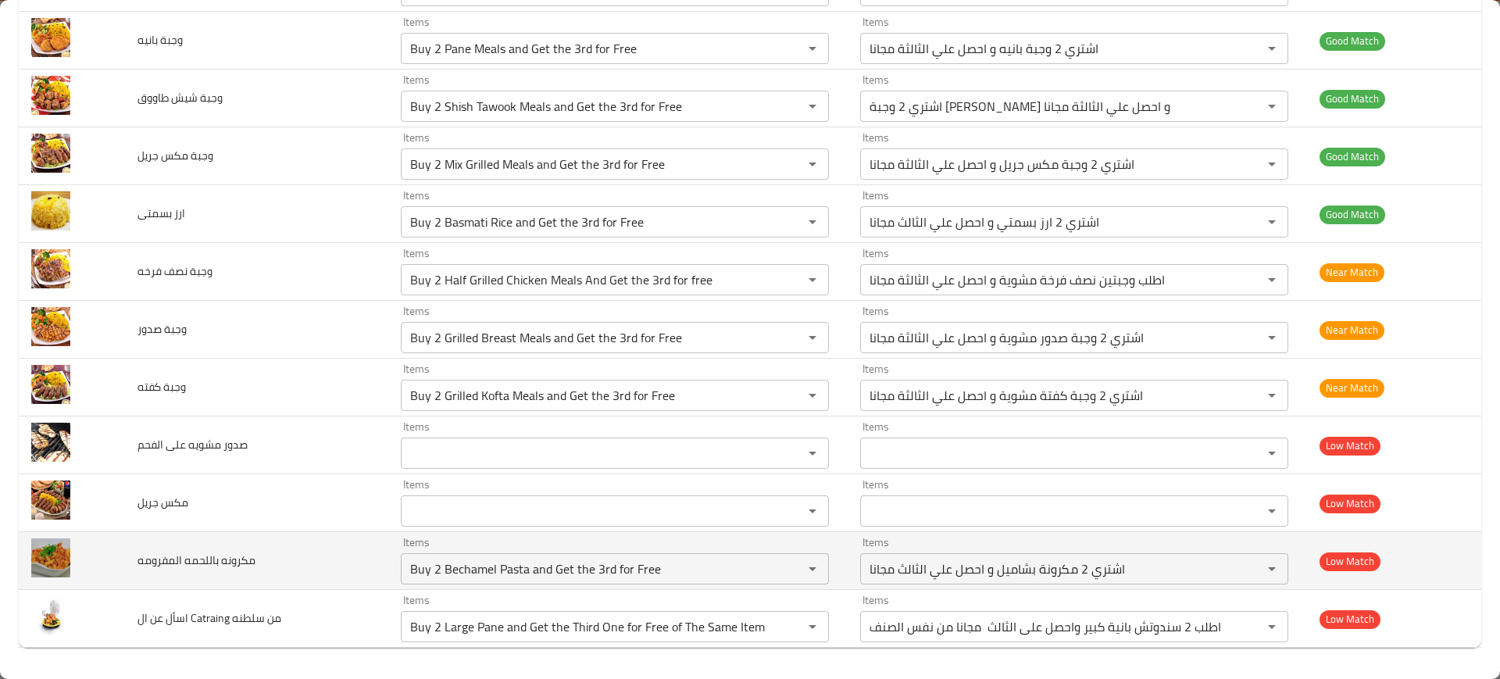
click at [349, 580] on td "مكرونه باللحمه المفرومه" at bounding box center [257, 561] width 264 height 58
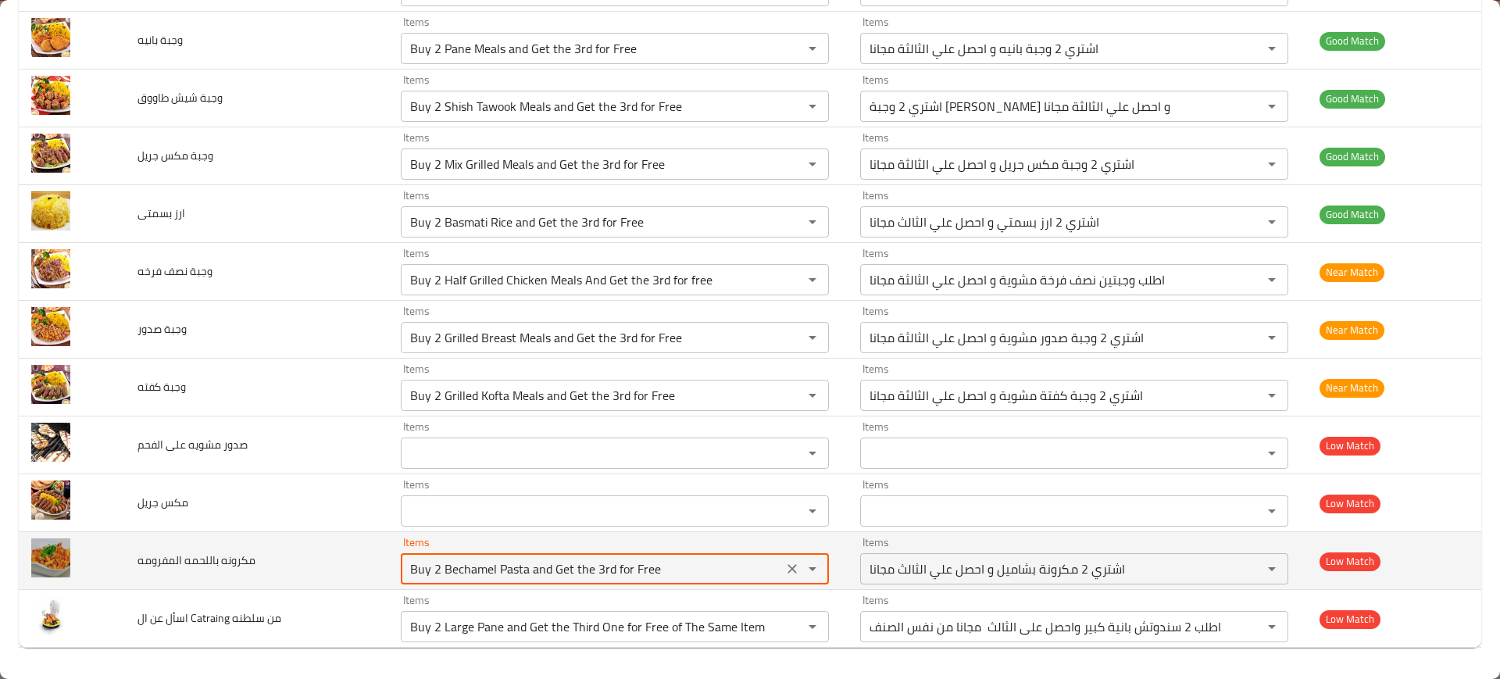
click at [434, 566] on المفرومه "Buy 2 Bechamel Pasta and Get the 3rd for Free" at bounding box center [592, 569] width 373 height 22
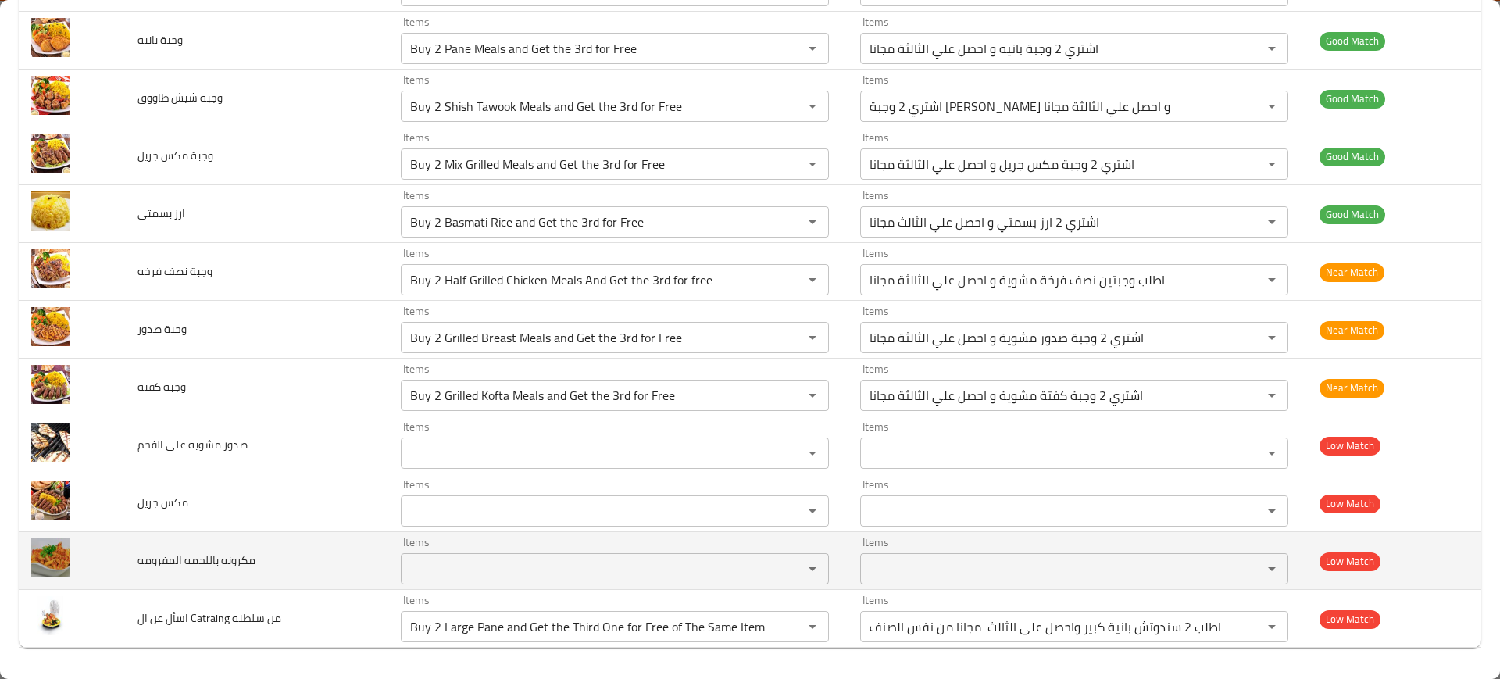
click at [290, 564] on td "مكرونه باللحمه المفرومه" at bounding box center [257, 561] width 264 height 58
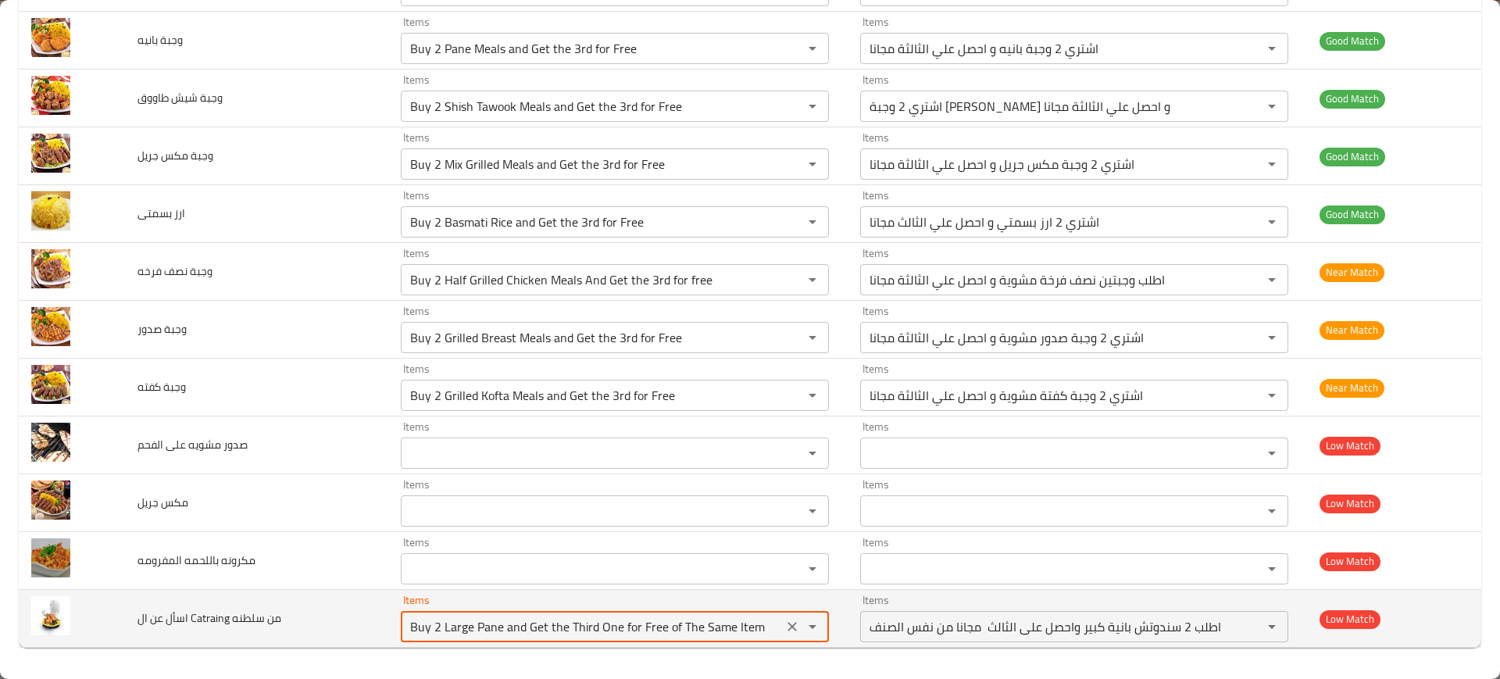
click at [416, 623] on سلطنه "Buy 2 Large Pane and Get the Third One for Free of The Same Item" at bounding box center [592, 627] width 373 height 22
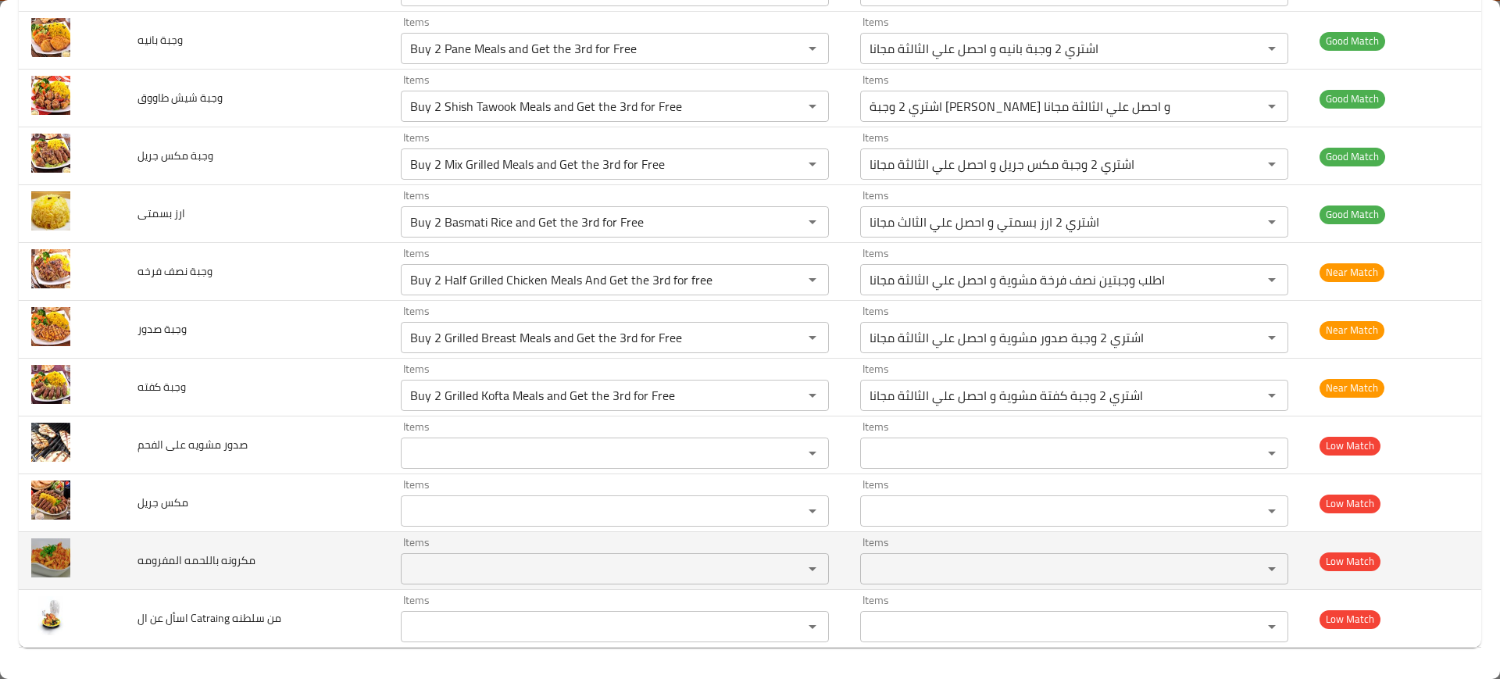
click at [206, 562] on span "مكرونه باللحمه المفرومه" at bounding box center [197, 560] width 118 height 20
copy span "مكرونه باللحمه المفرومه"
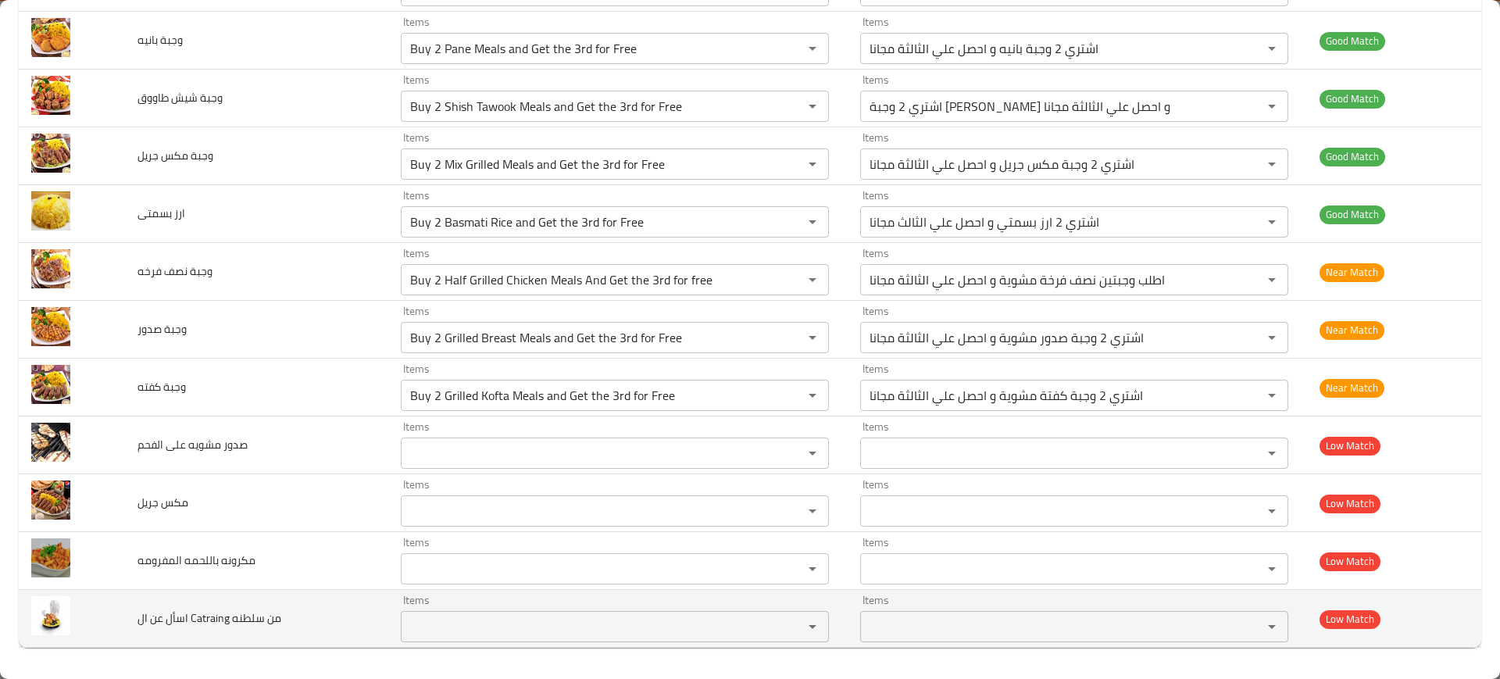
click at [180, 621] on span "اسأل عن ال Catraing من سلطنه" at bounding box center [210, 618] width 144 height 20
copy span "اسأل عن ال Catraing من سلطنه"
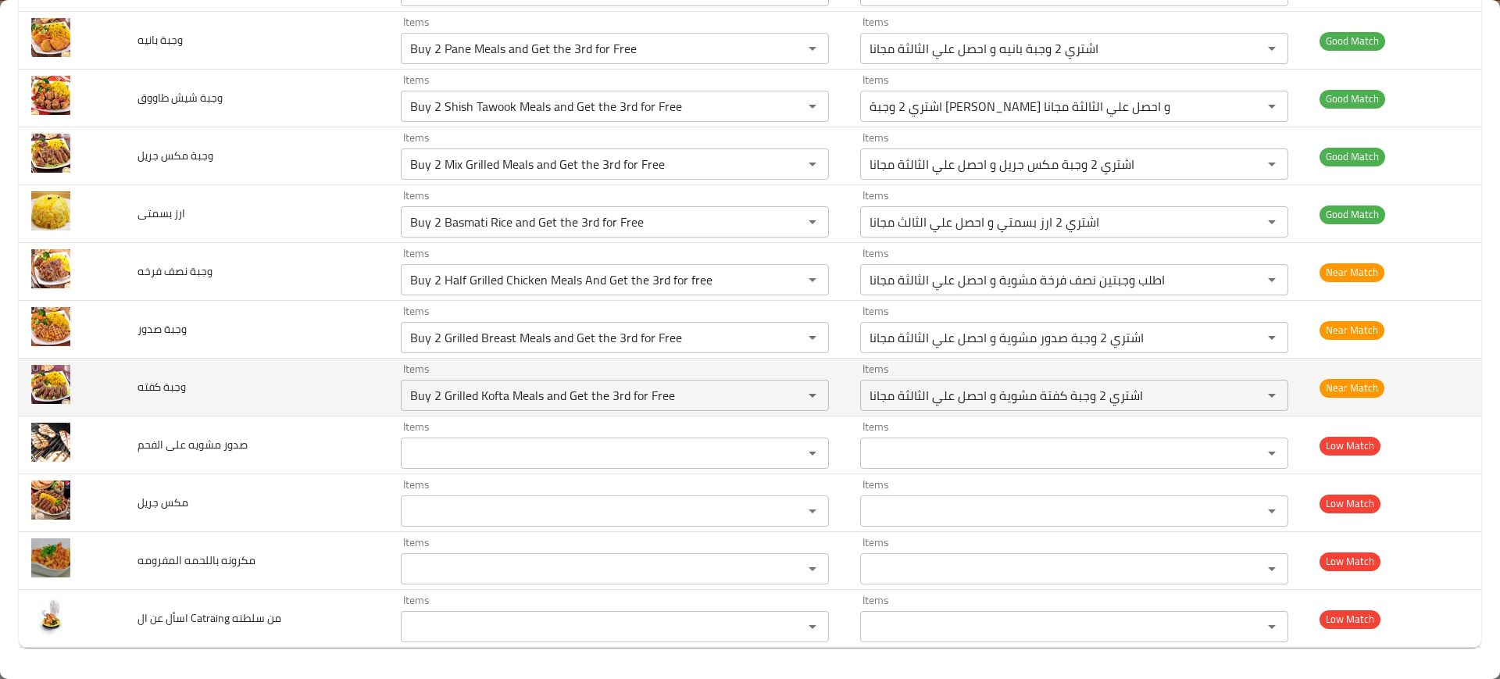
click at [318, 389] on td "وجبة كفته" at bounding box center [257, 388] width 264 height 58
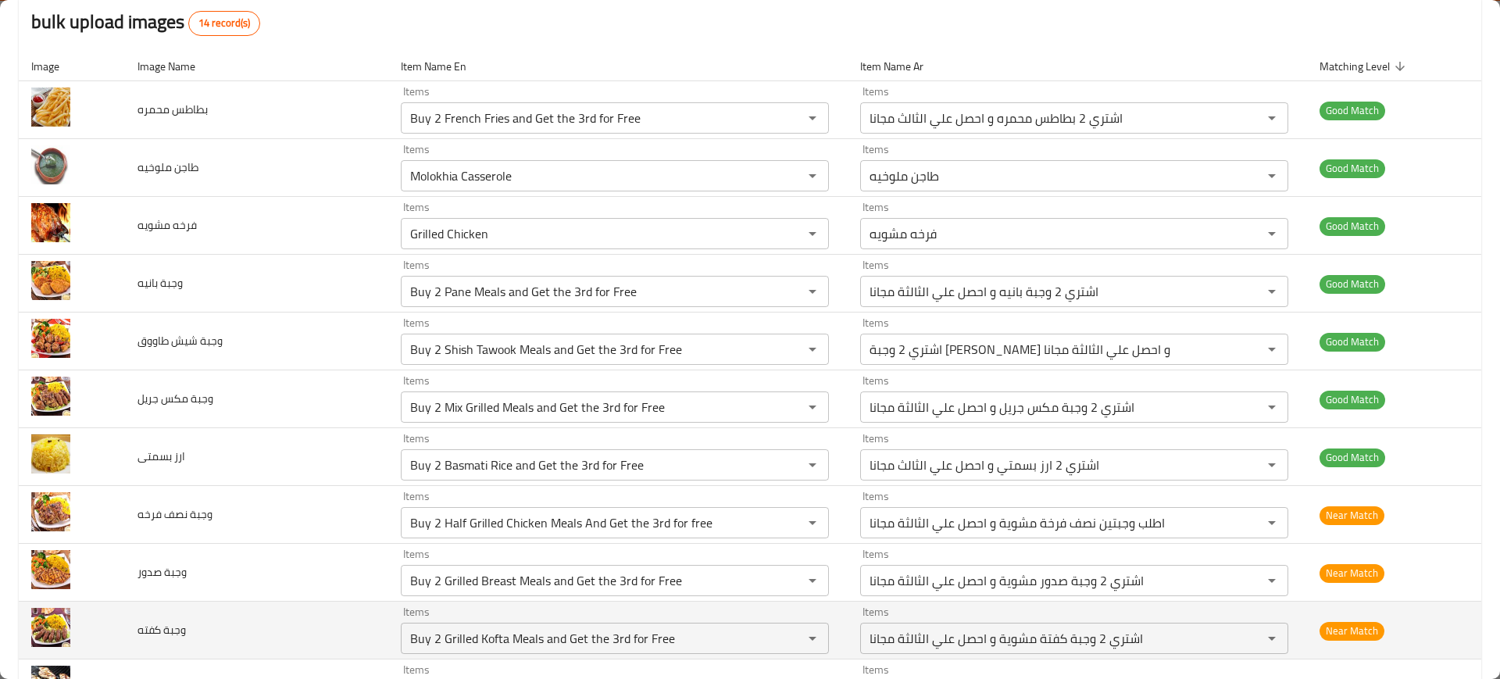
scroll to position [0, 0]
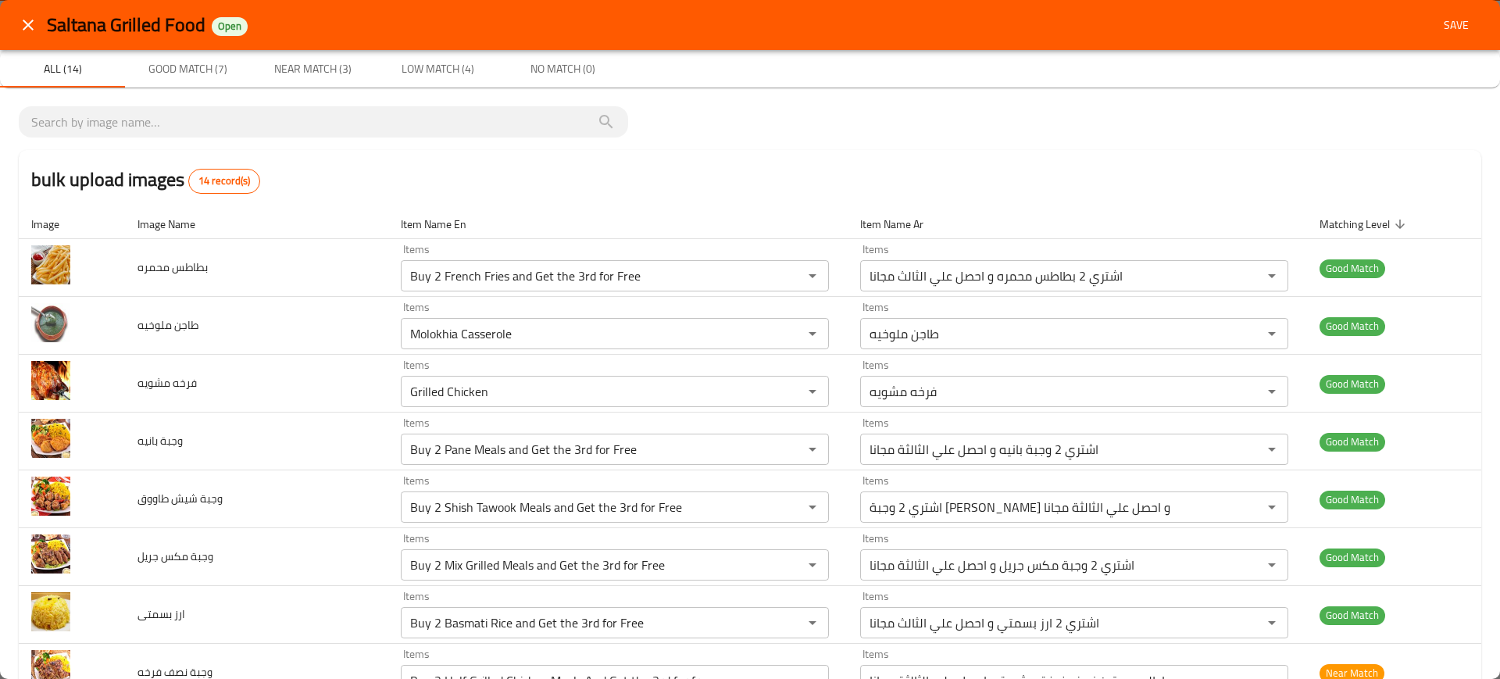
click at [318, 389] on td "فرخه مشويه" at bounding box center [257, 384] width 264 height 58
click at [1438, 30] on span "Save" at bounding box center [1457, 26] width 38 height 20
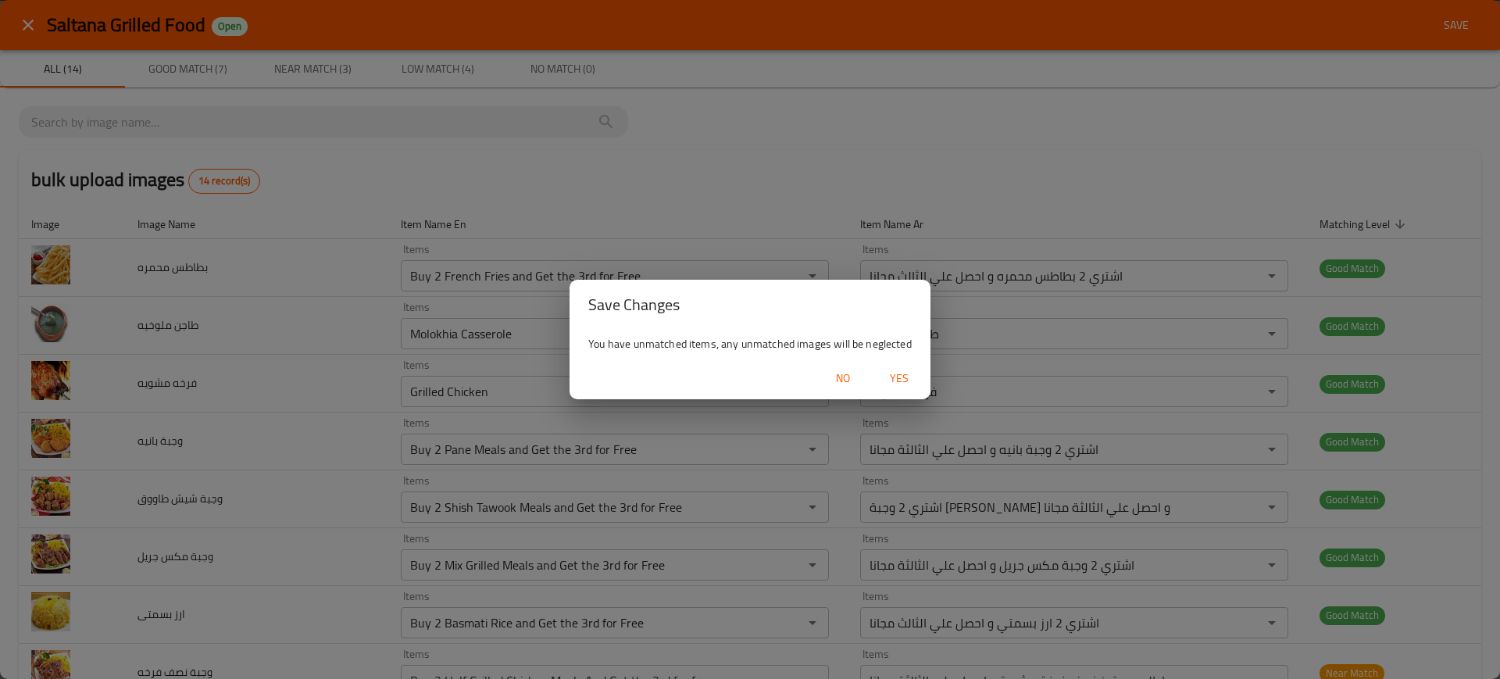
click at [902, 361] on div "No Yes" at bounding box center [750, 378] width 361 height 41
click at [905, 377] on span "Yes" at bounding box center [900, 379] width 38 height 20
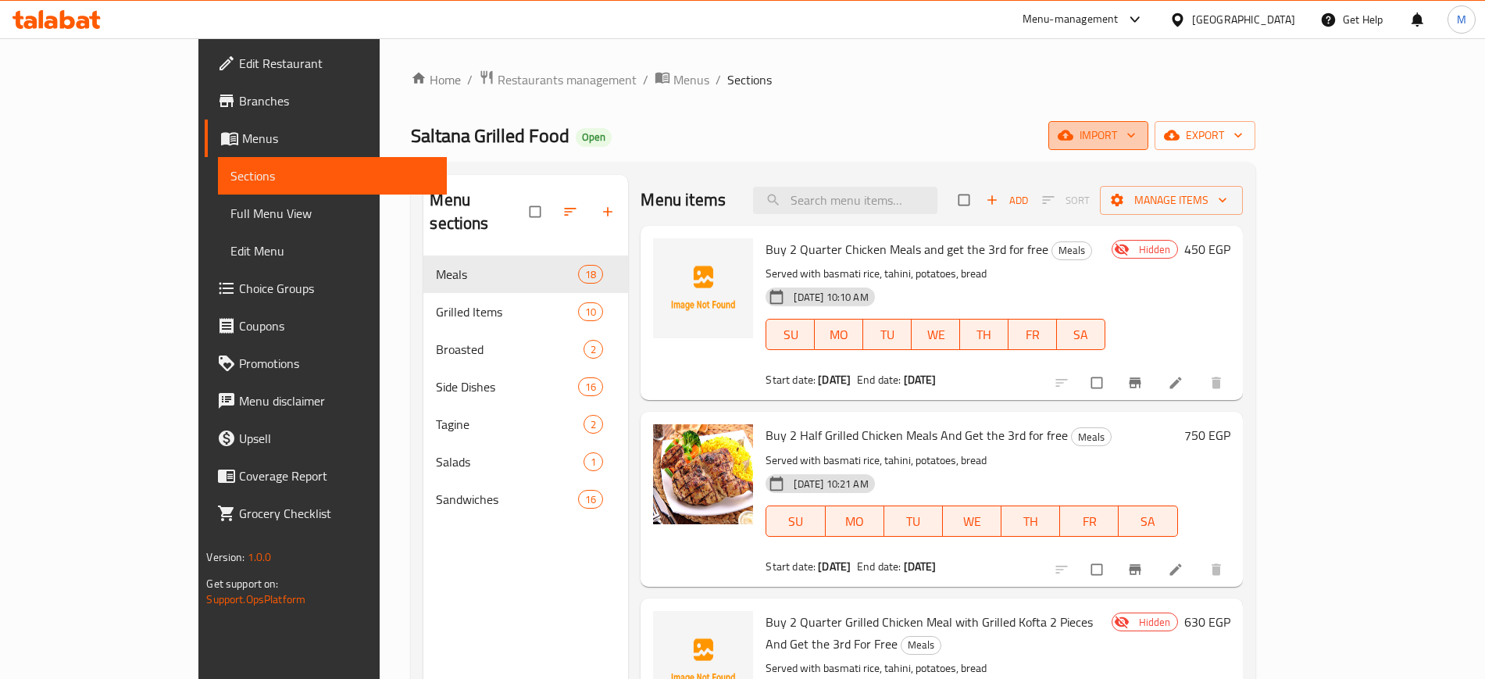
click at [1149, 147] on button "import" at bounding box center [1099, 135] width 100 height 29
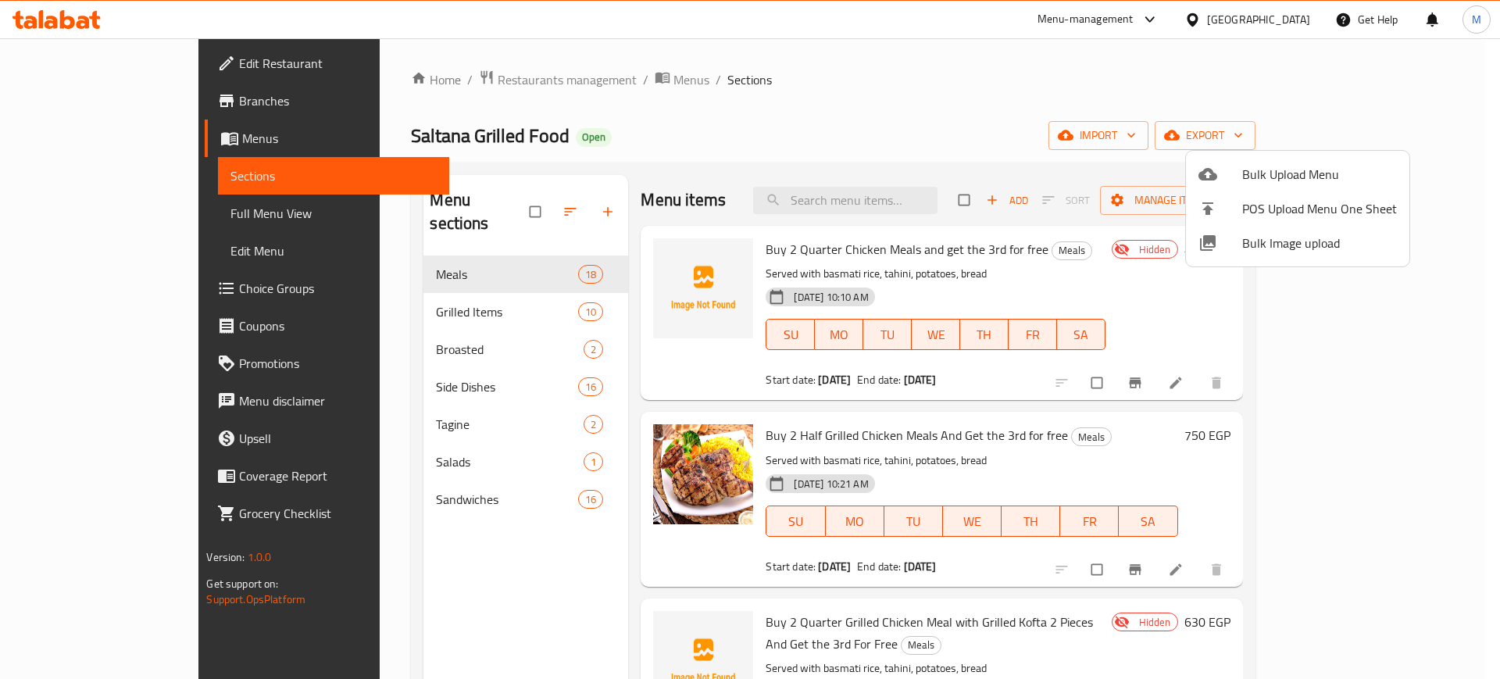
click at [814, 141] on div at bounding box center [750, 339] width 1500 height 679
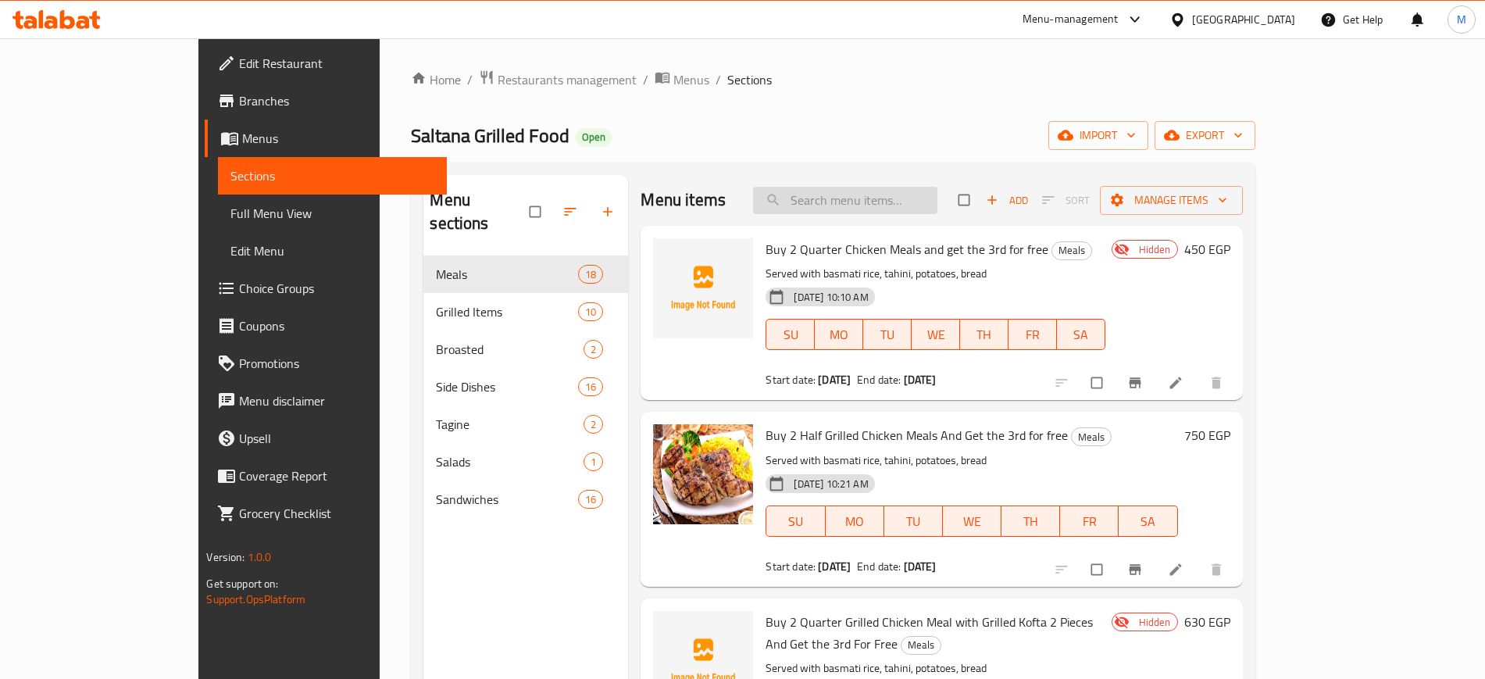
click at [870, 206] on input "search" at bounding box center [845, 200] width 184 height 27
paste input "French Fries"
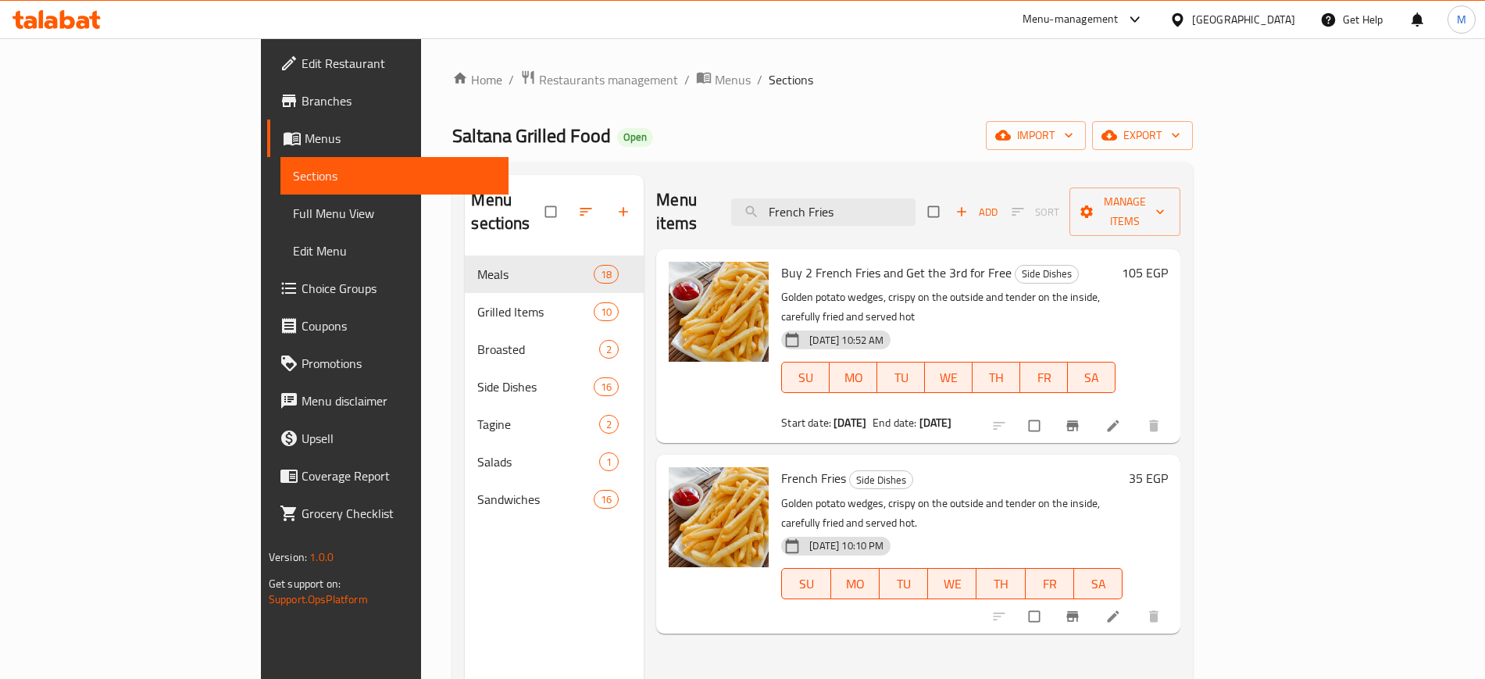
click at [785, 261] on span "Buy 2 French Fries and Get the 3rd for Free" at bounding box center [896, 272] width 231 height 23
copy h6 "Buy 2 French Fries and Get the 3rd for Free"
click at [916, 205] on input "French Fries" at bounding box center [823, 211] width 184 height 27
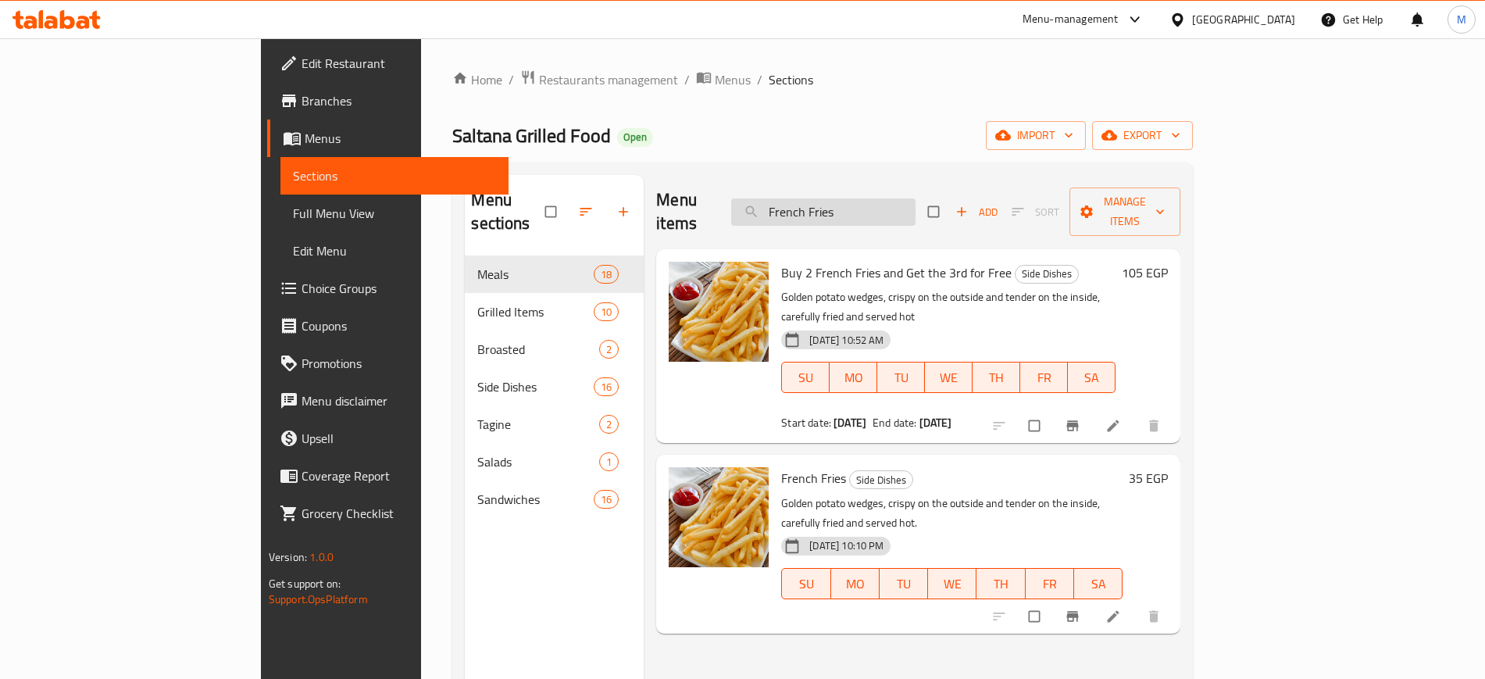
paste input "Molokhia Casserole"
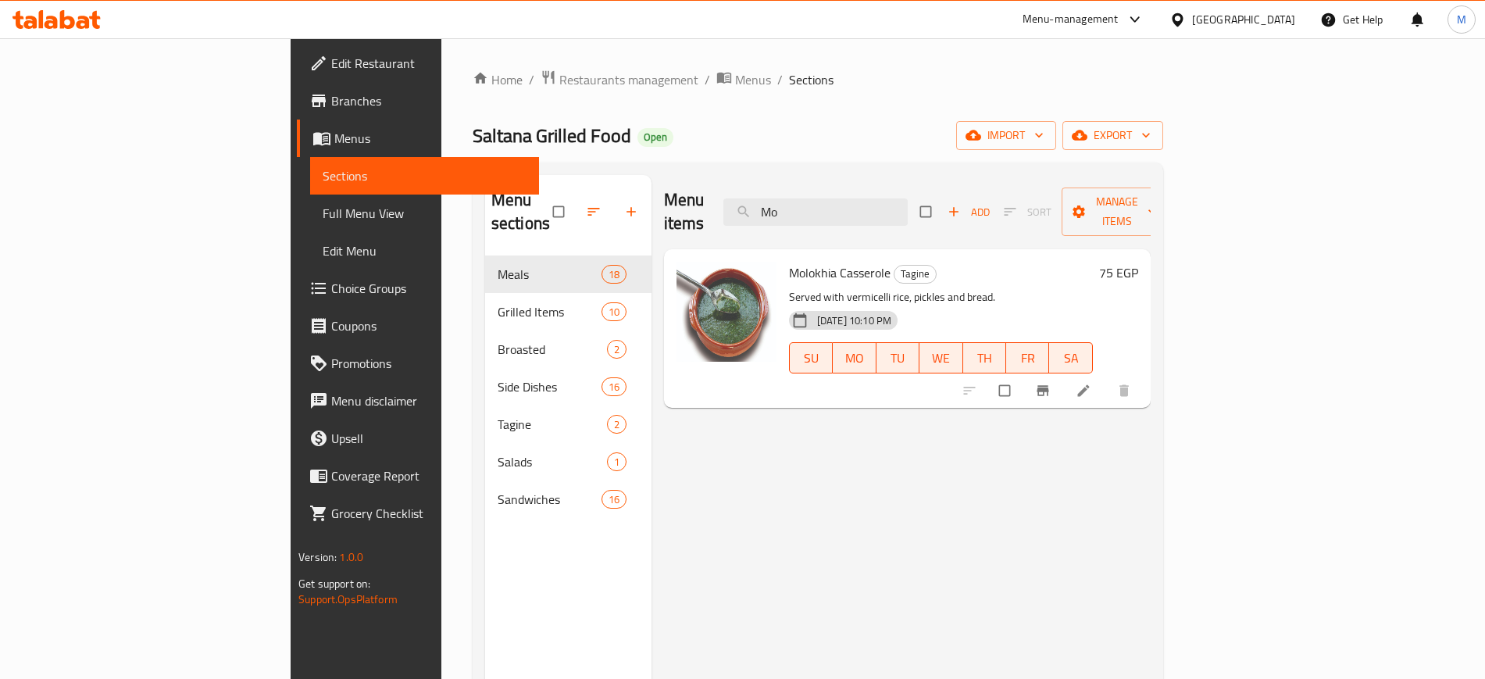
type input "M"
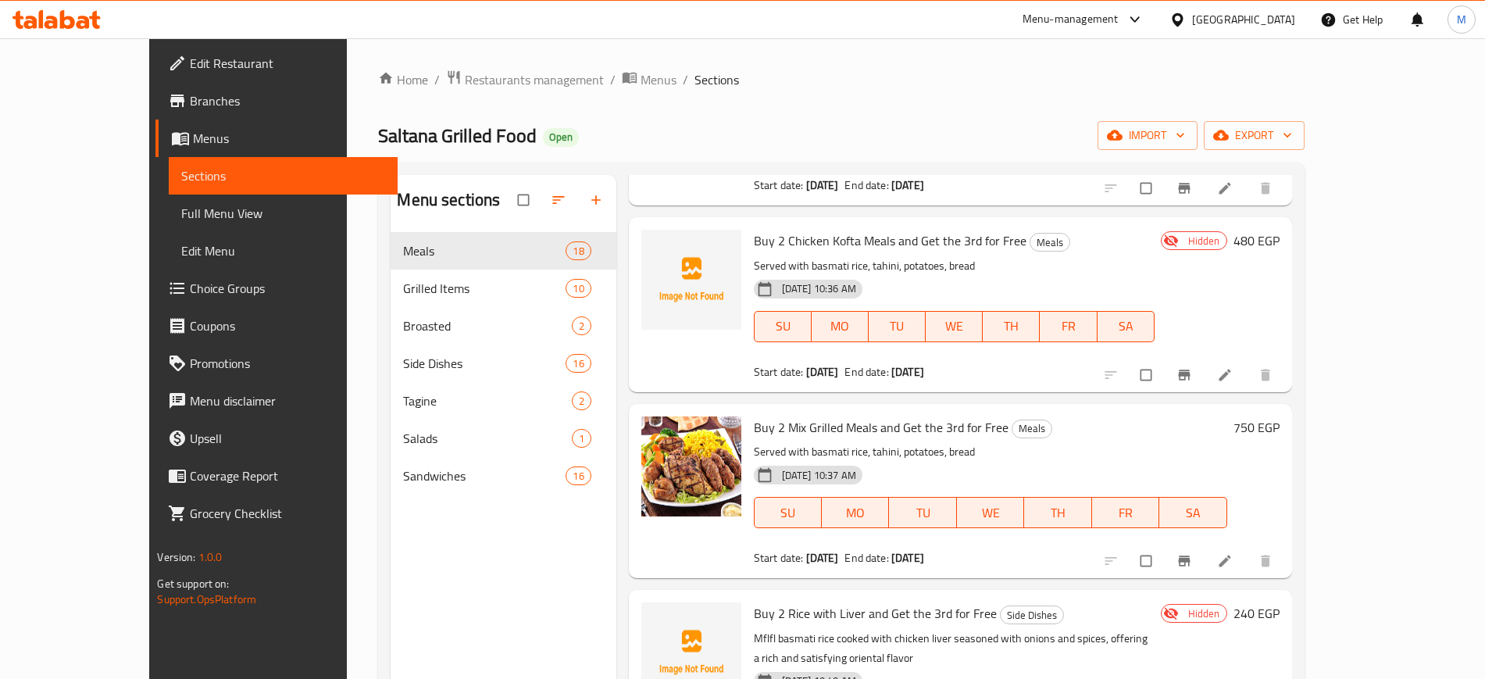
scroll to position [13, 0]
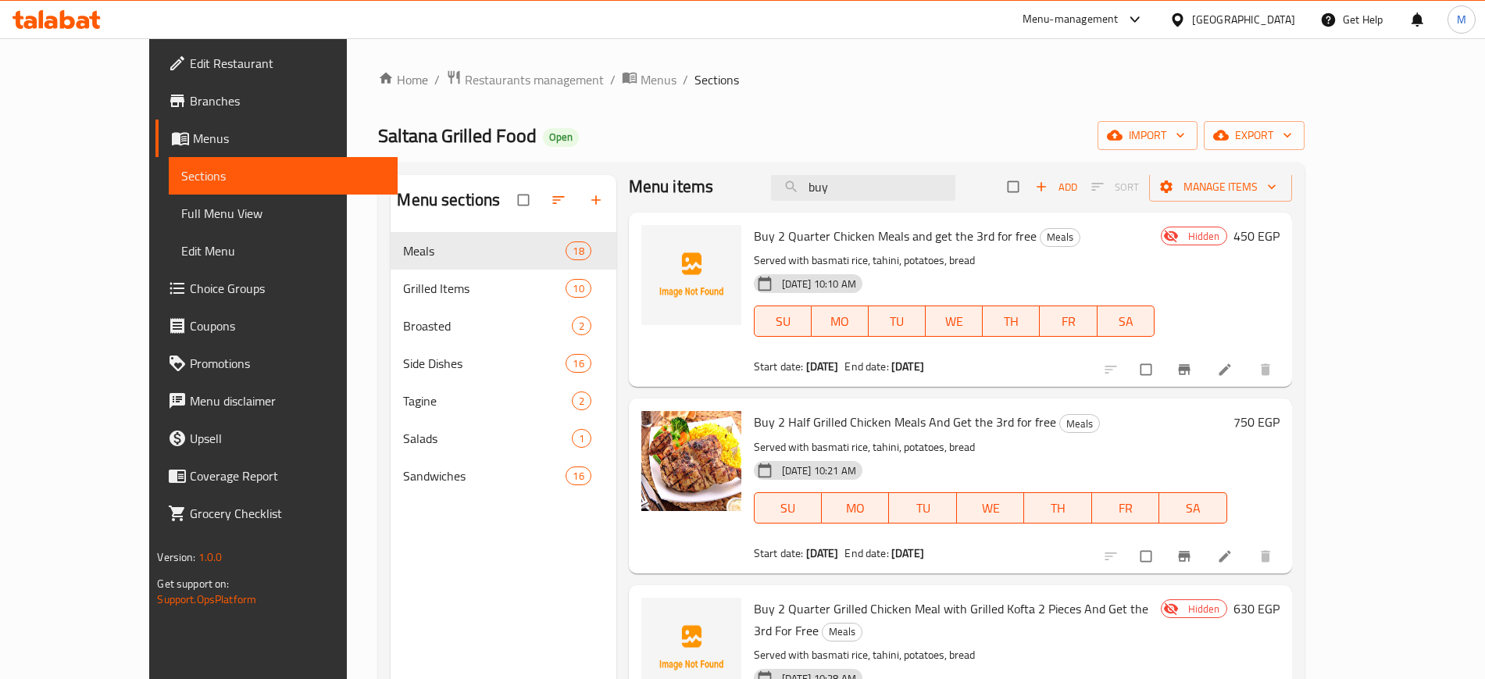
type input "buy 2"
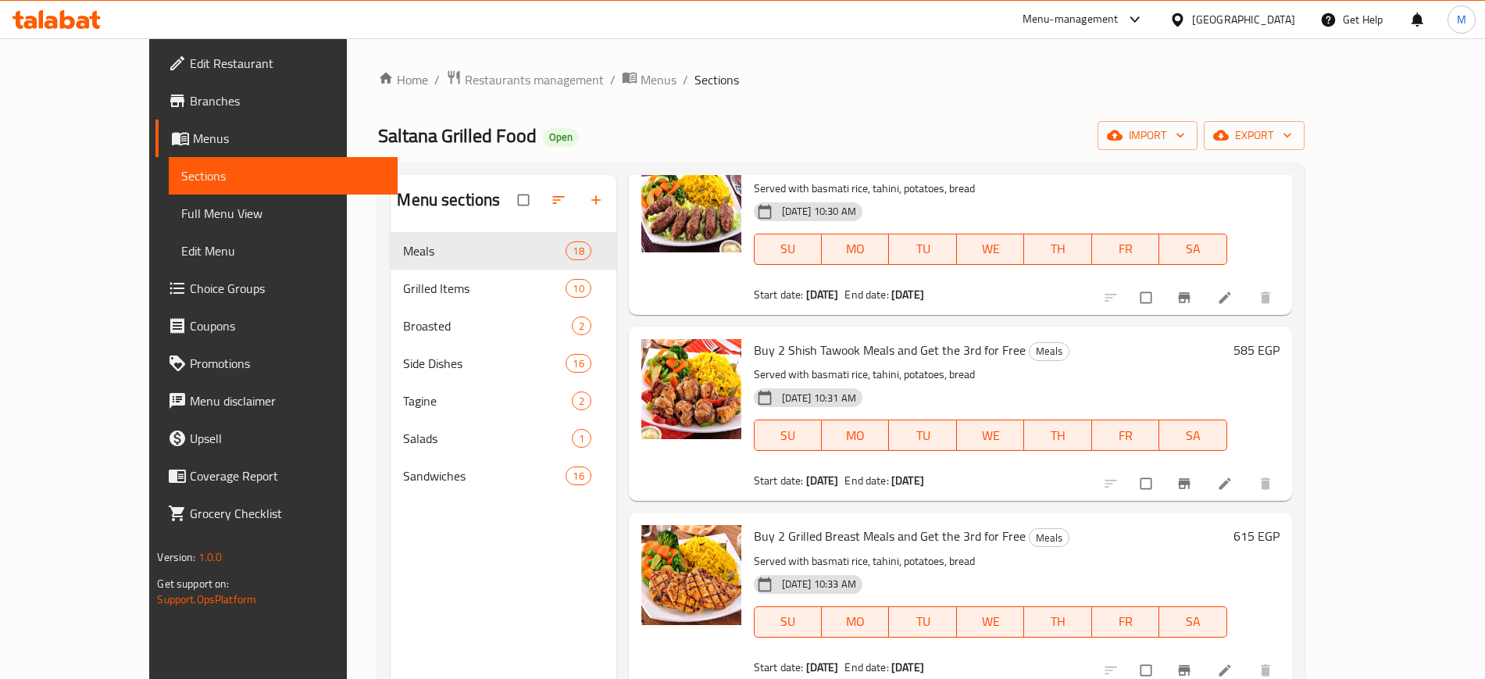
scroll to position [0, 0]
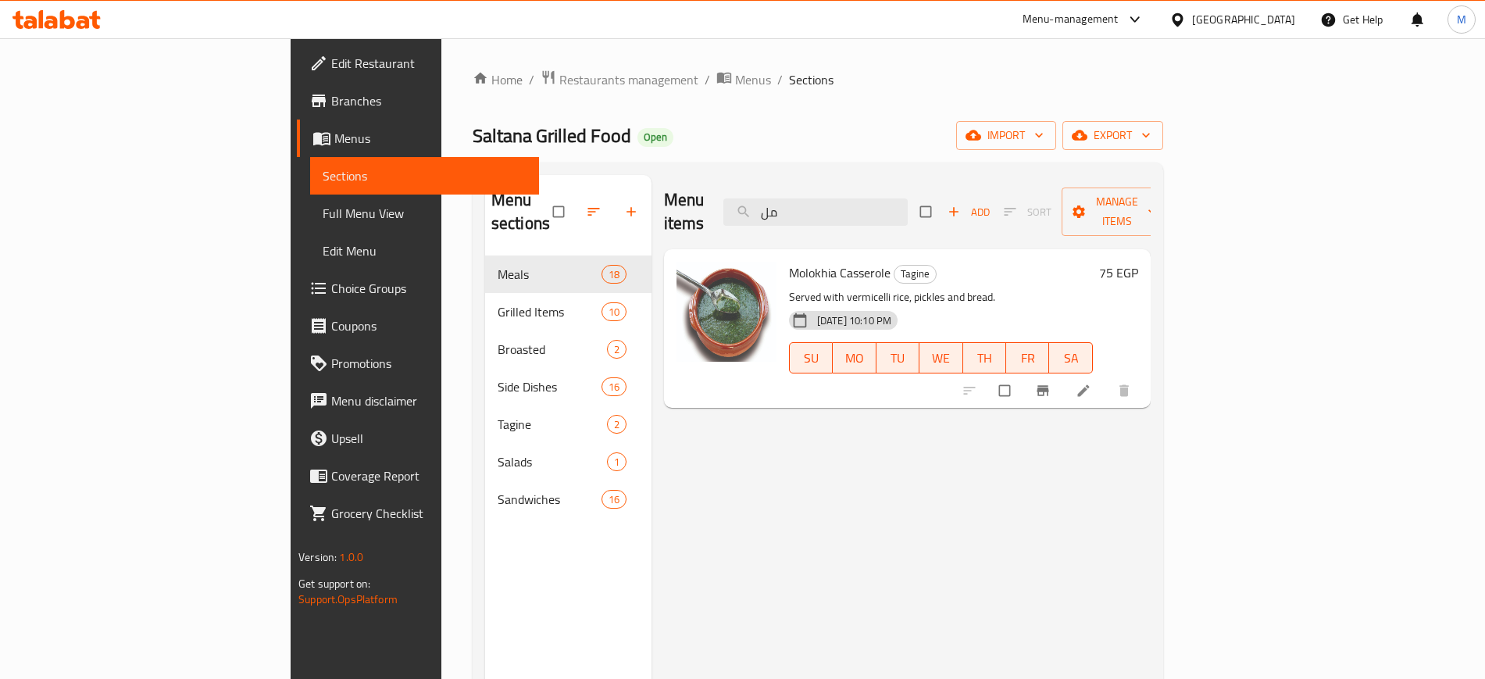
type input "م"
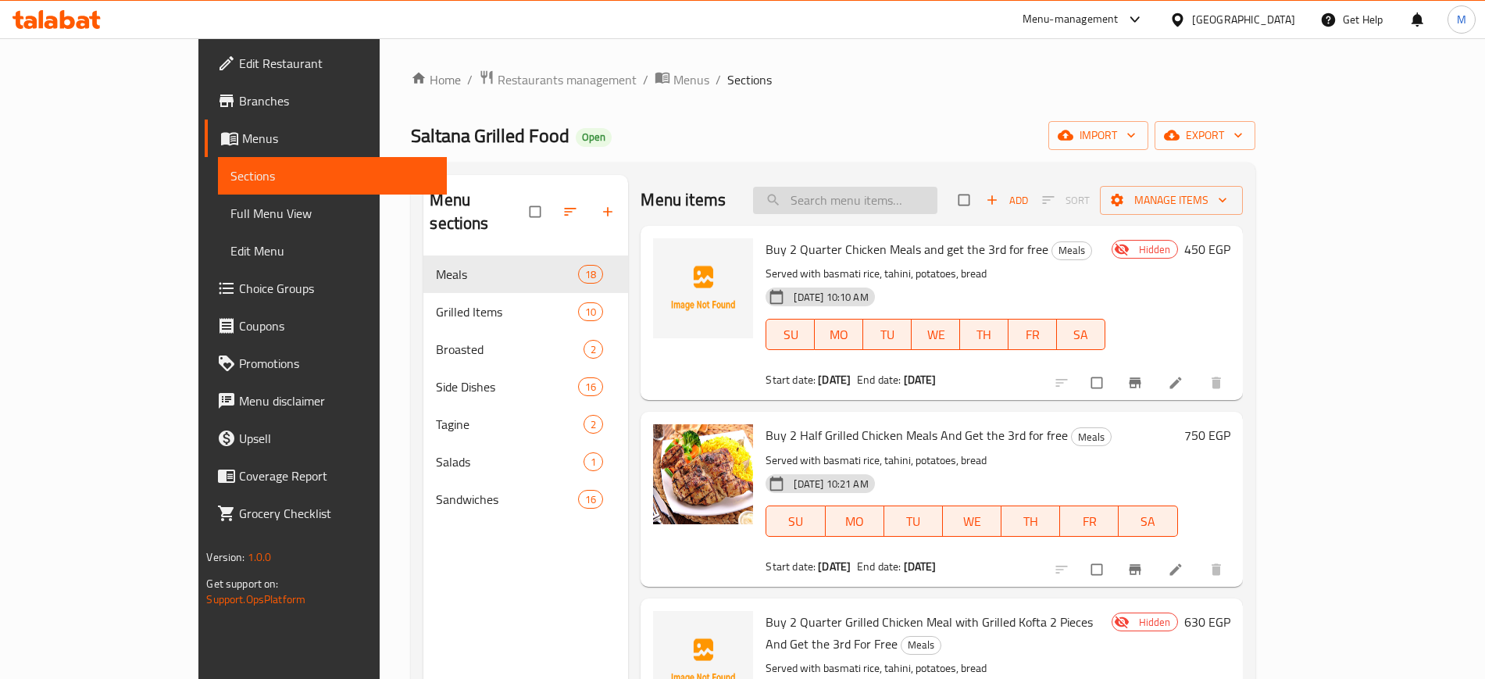
click at [870, 191] on input "search" at bounding box center [845, 200] width 184 height 27
paste input "Pane Meal"
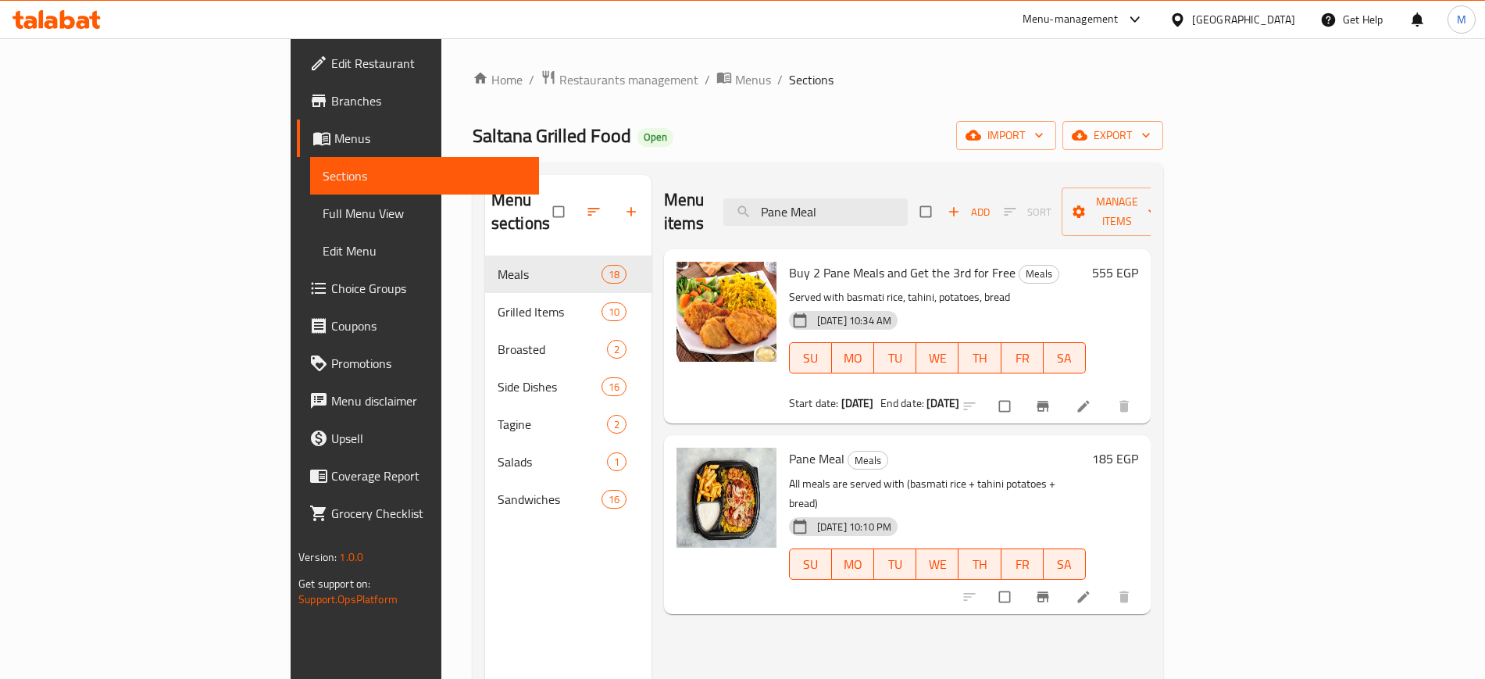
click at [792, 261] on span "Buy 2 Pane Meals and Get the 3rd for Free" at bounding box center [902, 272] width 227 height 23
copy h6 "Buy 2 Pane Meals and Get the 3rd for Free"
click at [908, 204] on input "Pane Meal" at bounding box center [816, 211] width 184 height 27
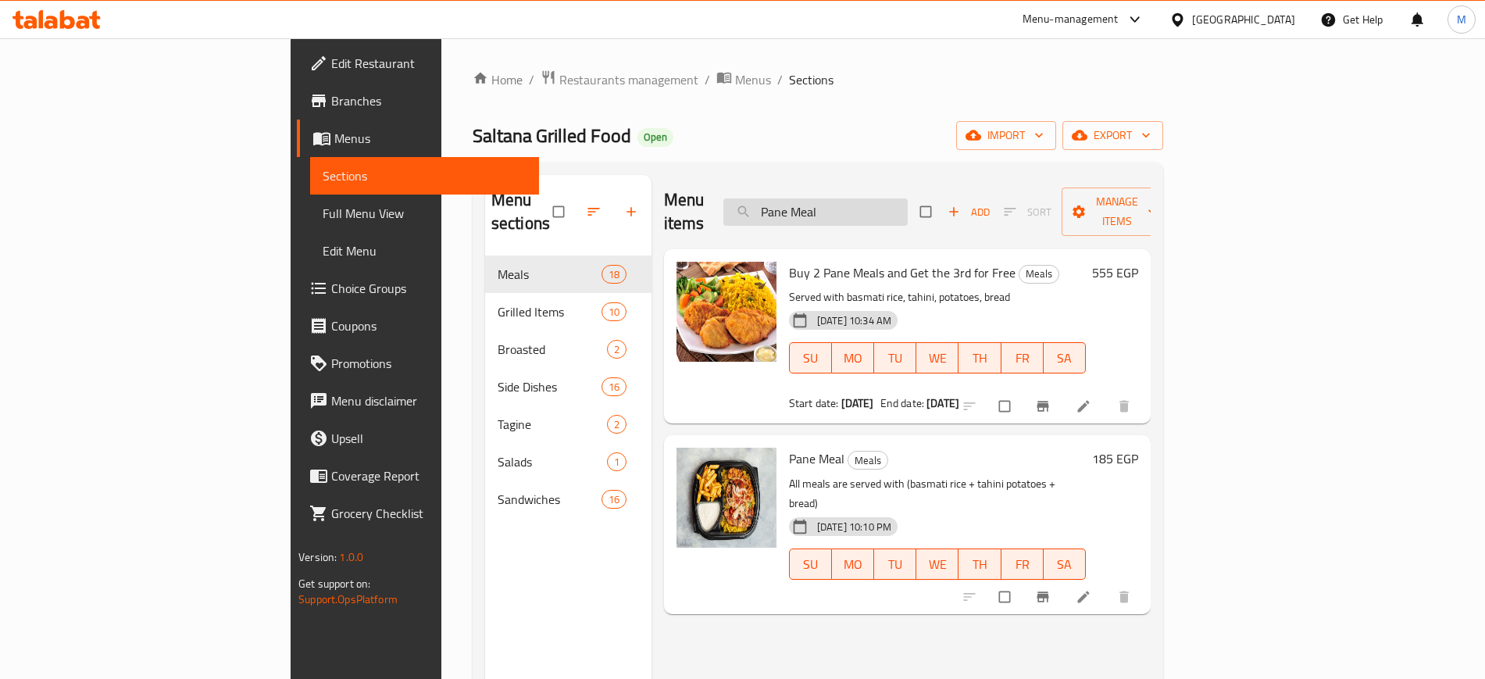
paste input "Shish Tawook"
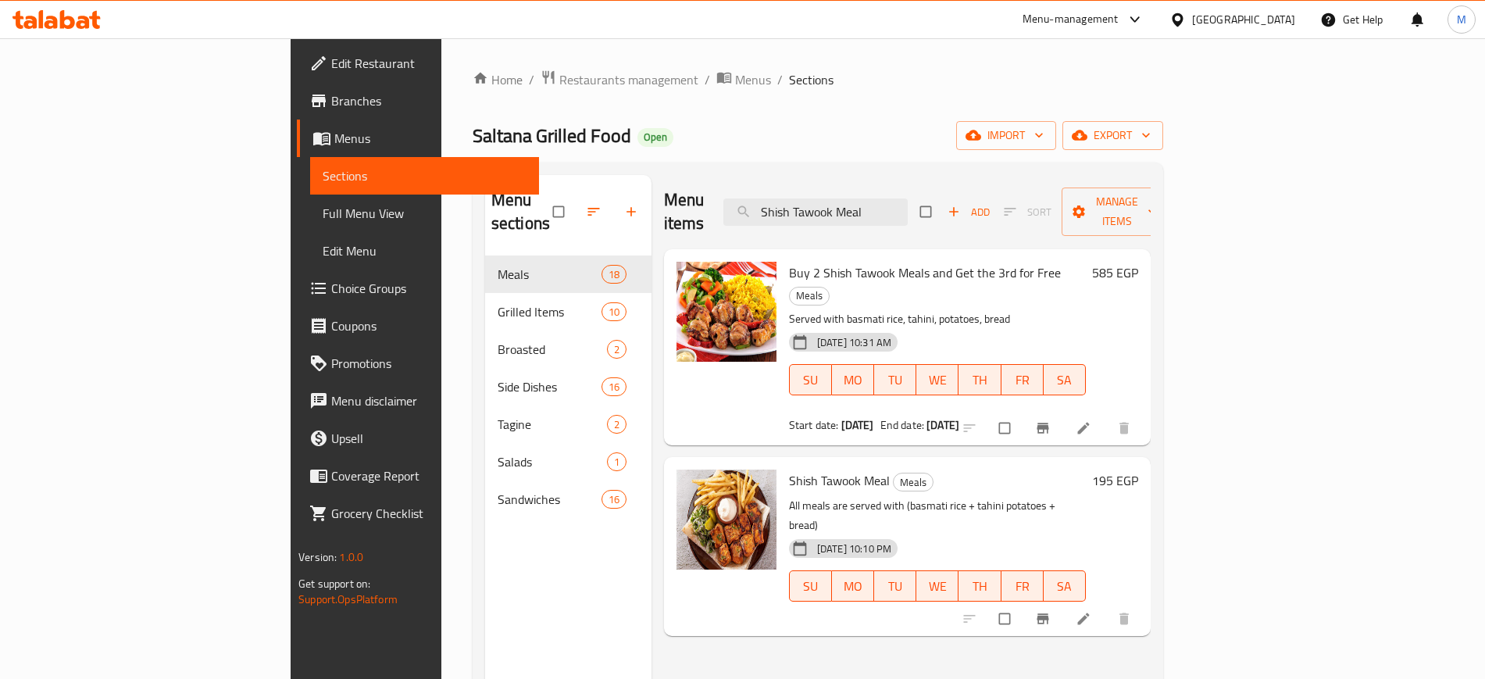
click at [789, 261] on span "Buy 2 Shish Tawook Meals and Get the 3rd for Free" at bounding box center [925, 272] width 272 height 23
copy h6 "Buy 2 Shish Tawook Meals and Get the 3rd for Free"
click at [908, 206] on input "Shish Tawook Meal" at bounding box center [816, 211] width 184 height 27
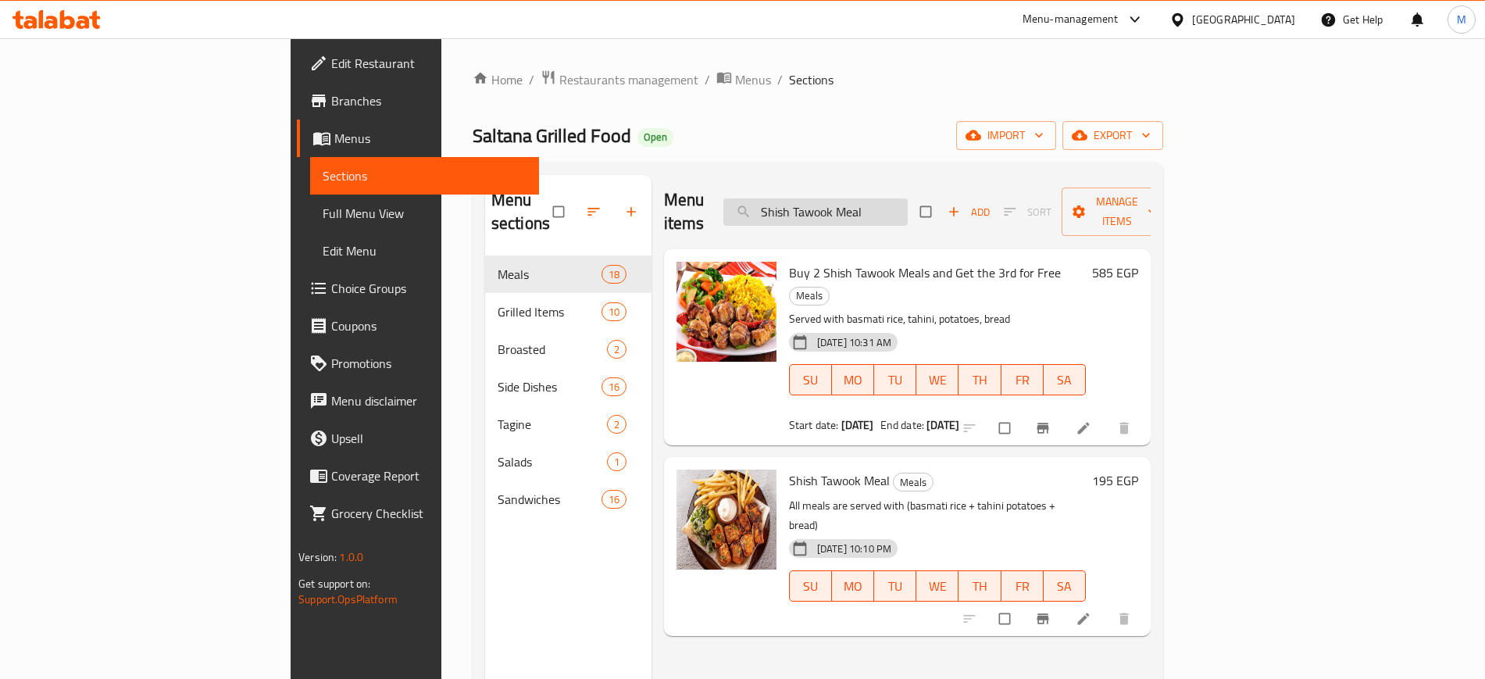
paste input "Mixed Grill"
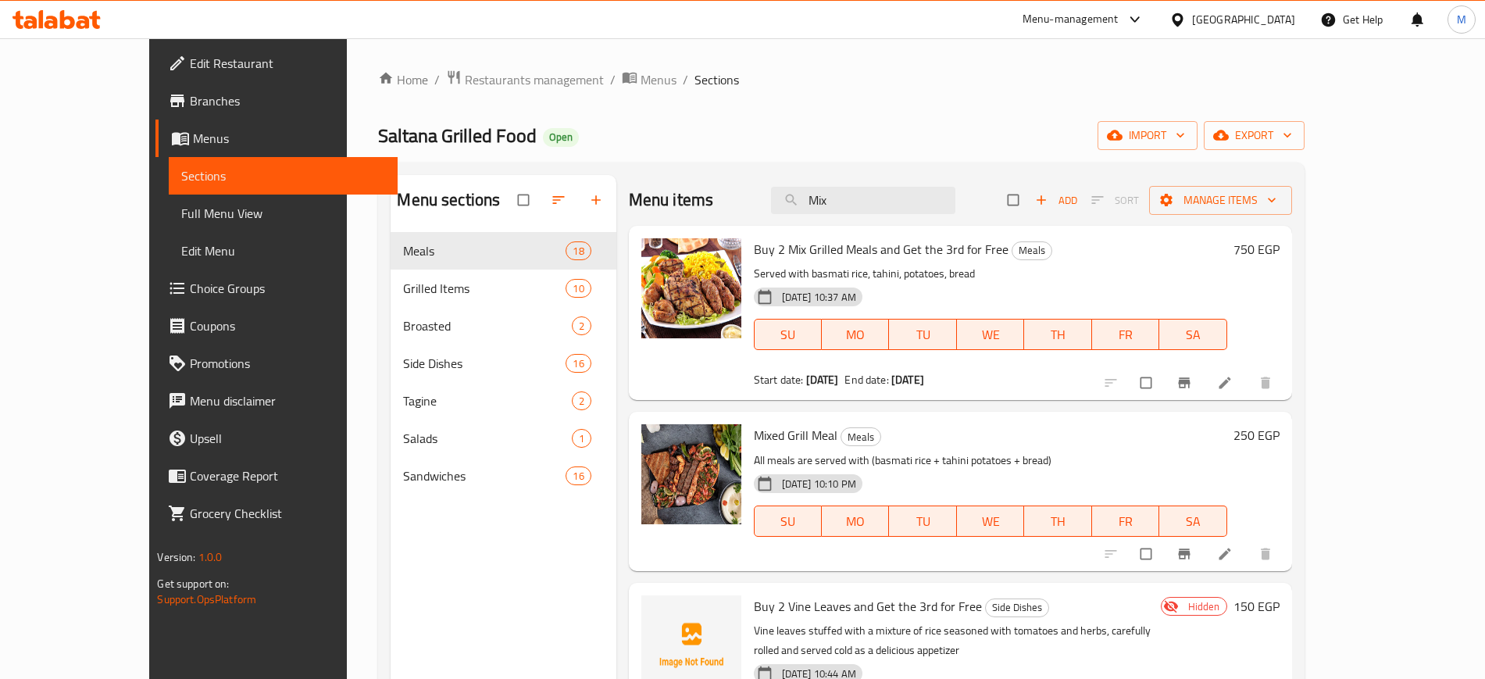
click at [754, 251] on span "Buy 2 Mix Grilled Meals and Get the 3rd for Free" at bounding box center [881, 249] width 255 height 23
copy h6 "Buy 2 Mix Grilled Meals and Get the 3rd for Free"
click at [888, 195] on input "Mix" at bounding box center [863, 200] width 184 height 27
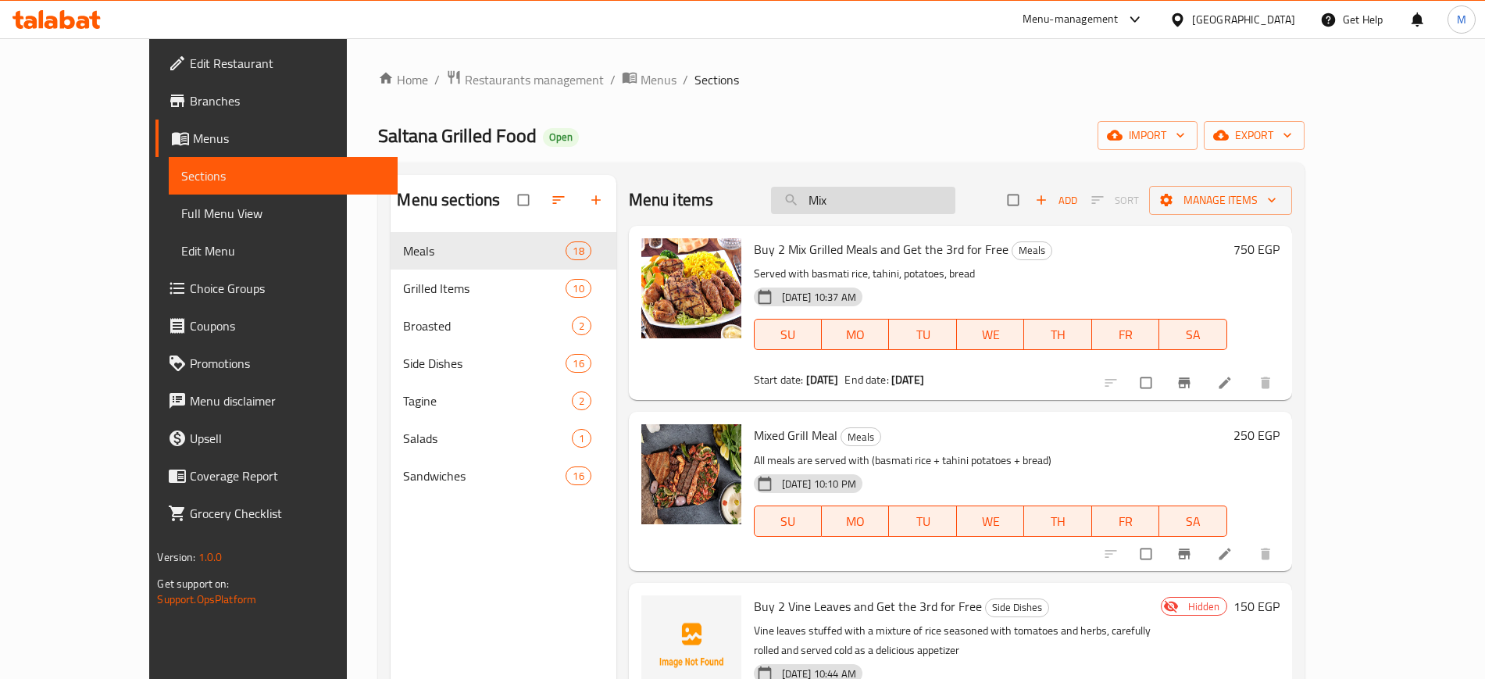
paste input "Basmati Rice"
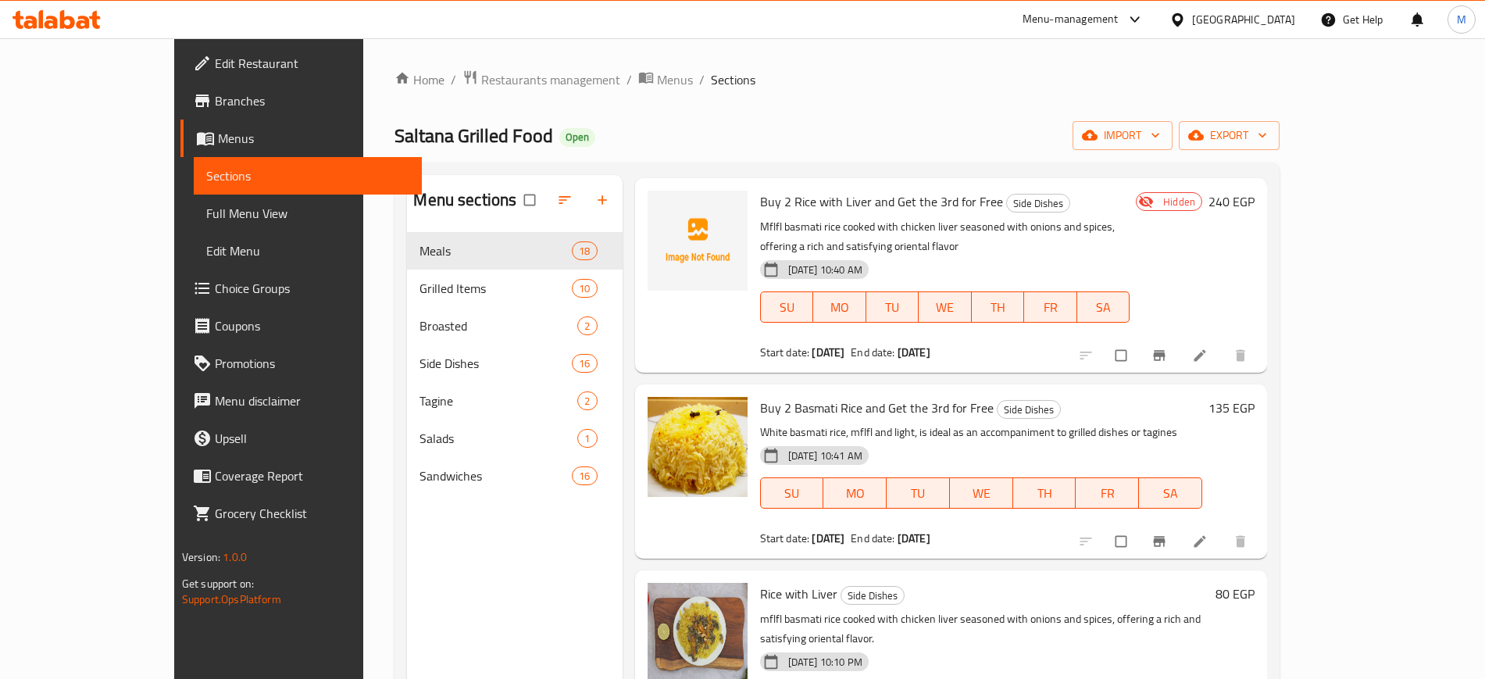
scroll to position [3284, 0]
click at [801, 395] on span "Buy 2 Basmati Rice and Get the 3rd for Free" at bounding box center [877, 406] width 234 height 23
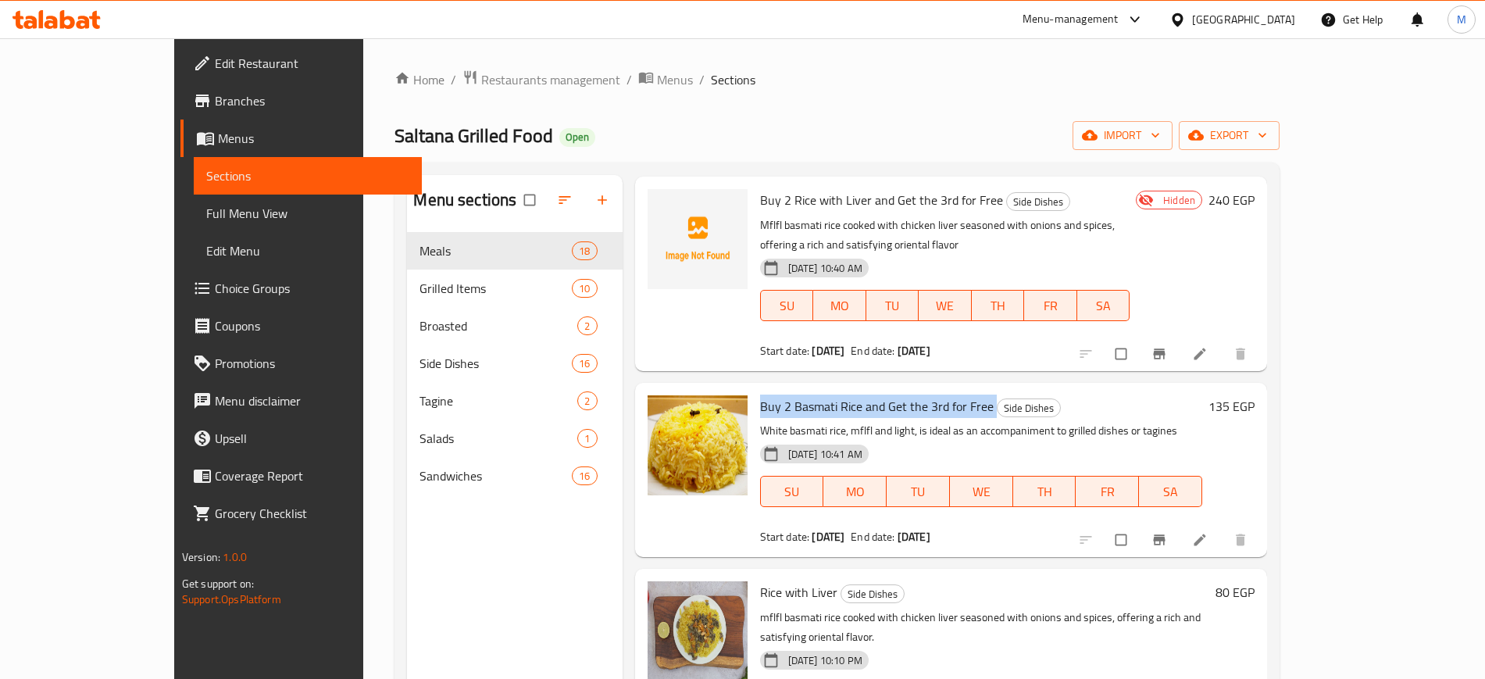
click at [801, 395] on span "Buy 2 Basmati Rice and Get the 3rd for Free" at bounding box center [877, 406] width 234 height 23
copy h6 "Buy 2 Basmati Rice and Get the 3rd for Free"
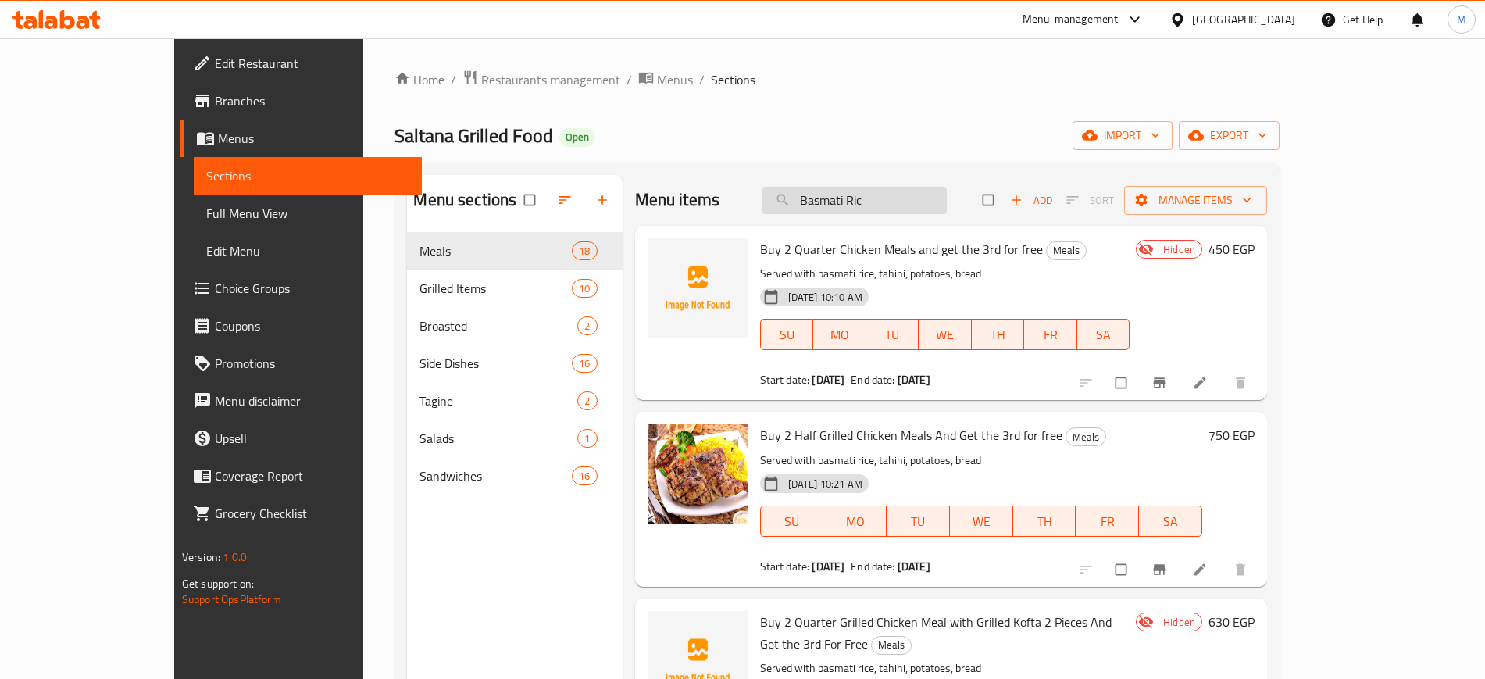
click at [879, 199] on input "Basmati Ric" at bounding box center [855, 200] width 184 height 27
paste input "Half Grilled Chicken Meal"
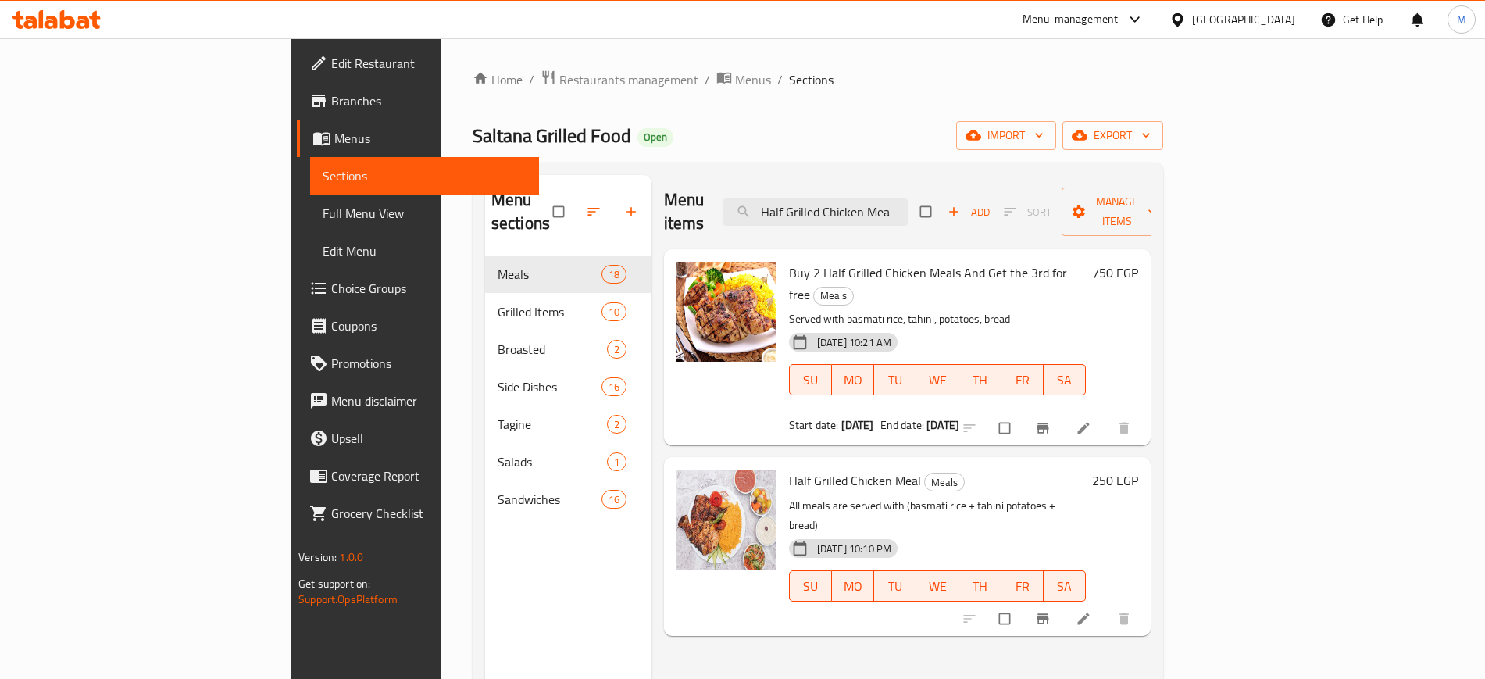
click at [789, 261] on span "Buy 2 Half Grilled Chicken Meals And Get the 3rd for free" at bounding box center [928, 283] width 278 height 45
copy h6 "Buy 2 Half Grilled Chicken Meals And Get the 3rd for free"
click at [908, 198] on input "Half Grilled Chicken Mea" at bounding box center [816, 211] width 184 height 27
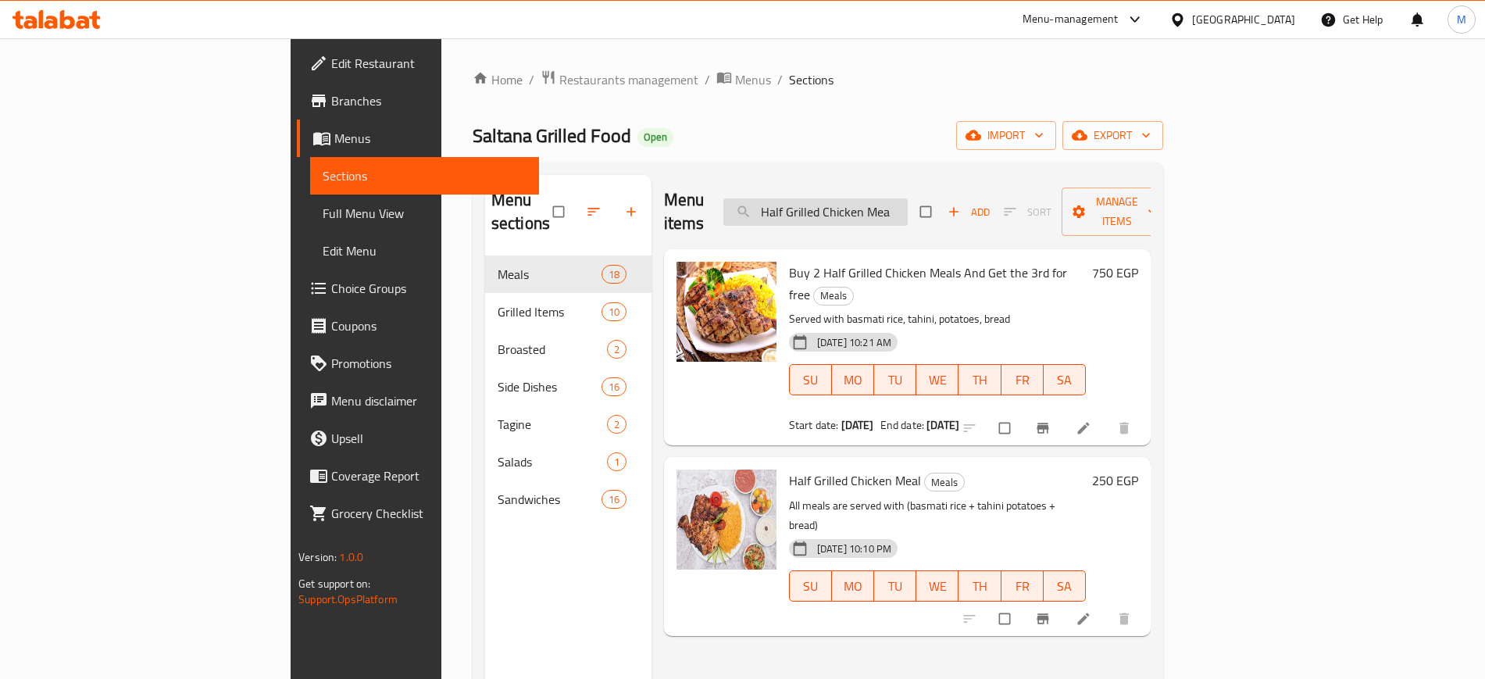
paste input "Grilled Chicken Breast Meal"
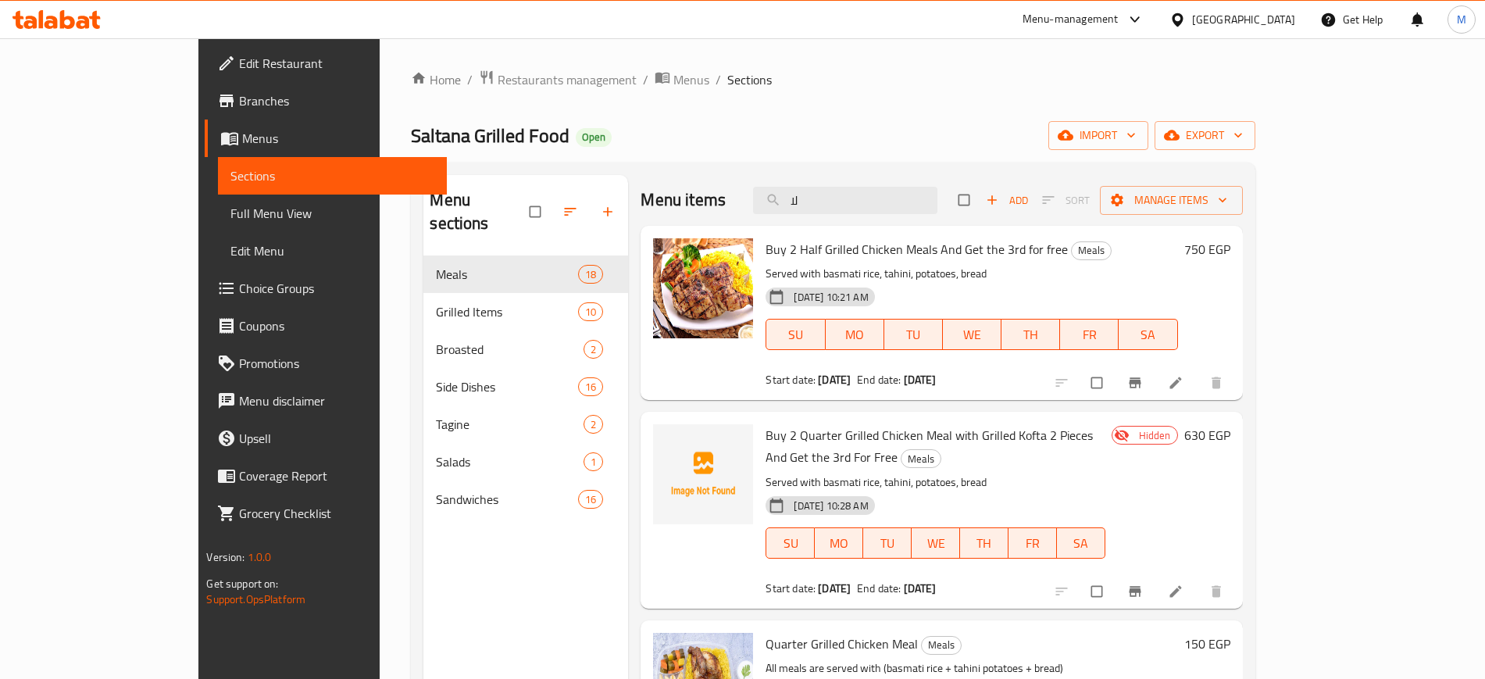
type input "ل"
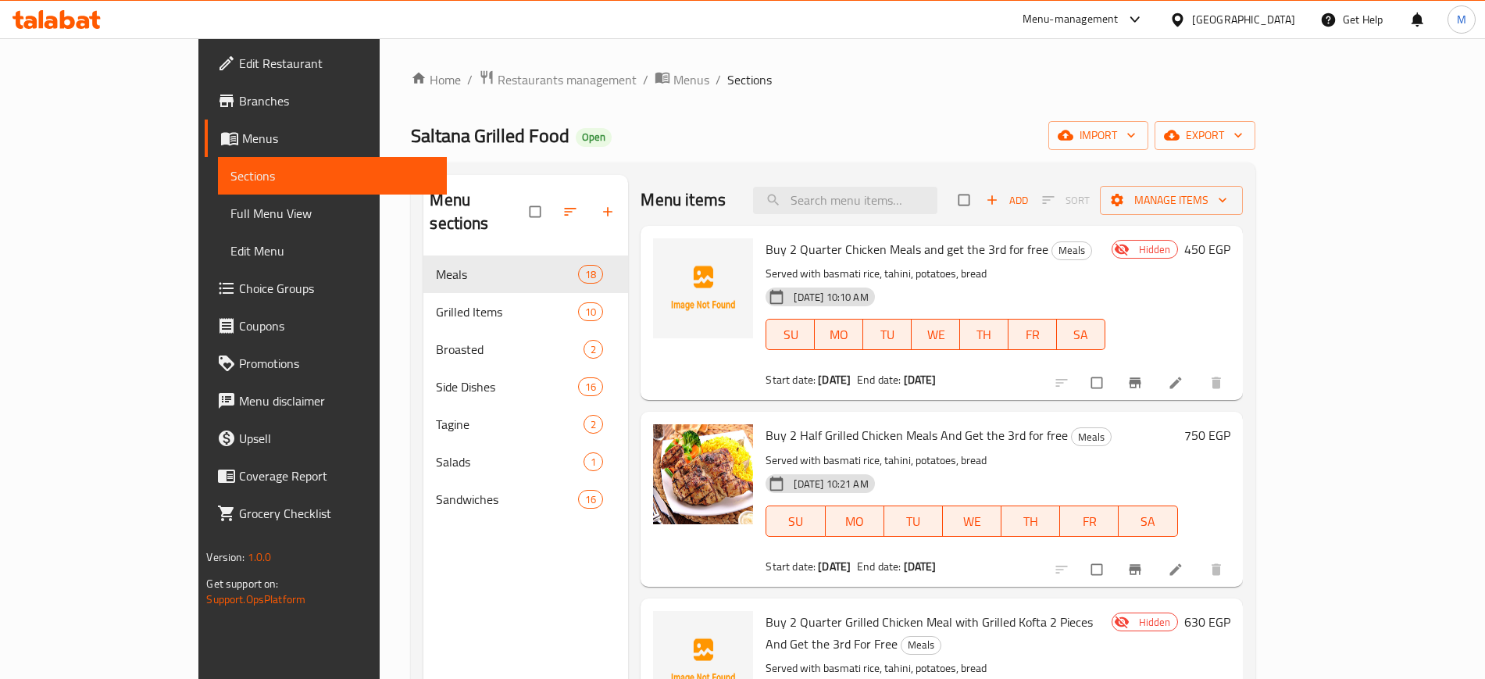
paste input "Grilled Chicken Breast Meal"
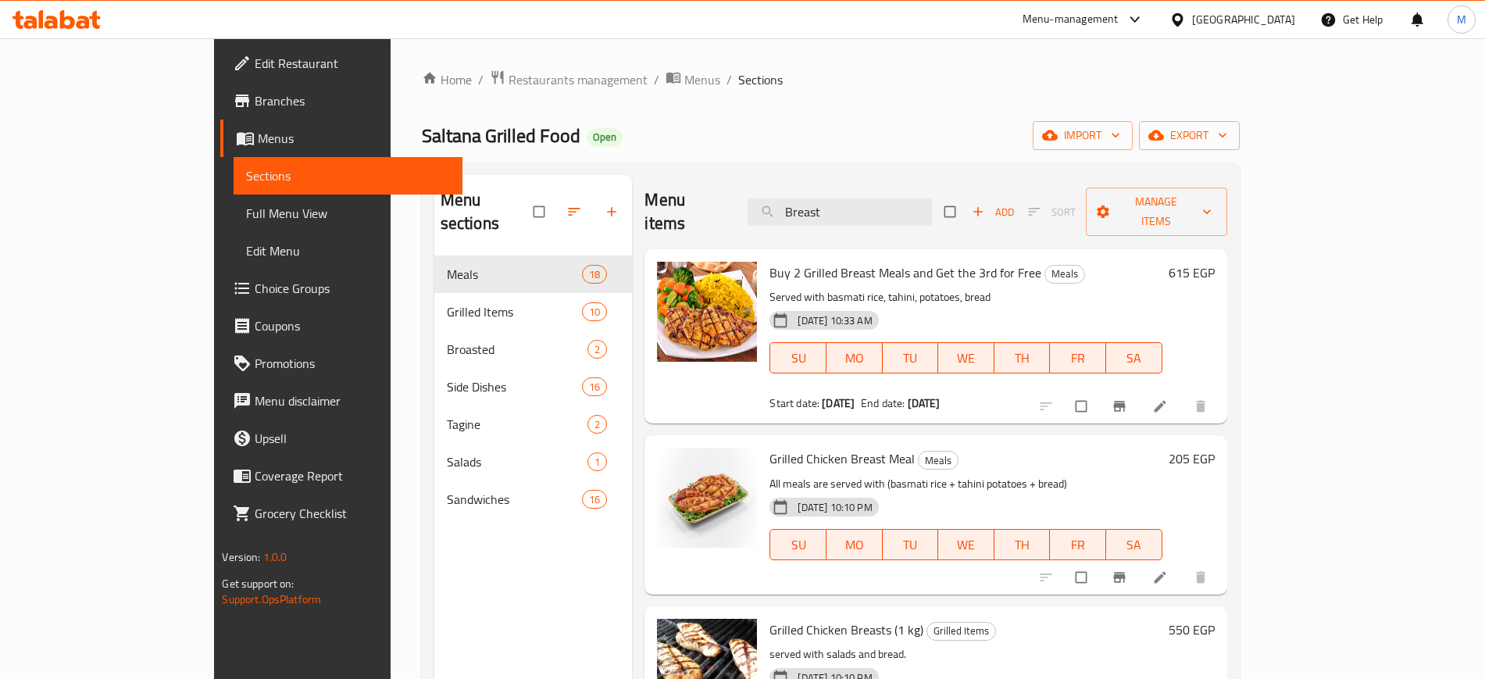
click at [770, 261] on span "Buy 2 Grilled Breast Meals and Get the 3rd for Free" at bounding box center [906, 272] width 272 height 23
copy h6 "Buy 2 Grilled Breast Meals and Get the 3rd for Free"
click at [872, 205] on input "Breast" at bounding box center [840, 211] width 184 height 27
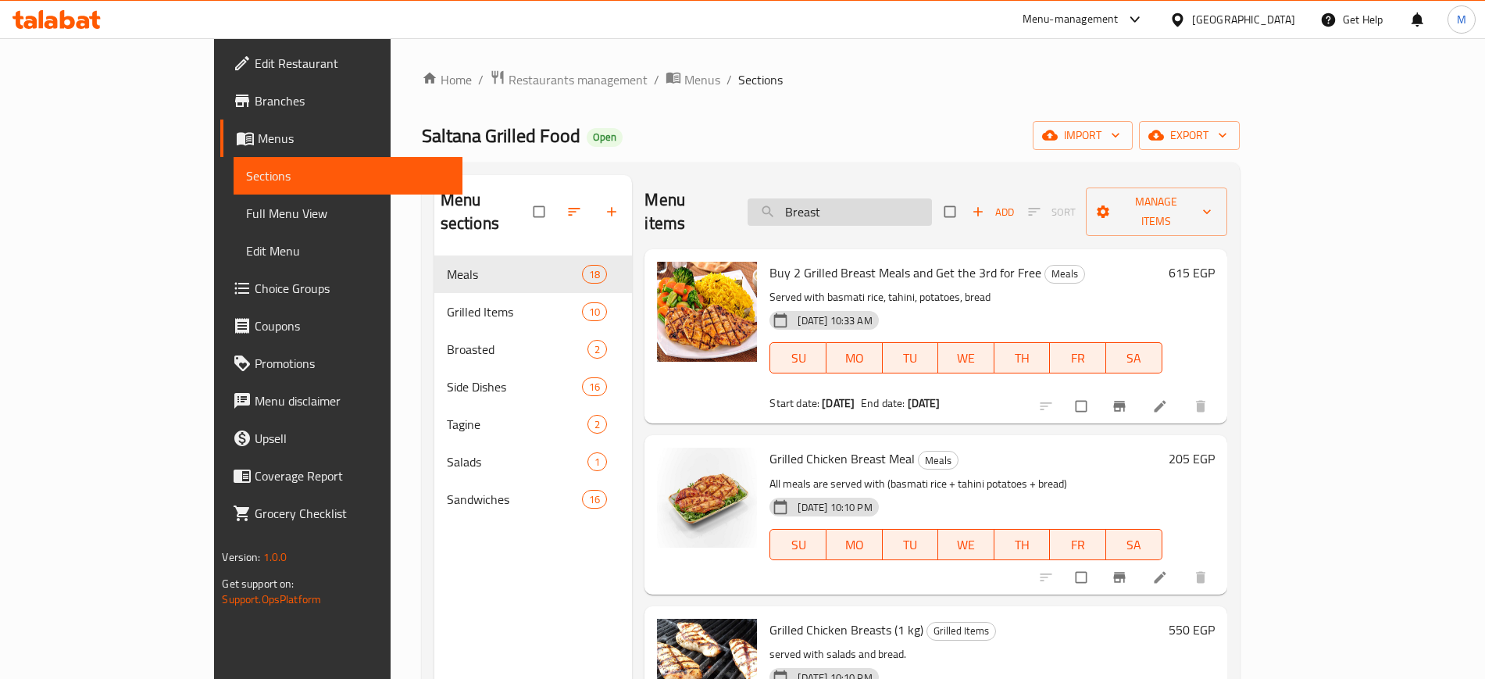
paste input "Grilled Kofta Meal"
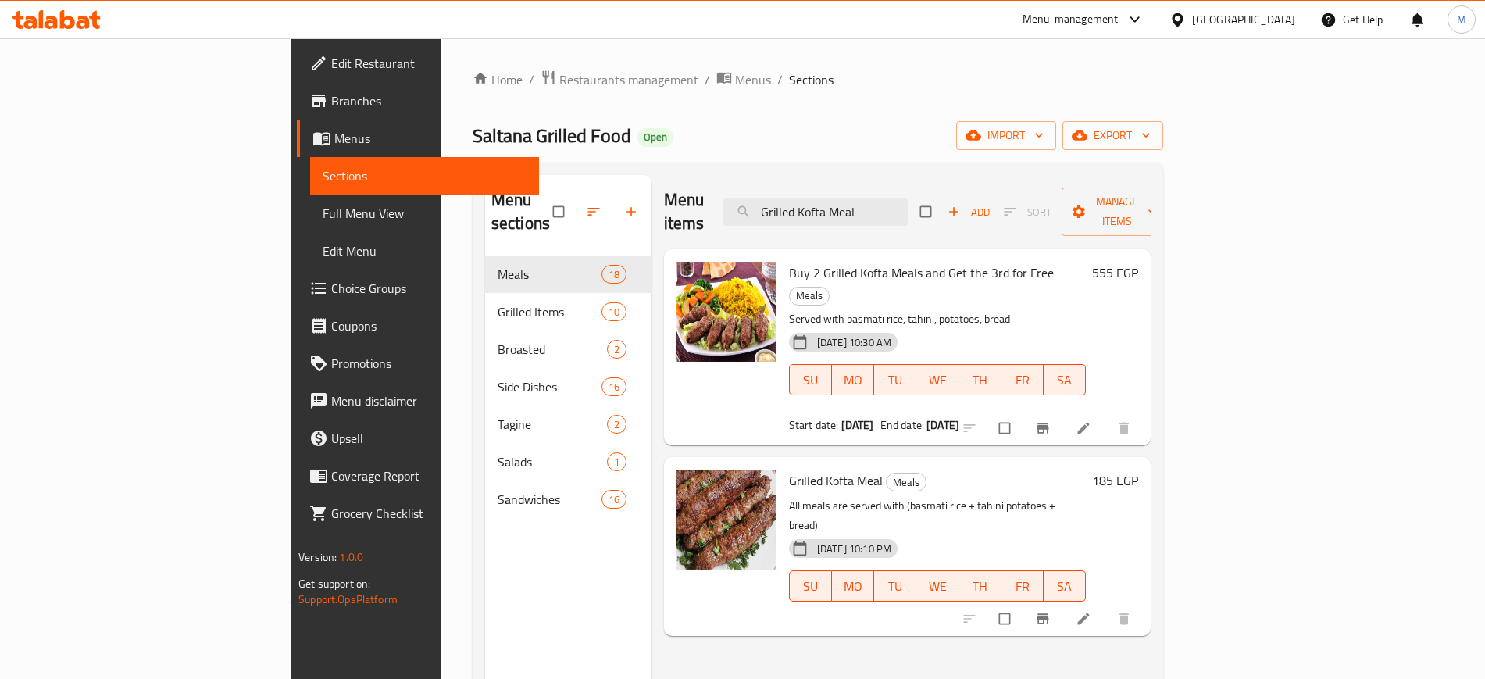
click at [877, 261] on span "Buy 2 Grilled Kofta Meals and Get the 3rd for Free" at bounding box center [921, 272] width 265 height 23
copy h6 "Buy 2 Grilled Kofta Meals and Get the 3rd for Free"
click at [877, 261] on span "Buy 2 Grilled Kofta Meals and Get the 3rd for Free" at bounding box center [921, 272] width 265 height 23
click at [908, 198] on input "Grilled Kofta Meal" at bounding box center [816, 211] width 184 height 27
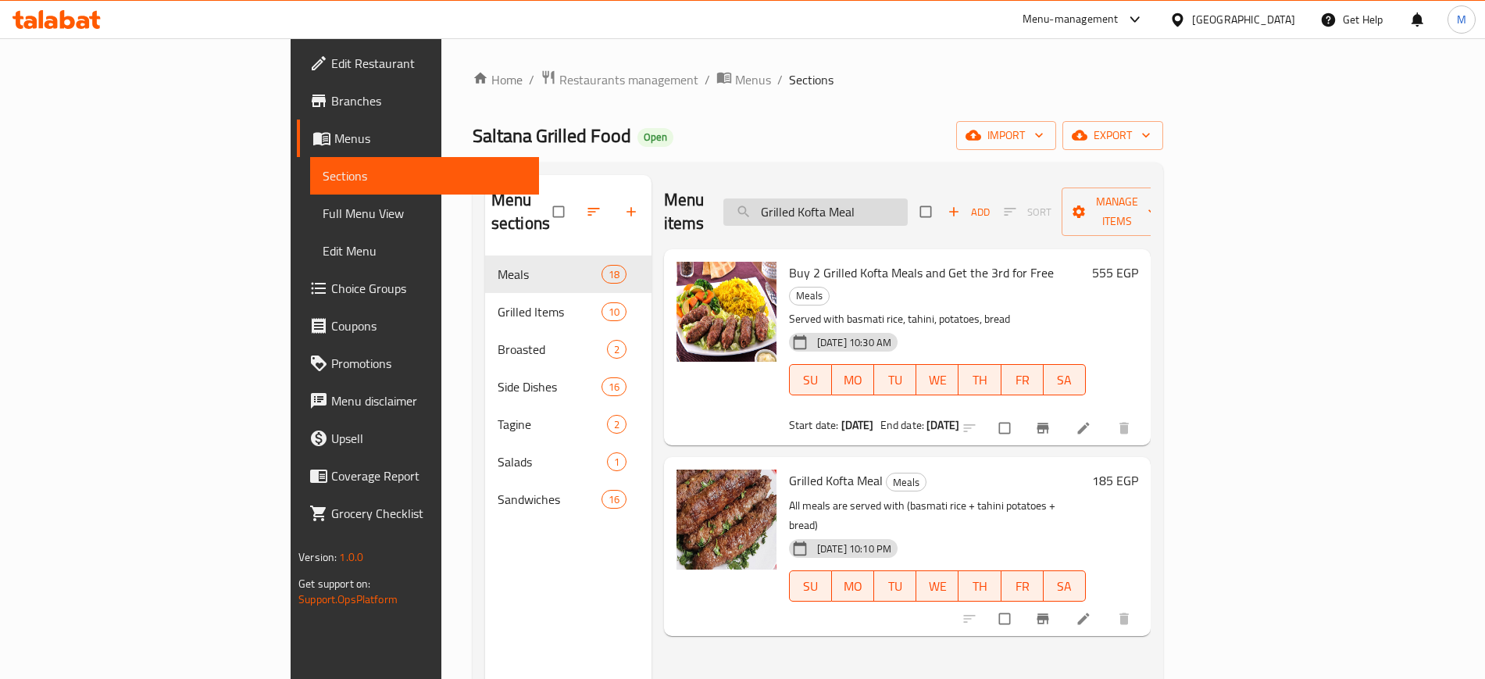
paste input "Breast"
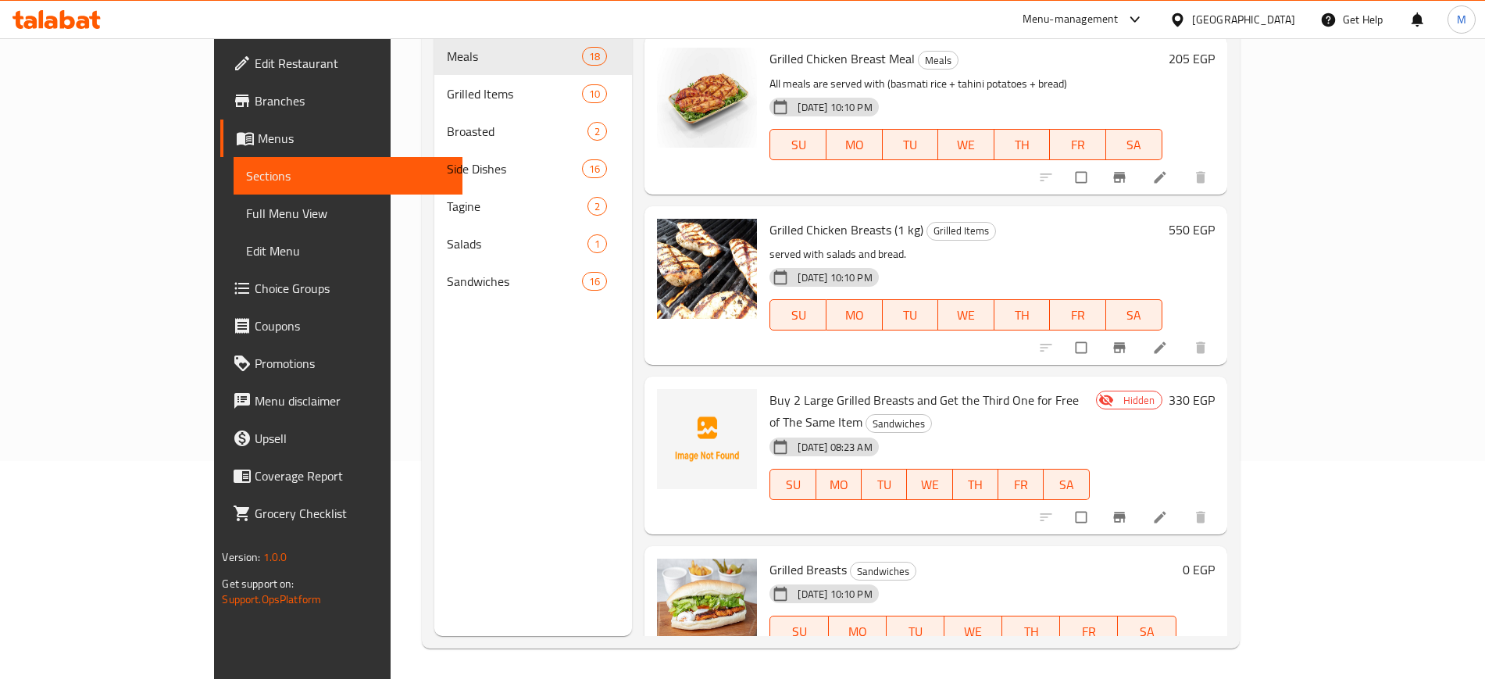
scroll to position [217, 0]
click at [934, 389] on span "Buy 2 Large Grilled Breasts and Get the Third One for Free of The Same Item" at bounding box center [924, 411] width 309 height 45
copy h6 "Buy 2 Large Grilled Breasts and Get the Third One for Free of The Same Item"
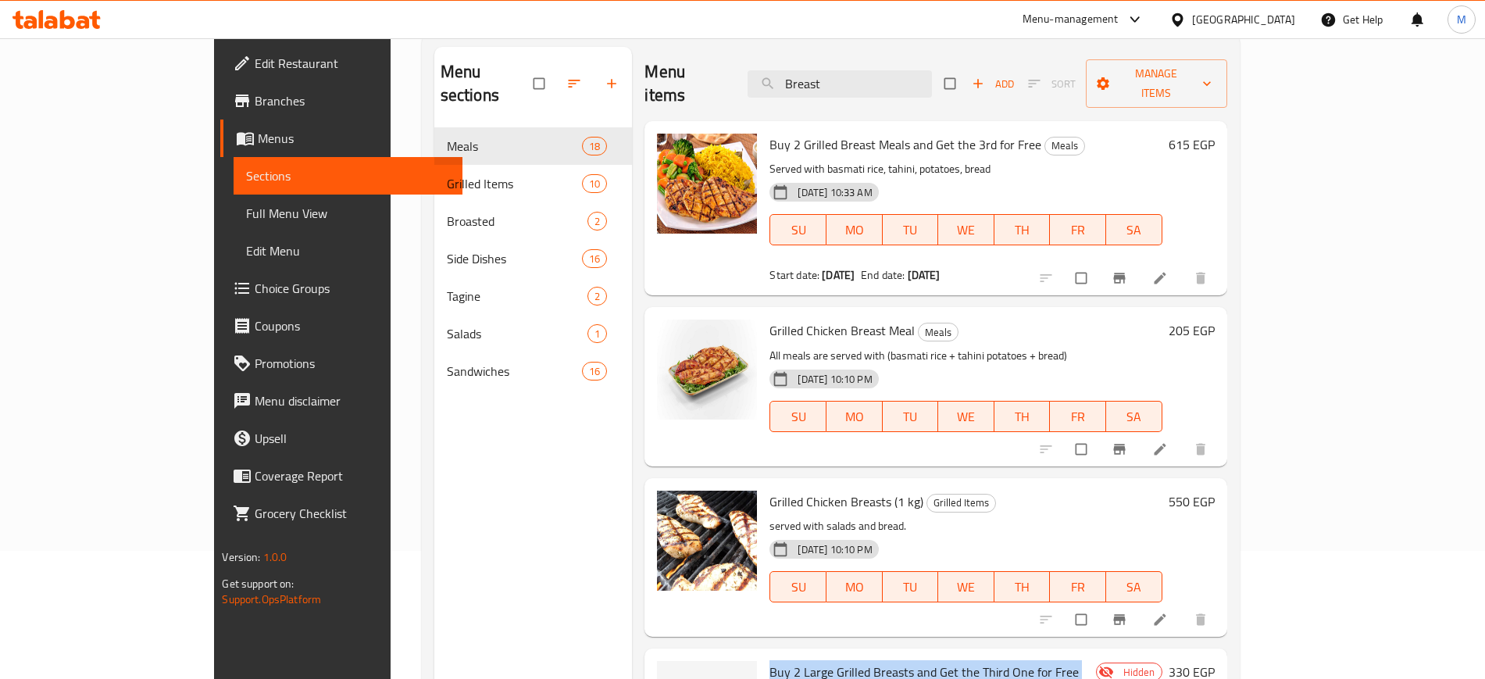
scroll to position [135, 0]
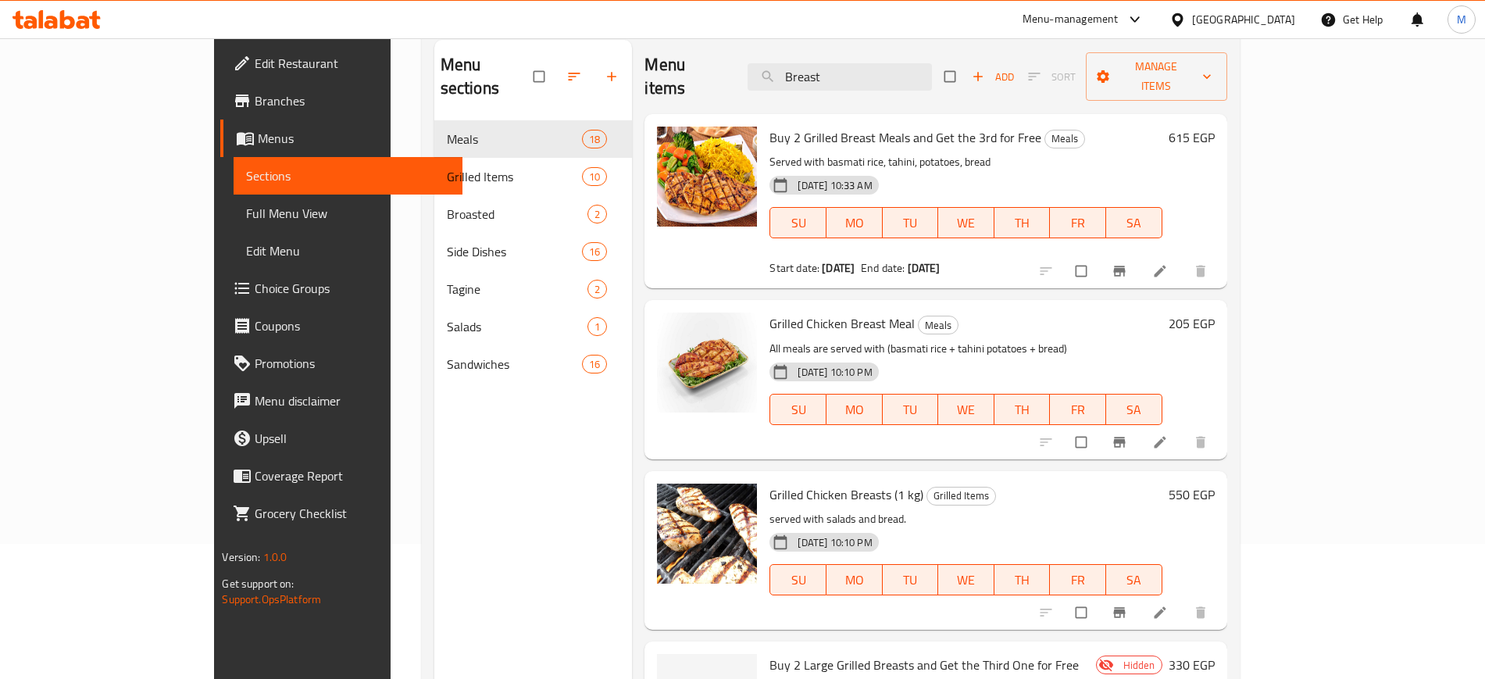
click at [770, 126] on span "Buy 2 Grilled Breast Meals and Get the 3rd for Free" at bounding box center [906, 137] width 272 height 23
copy h6 "Buy 2 Grilled Breast Meals and Get the 3rd for Free"
click at [863, 73] on input "Breast" at bounding box center [840, 76] width 184 height 27
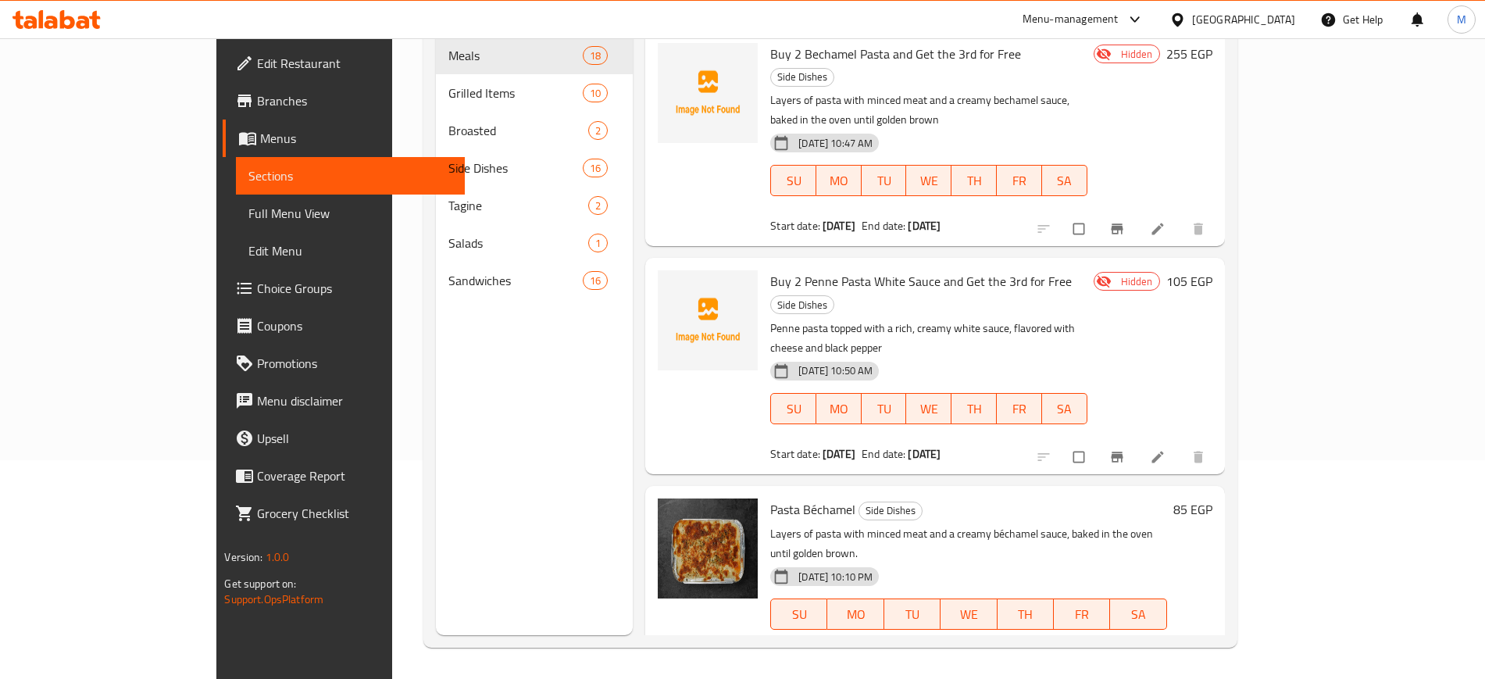
scroll to position [0, 0]
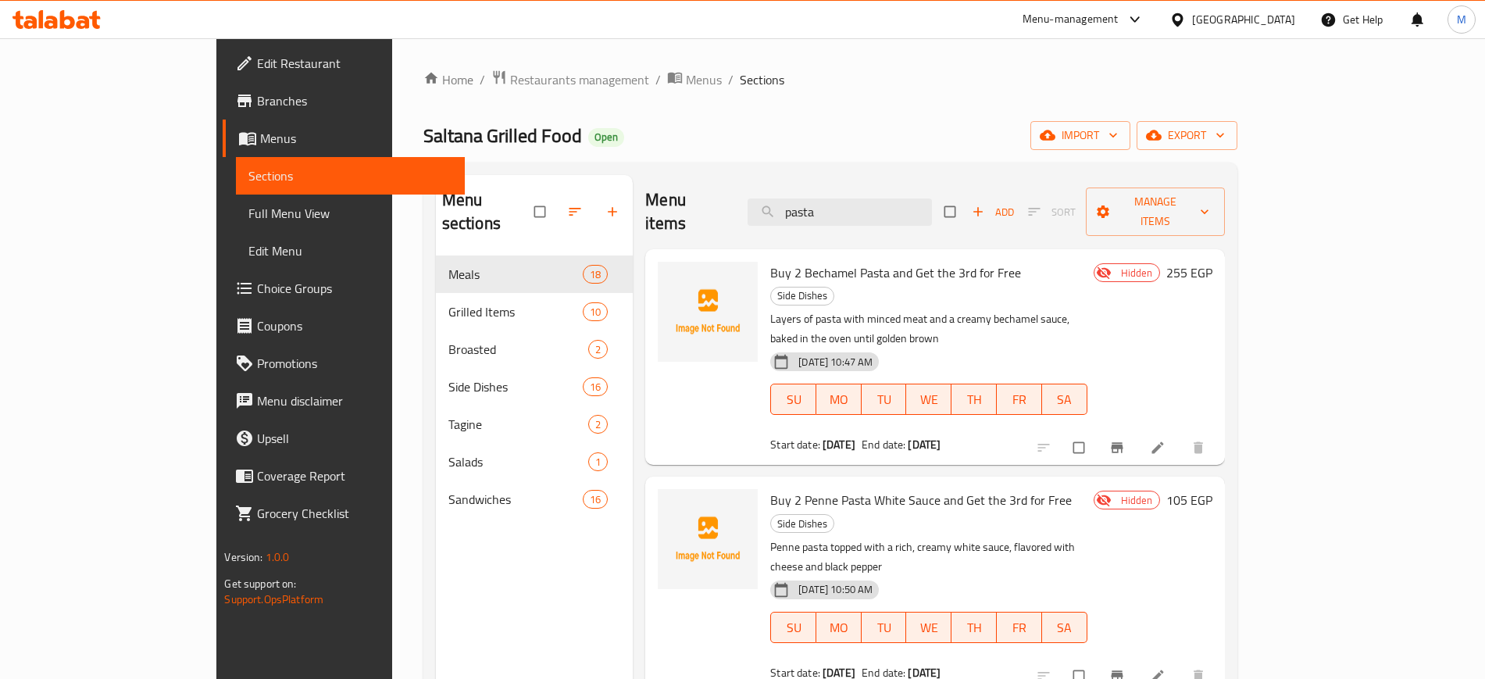
type input "pasta"
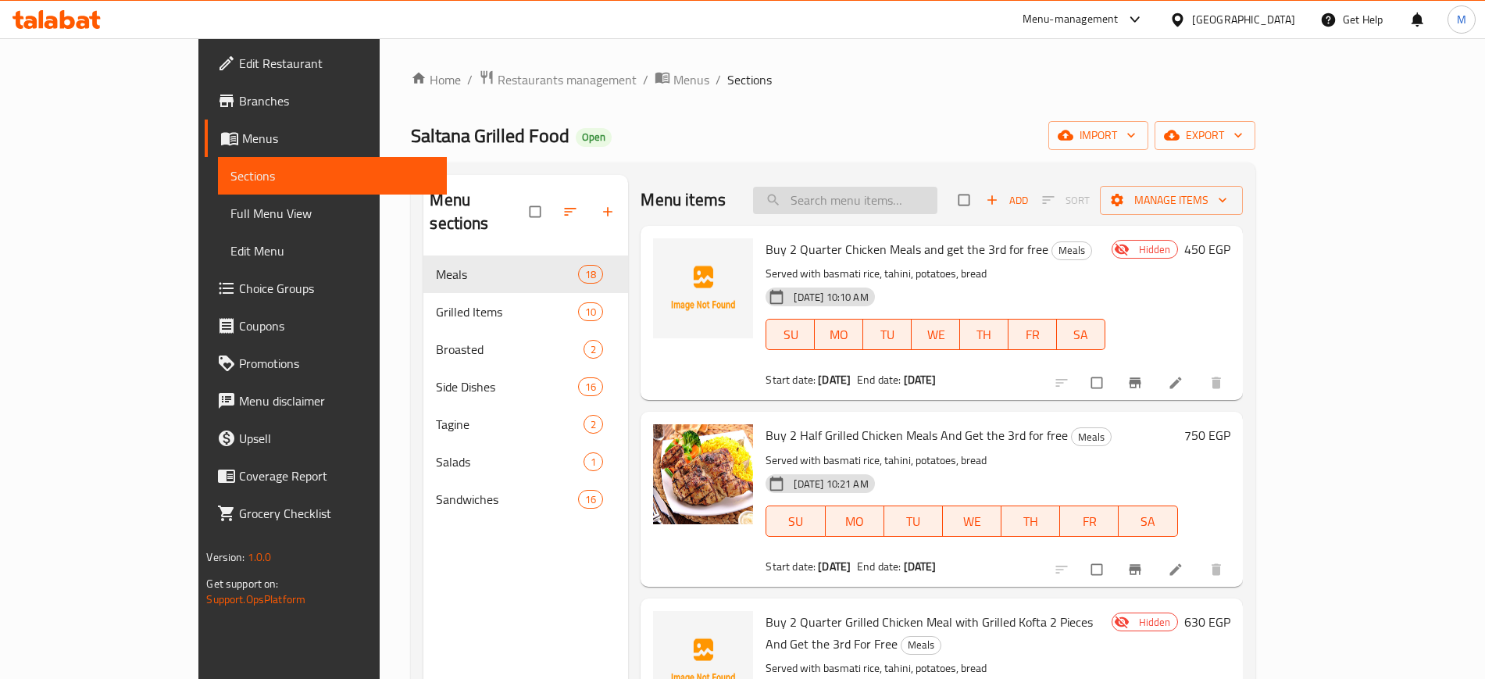
paste input "- Buy 2 Large Grilled Breasts and Get the Third One for Free of The Same Item"
click at [877, 195] on input "- Buy 2 Large Grilled Breasts and Get the Third One for Free of The Same Item" at bounding box center [845, 200] width 184 height 27
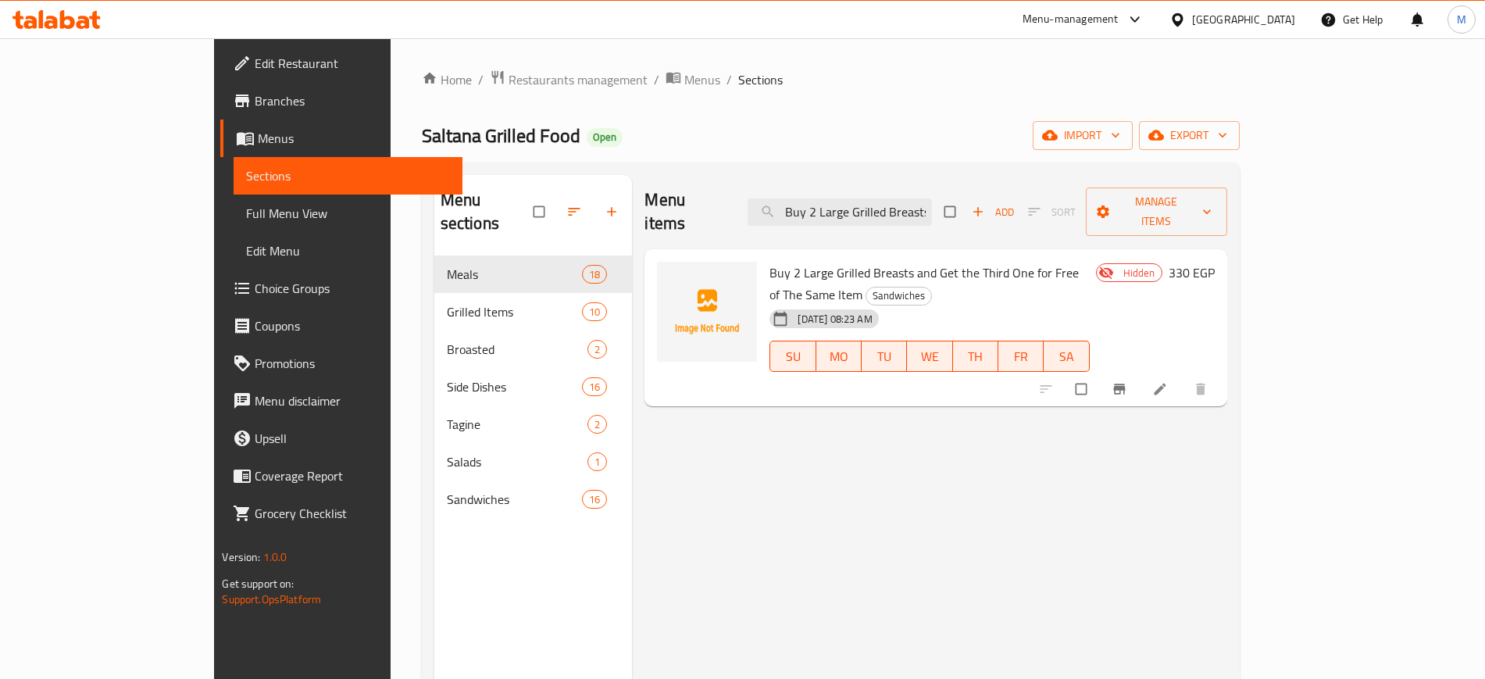
type input "Buy 2 Large Grilled Breasts and Get the Third One for Free of The Same Item"
click at [785, 443] on div "Menu items Buy 2 Large Grilled Breasts and Get the Third One for Free of The Sa…" at bounding box center [929, 514] width 595 height 679
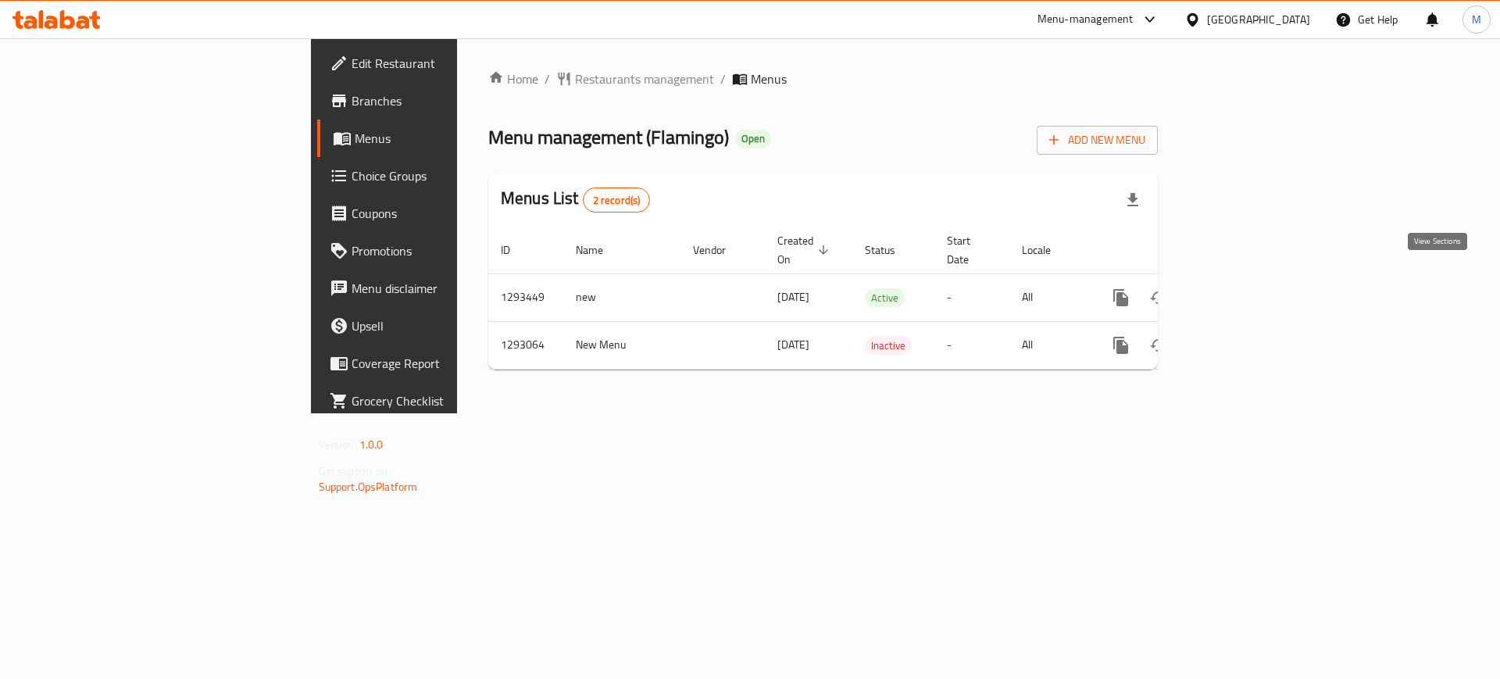
click at [1253, 279] on link "enhanced table" at bounding box center [1234, 298] width 38 height 38
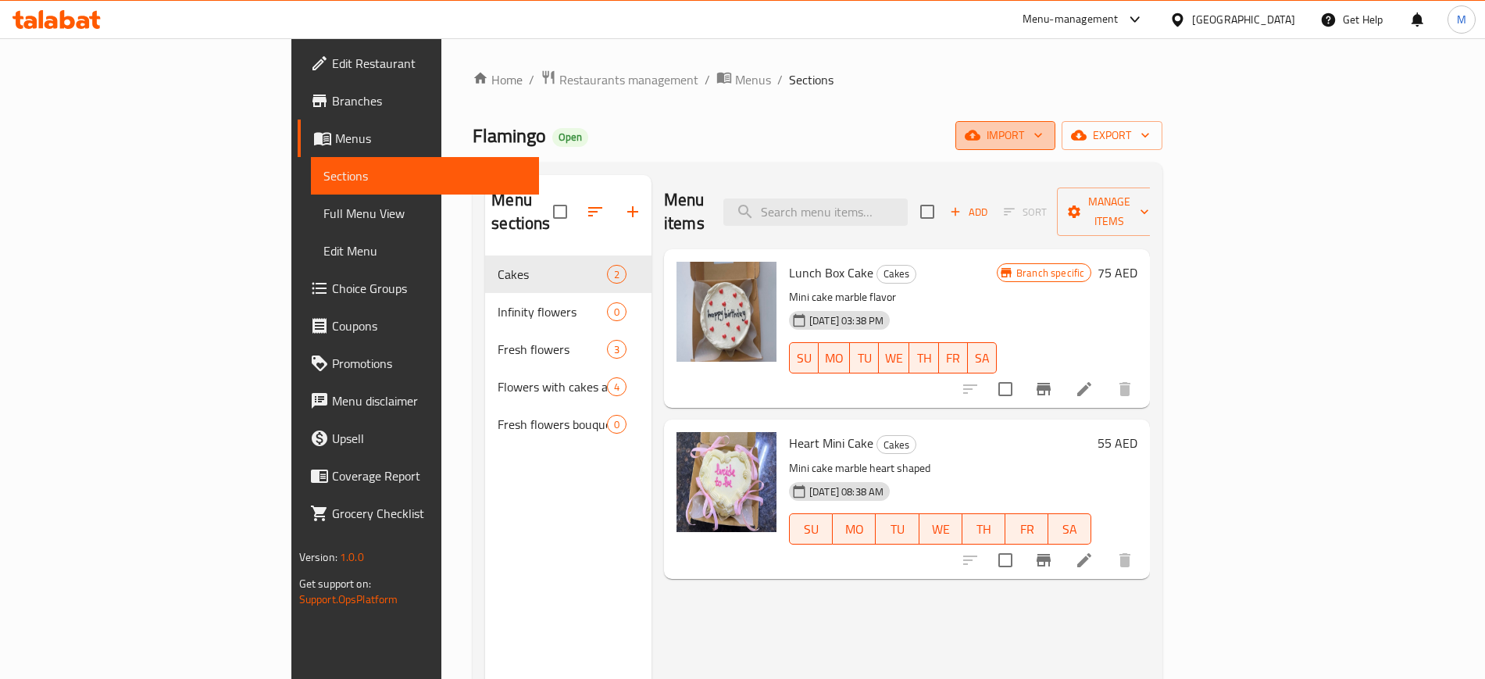
click at [1043, 143] on span "import" at bounding box center [1005, 136] width 75 height 20
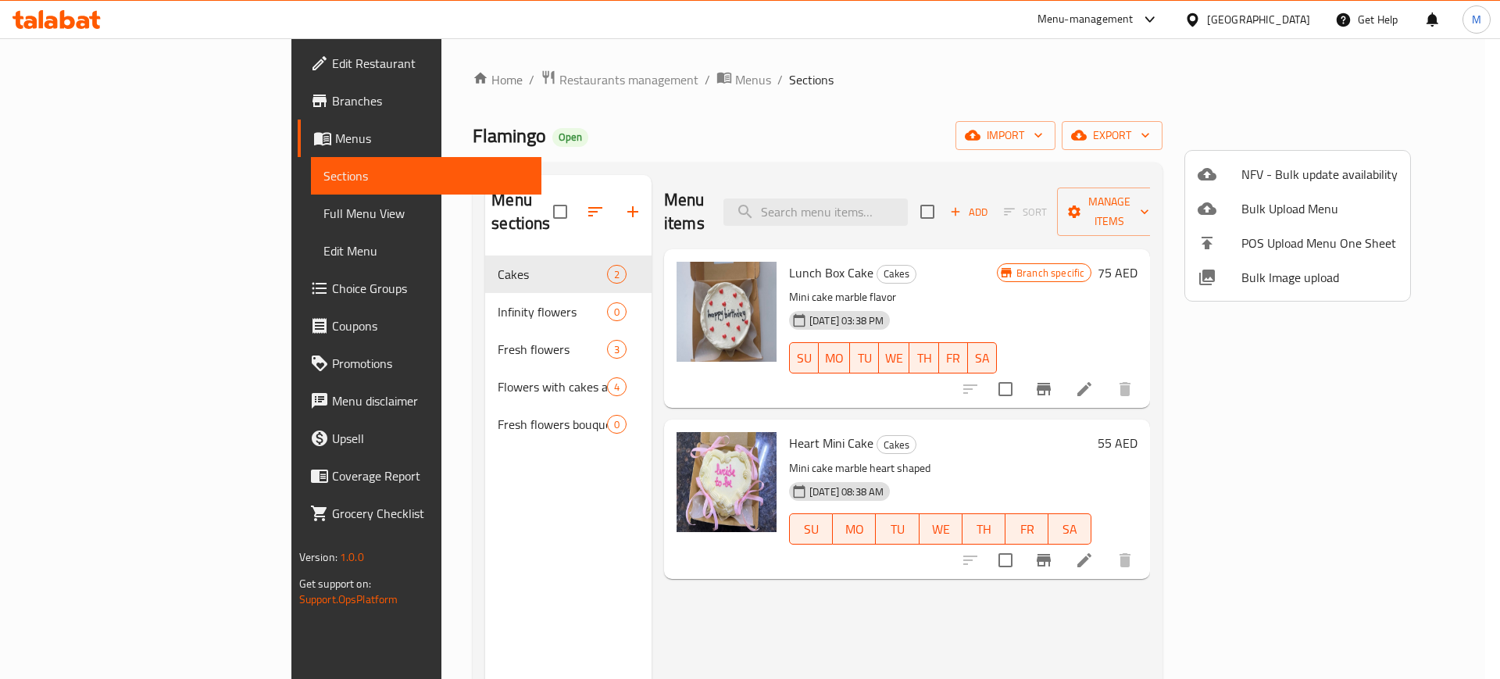
click at [152, 66] on div at bounding box center [750, 339] width 1500 height 679
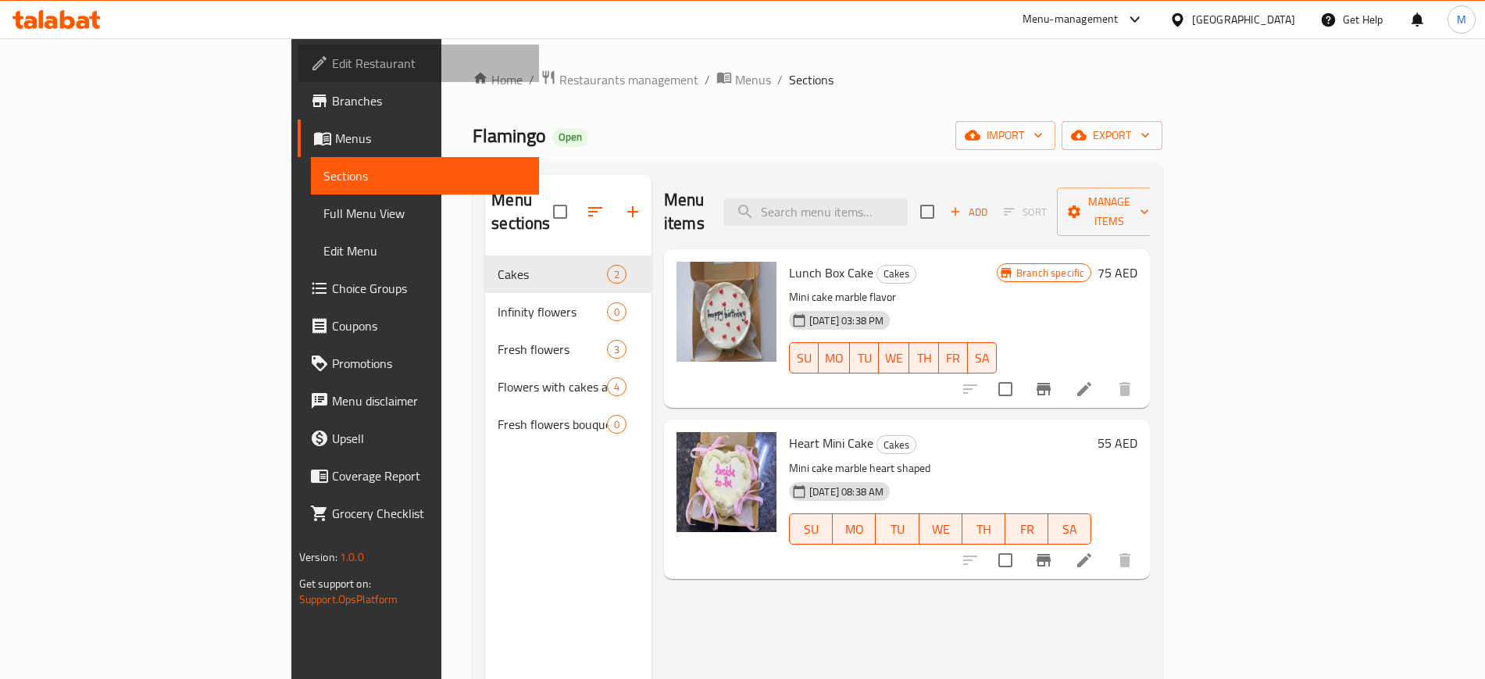
click at [332, 66] on span "Edit Restaurant" at bounding box center [429, 63] width 195 height 19
